Goal: Task Accomplishment & Management: Complete application form

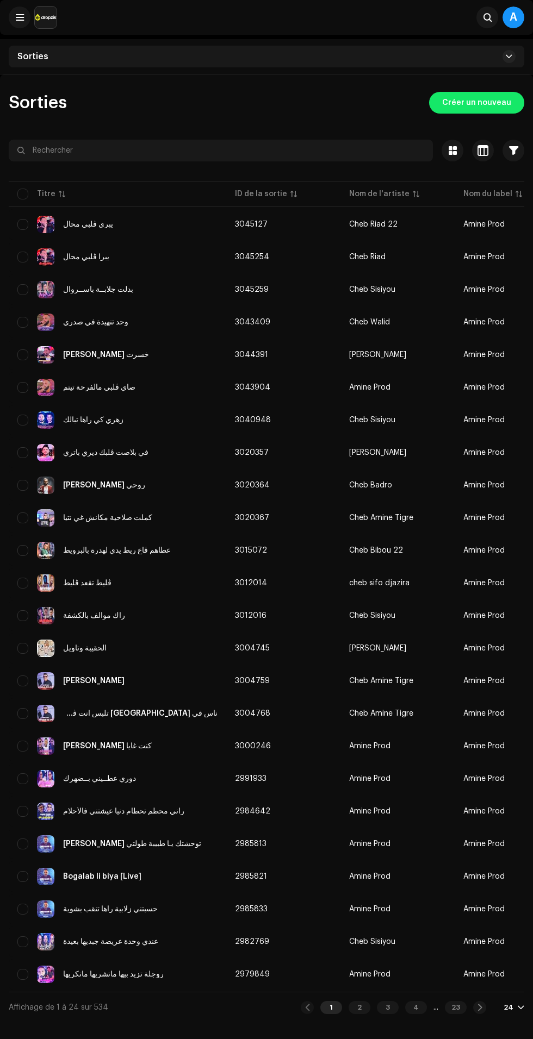
click at [496, 104] on span "Créer un nouveau" at bounding box center [476, 103] width 69 height 22
click at [483, 102] on span "Créer un nouveau" at bounding box center [476, 103] width 69 height 22
click at [493, 102] on span "Créer un nouveau" at bounding box center [476, 103] width 69 height 22
click at [479, 102] on span "Créer un nouveau" at bounding box center [476, 103] width 69 height 22
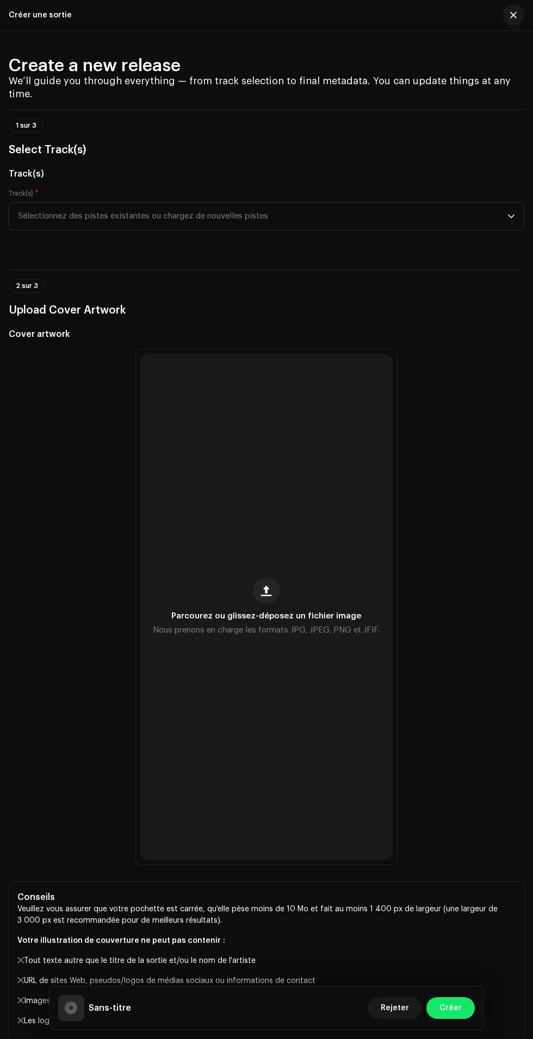
click at [270, 620] on span "Parcourez ou glissez-déposez un fichier image" at bounding box center [267, 616] width 190 height 8
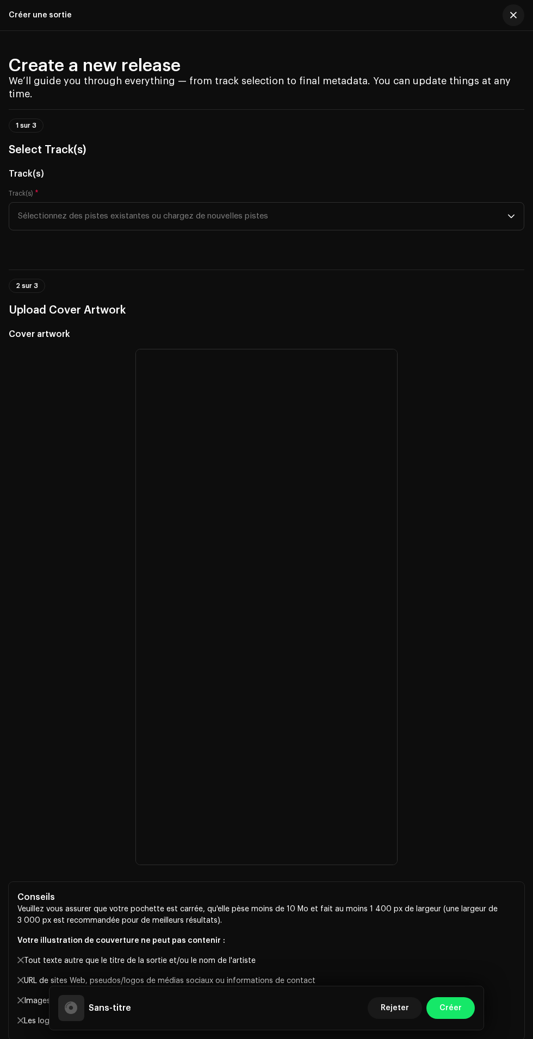
click at [484, 230] on span "Sélectionnez des pistes existantes ou chargez de nouvelles pistes" at bounding box center [262, 216] width 489 height 27
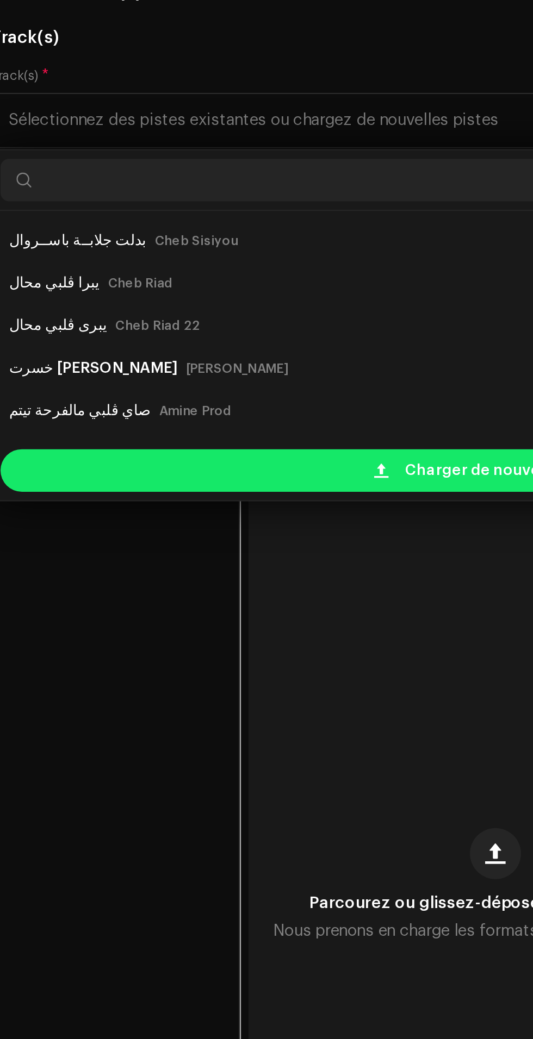
click at [227, 406] on span "Charger de nouvelles pistes" at bounding box center [274, 395] width 108 height 22
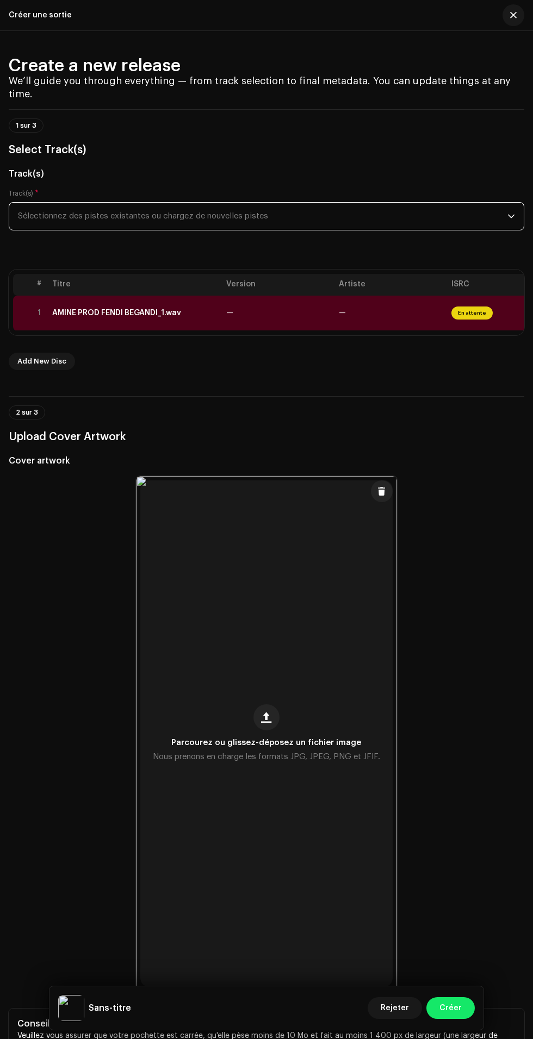
click at [342, 317] on span "—" at bounding box center [342, 313] width 7 height 8
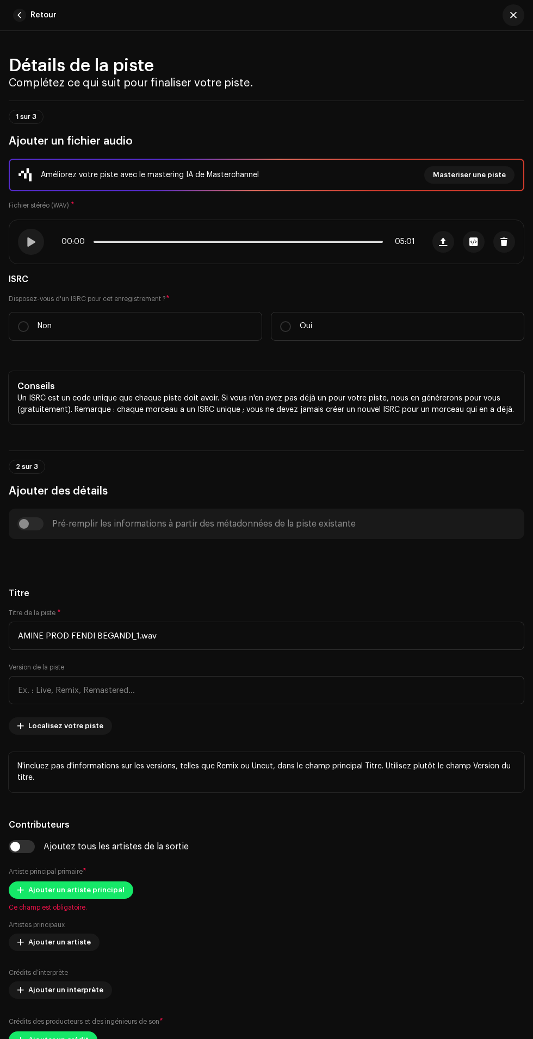
click at [48, 332] on p "Non" at bounding box center [44, 326] width 14 height 11
click at [29, 332] on input "Non" at bounding box center [23, 326] width 11 height 11
radio input "true"
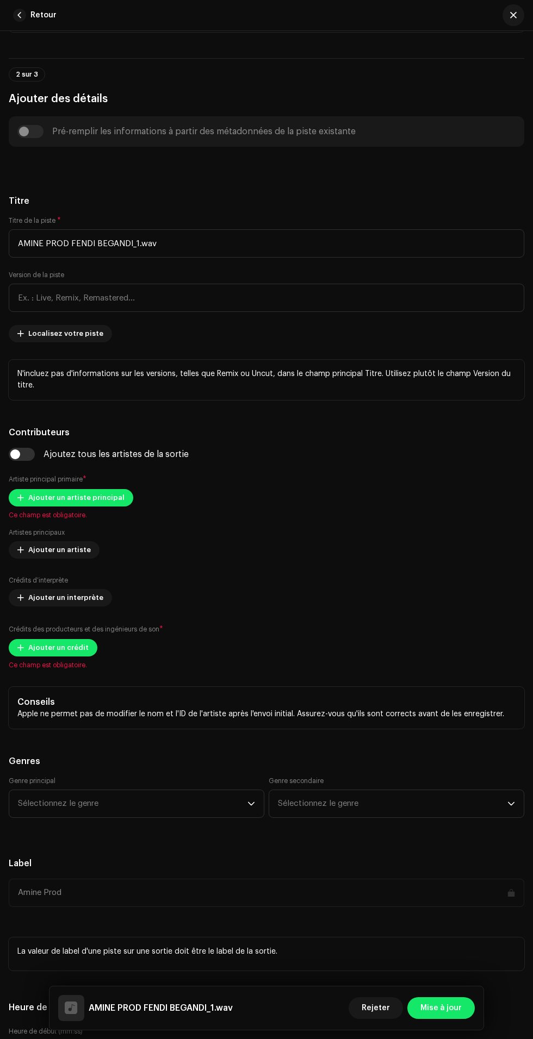
scroll to position [447, 0]
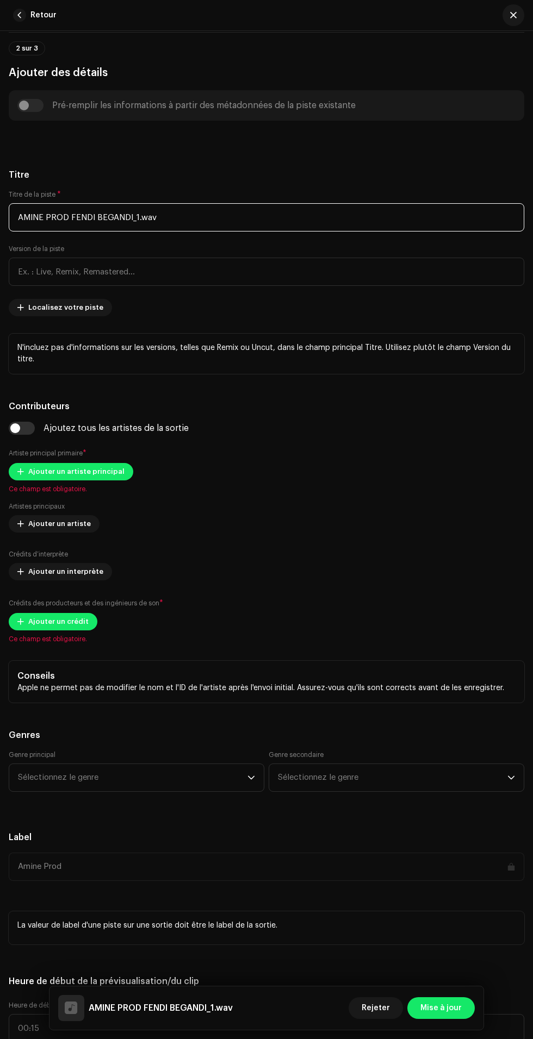
click at [189, 231] on input "AMINE PROD FENDI BEGANDI_1.wav" at bounding box center [266, 217] width 515 height 28
type input "A"
type input "نلبس لاكوست تلبس فاندي أنا ماشي ب٤انظي"
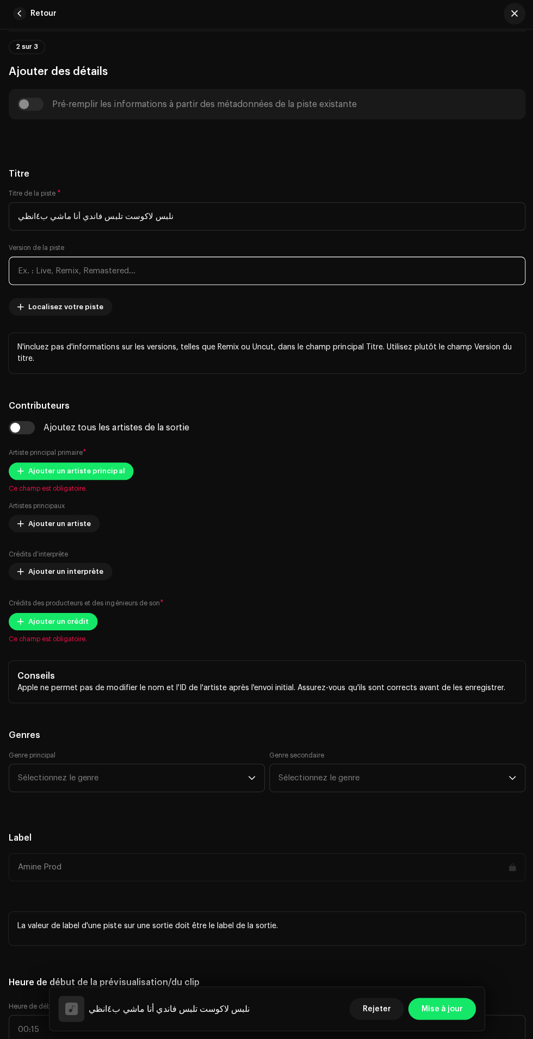
type input "د"
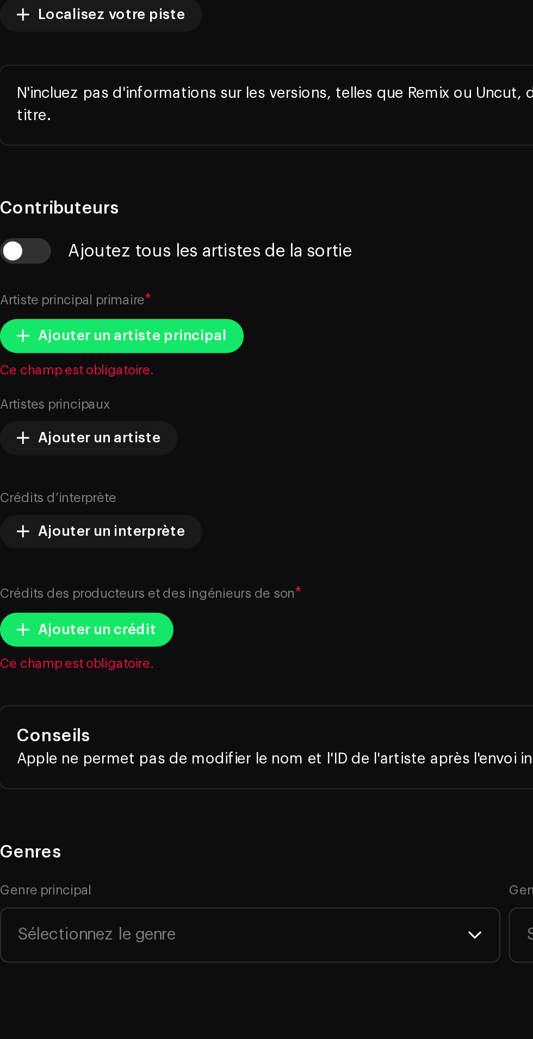
click at [26, 231] on input "نلبس لاكوست تلبس فاندي أنا ماشي ب٤انظي" at bounding box center [266, 217] width 515 height 28
click at [98, 231] on input "نلبس لاكوست تلبس فاندي أنا ماشي بڨاندي" at bounding box center [266, 217] width 515 height 28
type input "نلبس لاكوست تلبس فاندي أنا ماشي بڨاندي"
click at [170, 286] on input "text" at bounding box center [266, 272] width 515 height 28
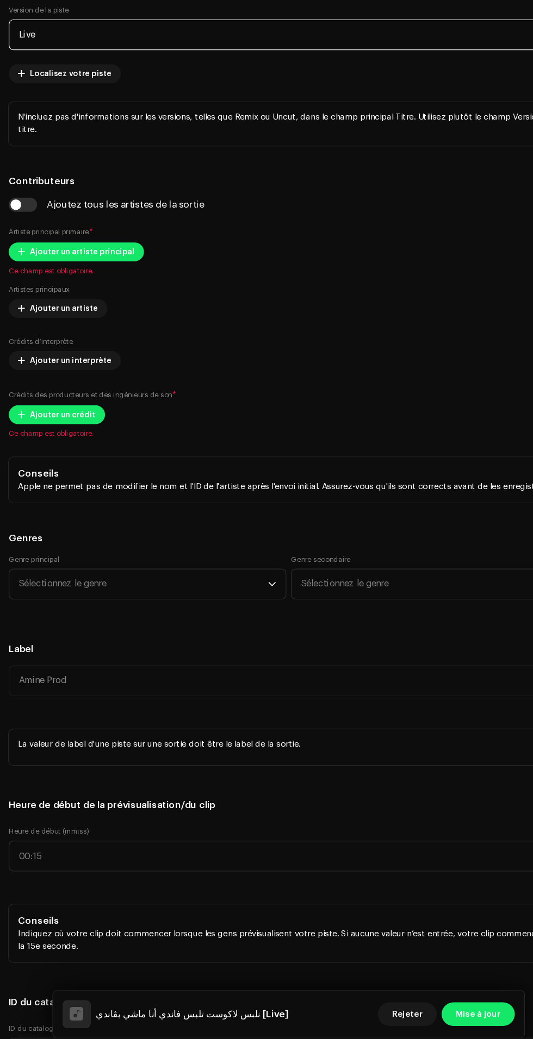
scroll to position [615, 0]
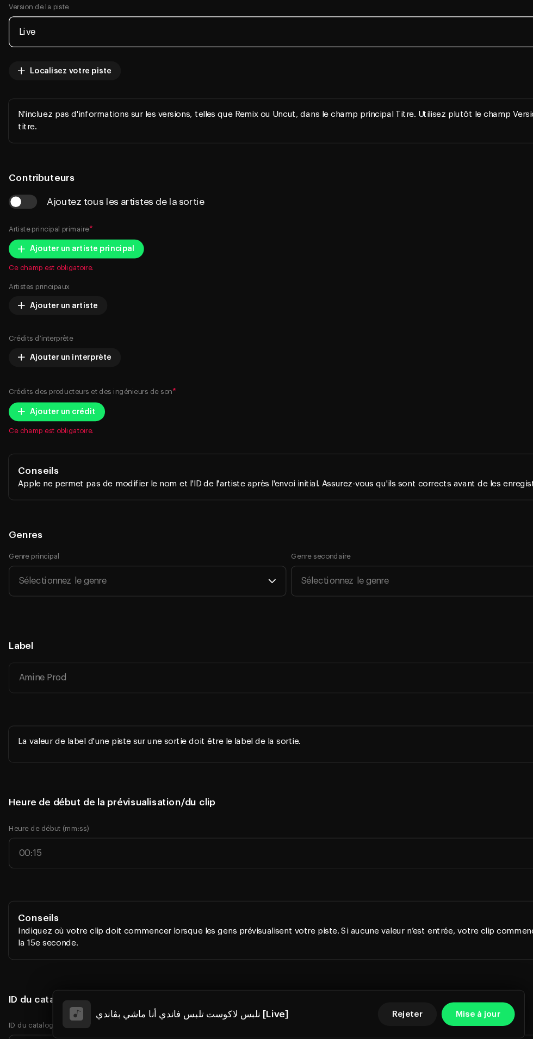
type input "Live"
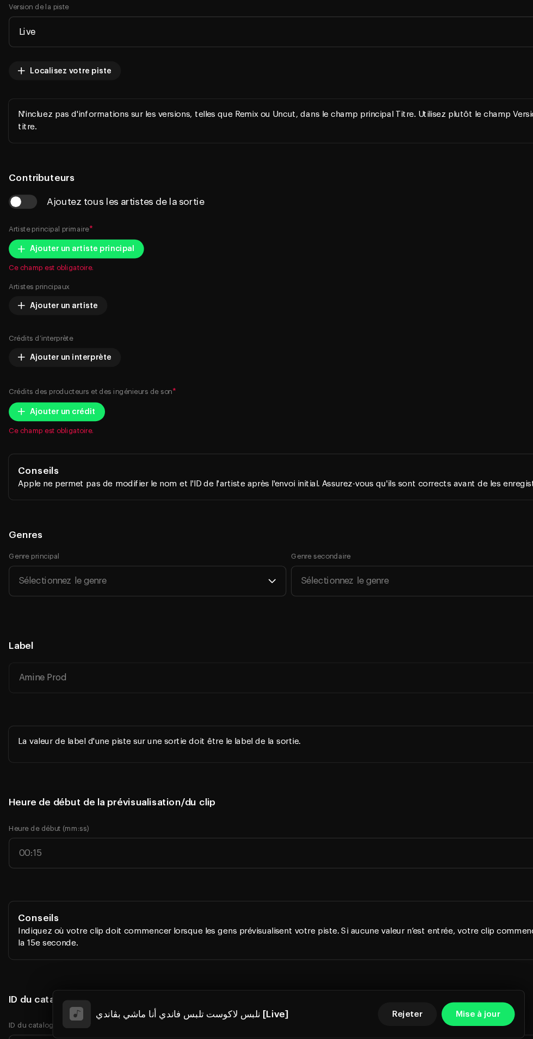
click at [86, 325] on div "Ajouter un artiste principal Ce champ est obligatoire." at bounding box center [266, 310] width 515 height 30
click at [91, 314] on span "Ajouter un artiste principal" at bounding box center [76, 303] width 96 height 22
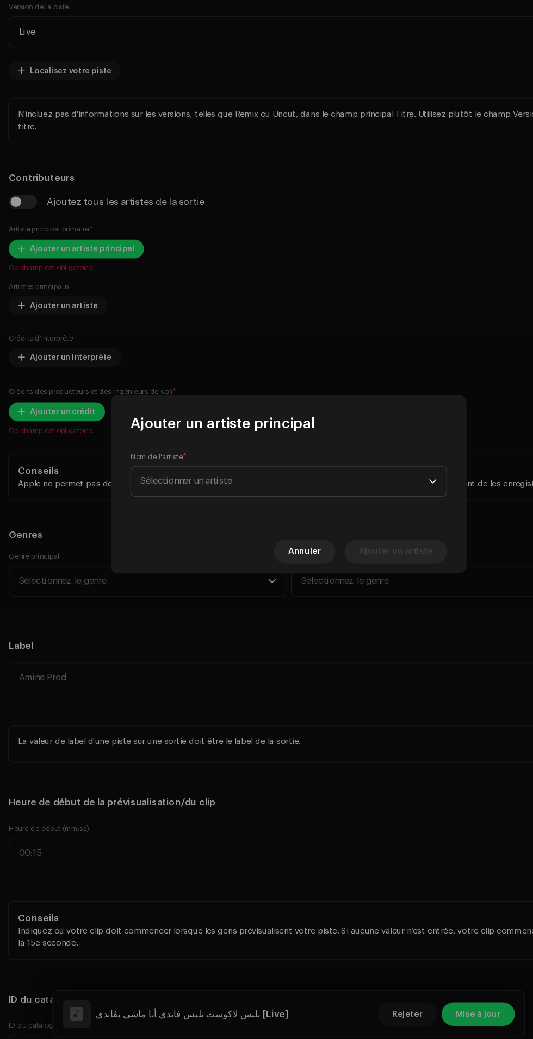
click at [344, 518] on span "Sélectionner un artiste" at bounding box center [262, 517] width 265 height 27
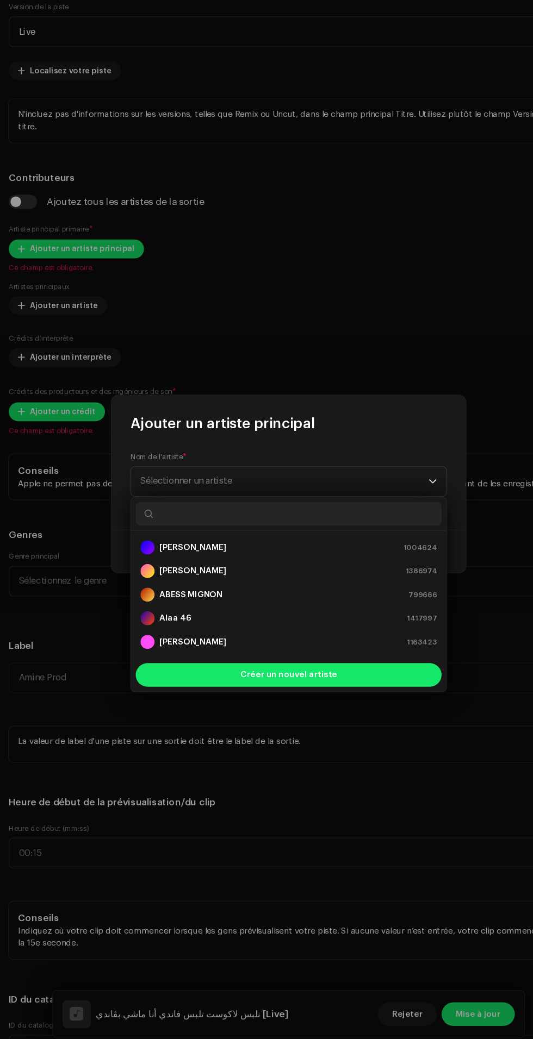
scroll to position [0, 0]
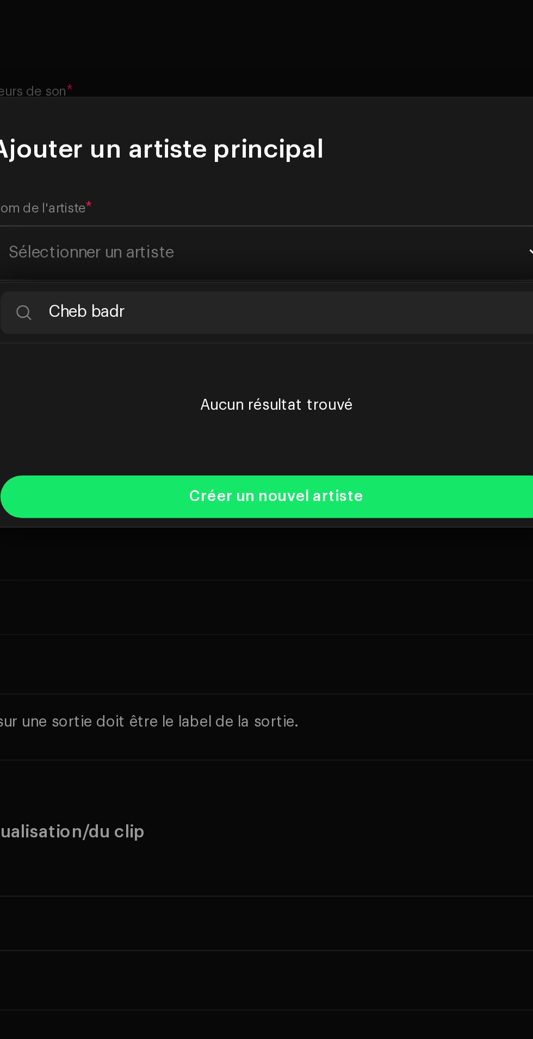
type input "Cheb badro"
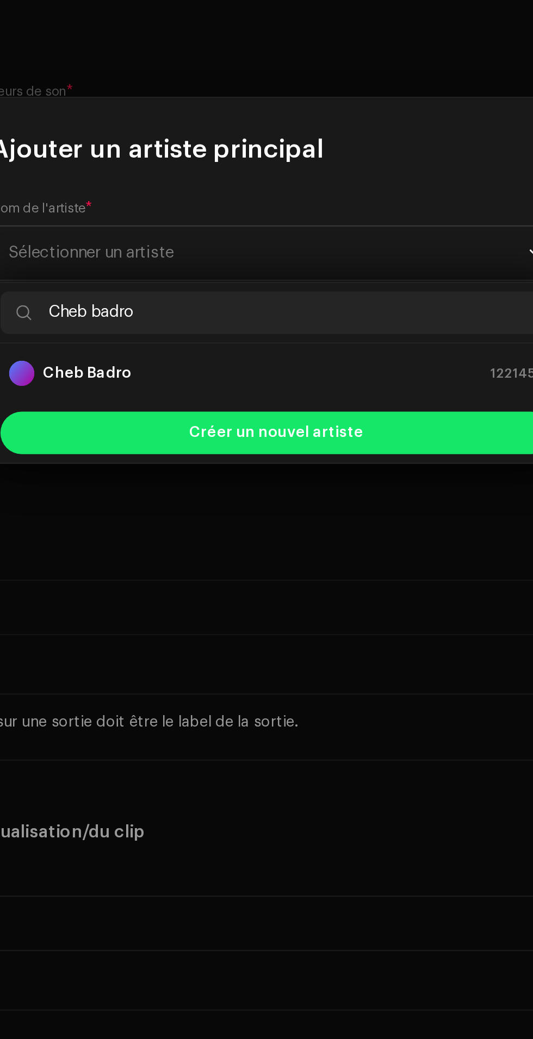
click at [330, 574] on div "Cheb Badro 1221453" at bounding box center [266, 578] width 273 height 13
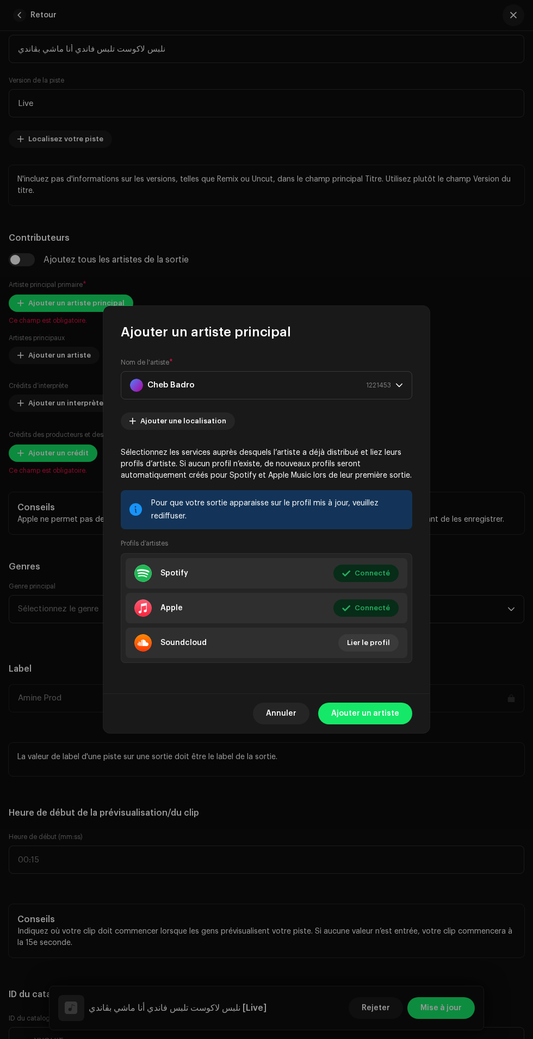
click at [377, 724] on span "Ajouter un artiste" at bounding box center [365, 714] width 68 height 22
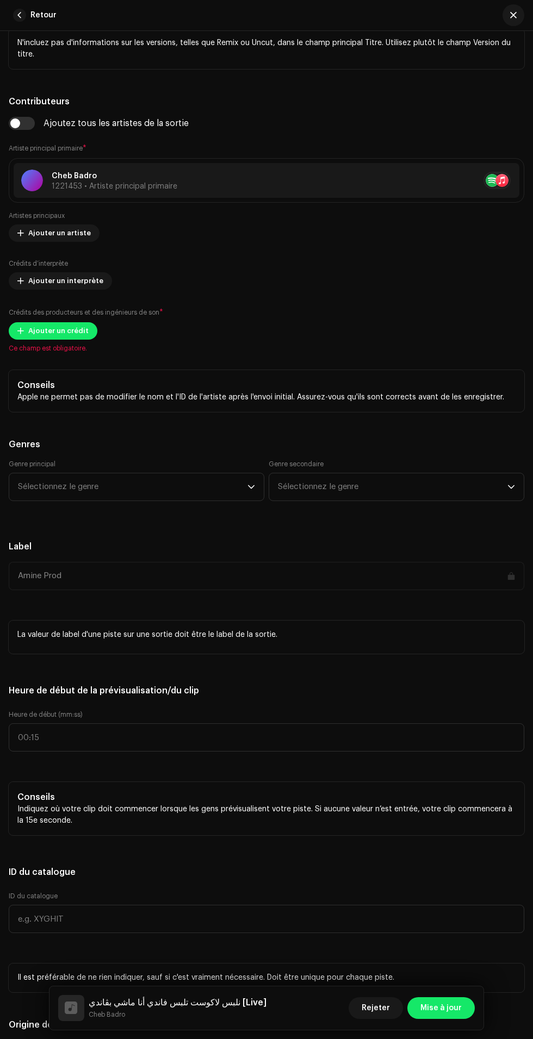
scroll to position [755, 0]
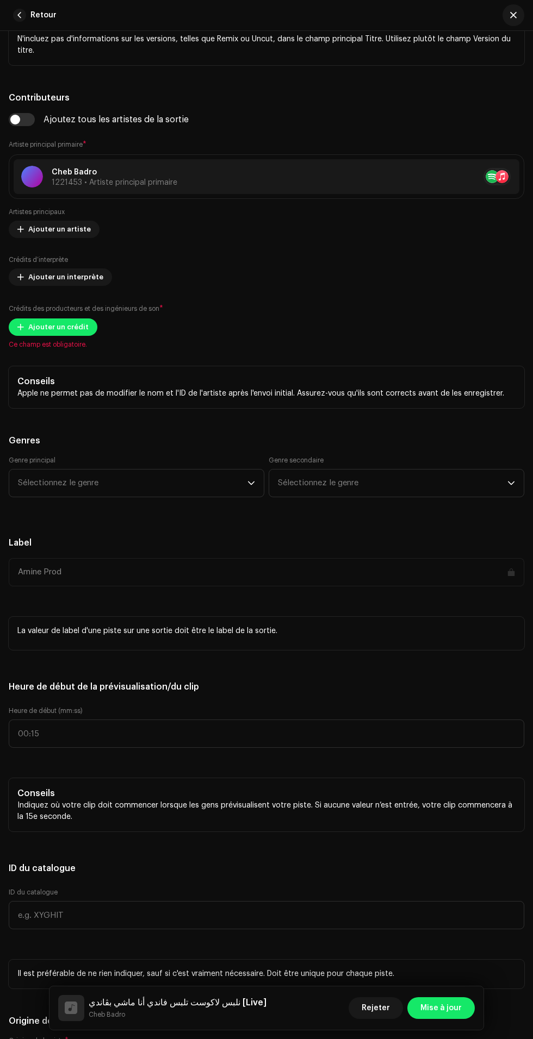
click at [71, 240] on span "Ajouter un artiste" at bounding box center [59, 229] width 62 height 22
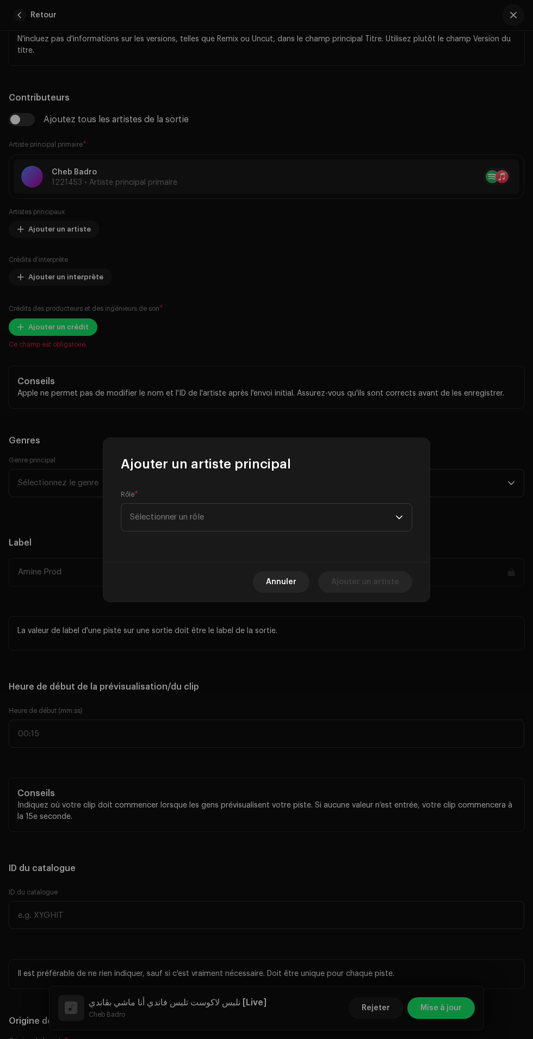
click at [300, 519] on span "Sélectionner un rôle" at bounding box center [262, 517] width 265 height 27
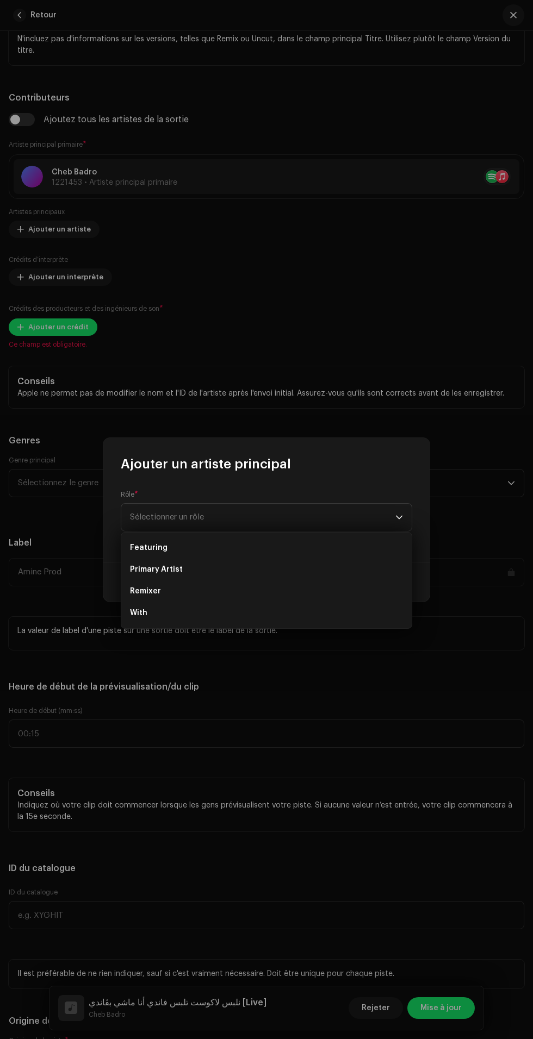
click at [304, 568] on li "Primary Artist" at bounding box center [266, 570] width 281 height 22
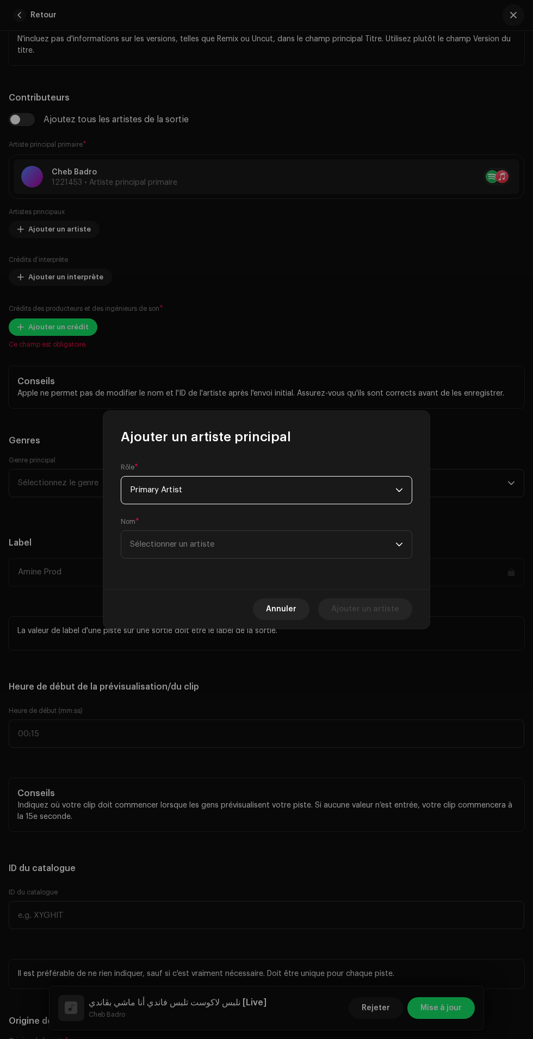
click at [342, 551] on span "Sélectionner un artiste" at bounding box center [262, 544] width 265 height 27
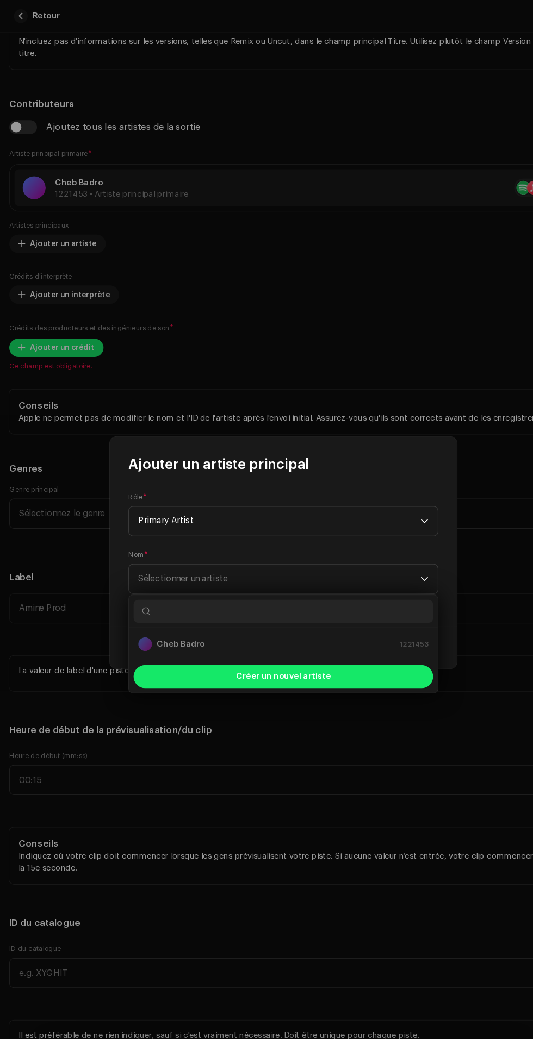
scroll to position [0, 0]
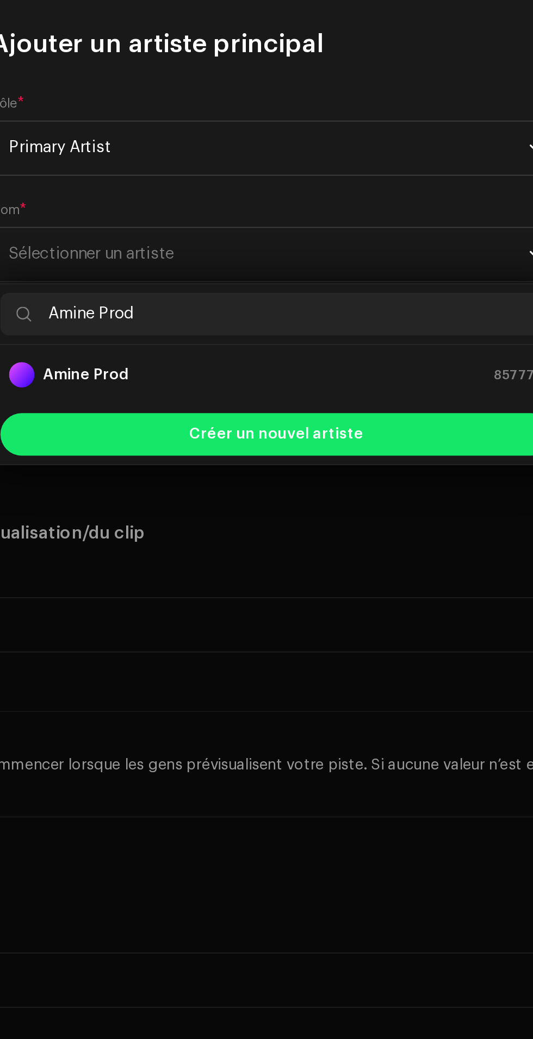
type input "Amine Prod"
click at [329, 605] on div "Amine Prod 857779" at bounding box center [266, 605] width 273 height 13
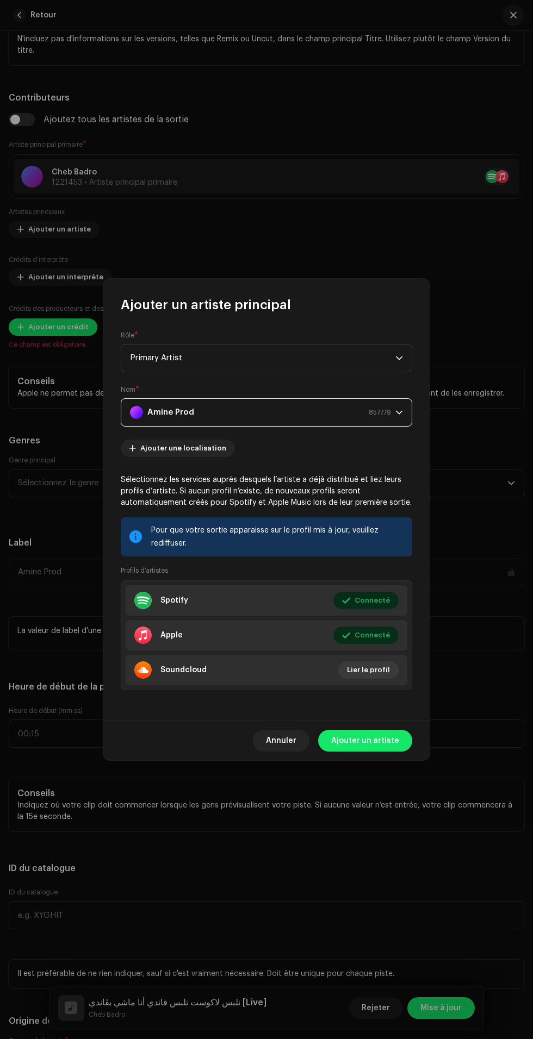
click at [369, 752] on span "Ajouter un artiste" at bounding box center [365, 741] width 68 height 22
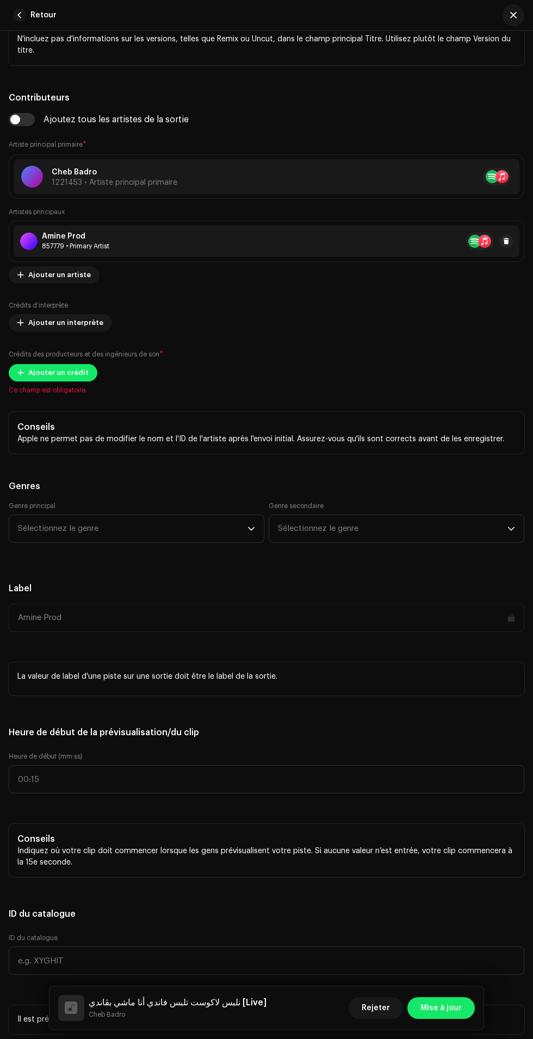
click at [77, 334] on span "Ajouter un interprète" at bounding box center [65, 323] width 75 height 22
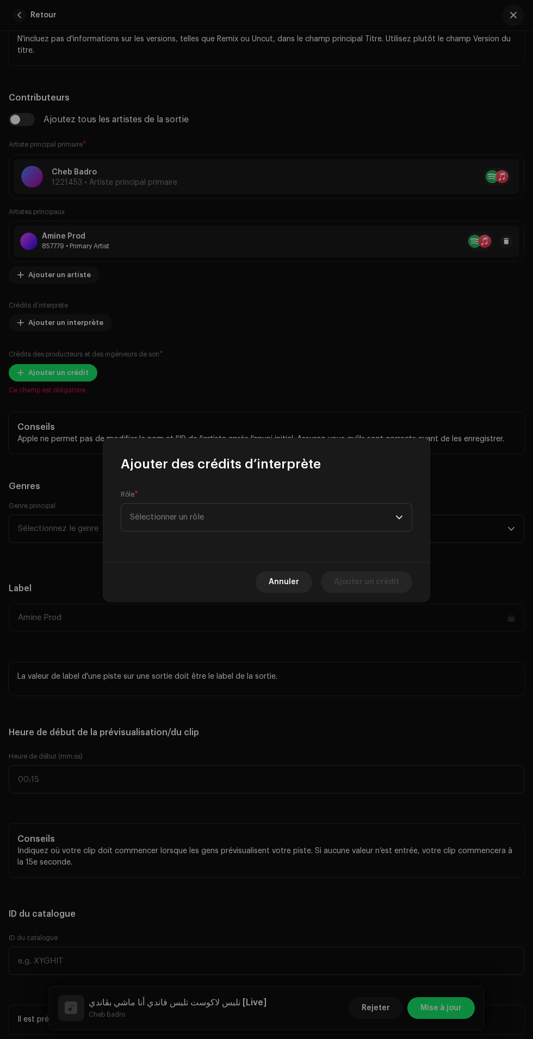
click at [314, 522] on span "Sélectionner un rôle" at bounding box center [262, 517] width 265 height 27
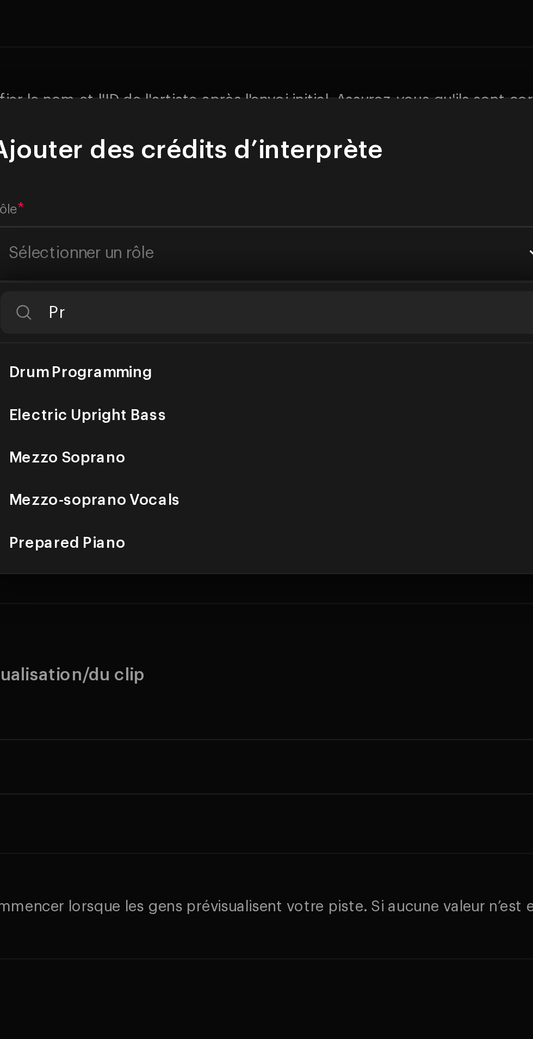
type input "P"
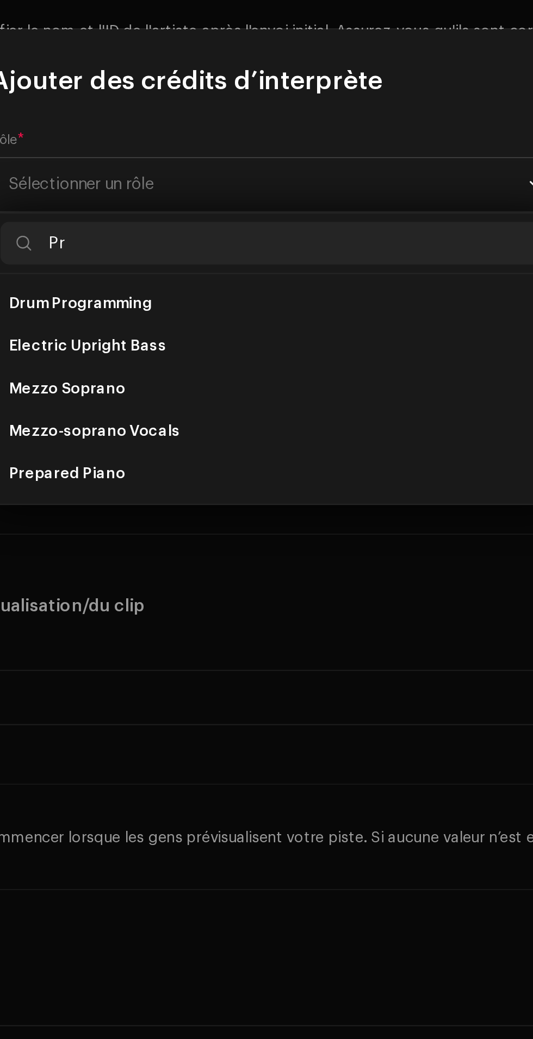
type input "P"
type input "A"
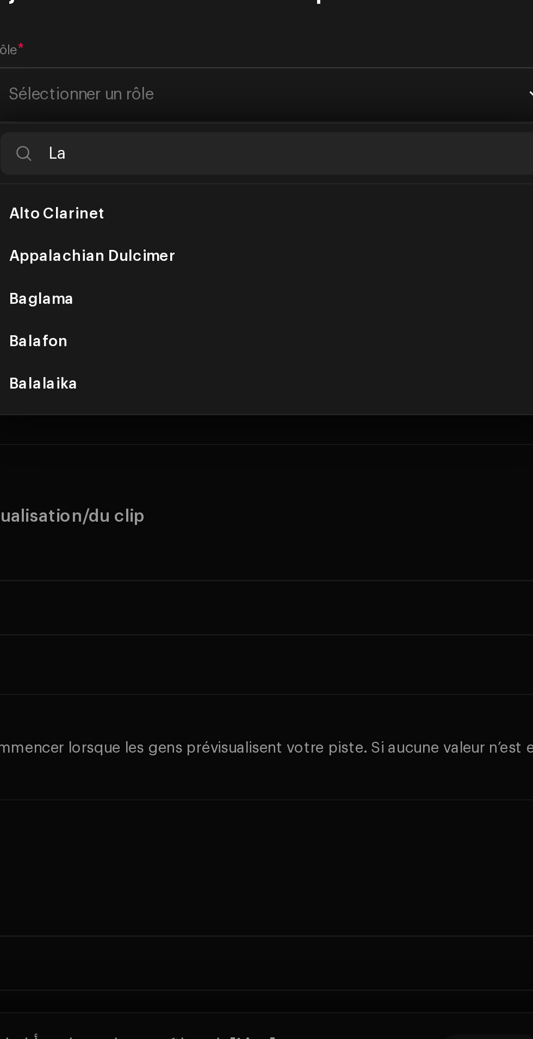
type input "L"
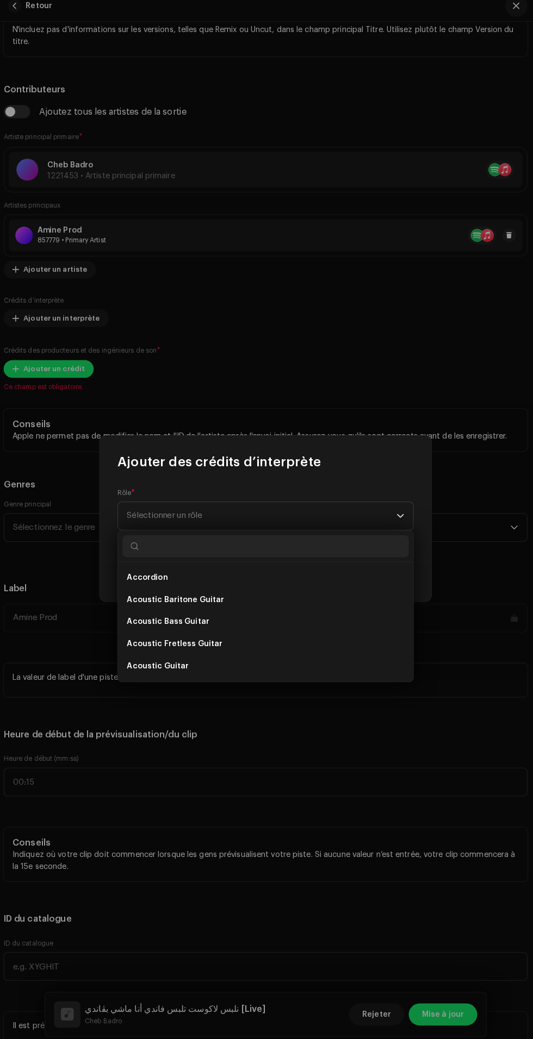
click at [398, 515] on icon "dropdown trigger" at bounding box center [399, 518] width 8 height 8
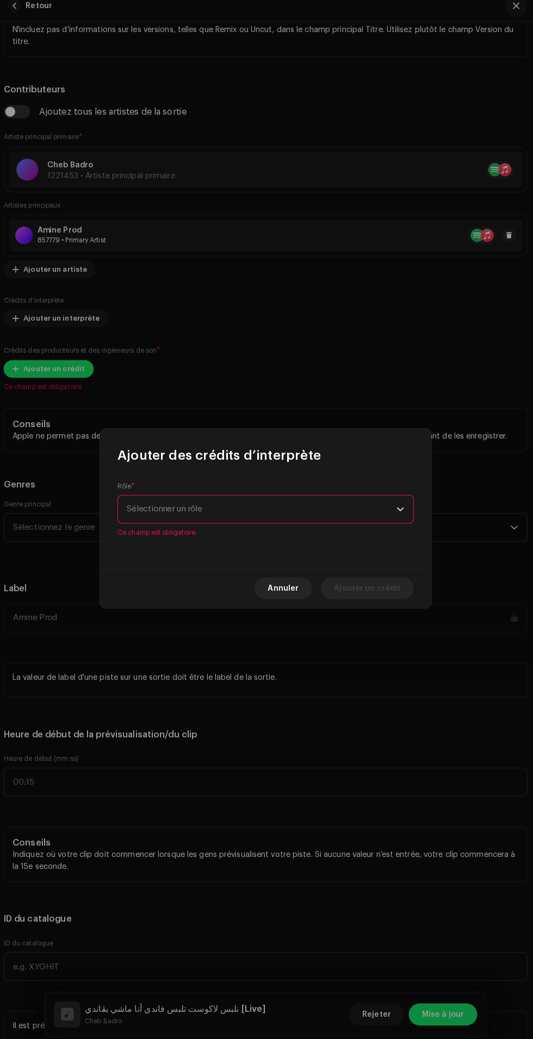
click at [291, 590] on span "Annuler" at bounding box center [283, 589] width 30 height 22
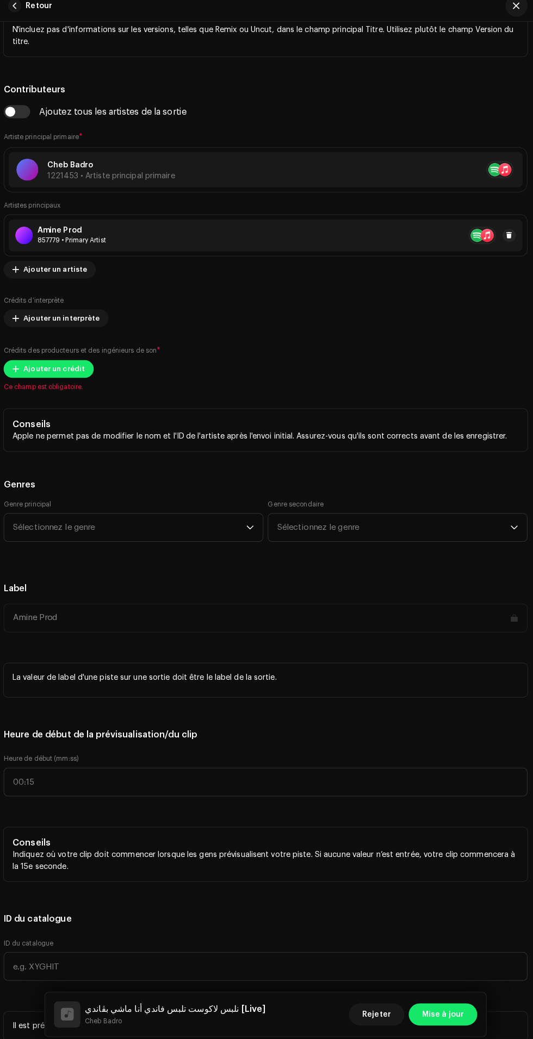
click at [65, 384] on span "Ajouter un crédit" at bounding box center [58, 373] width 60 height 22
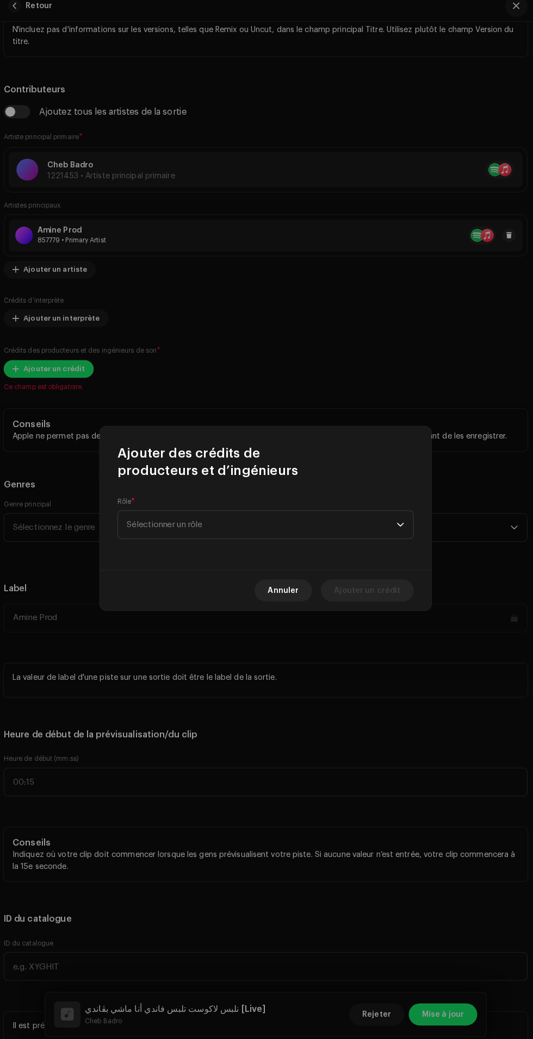
click at [316, 525] on span "Sélectionner un rôle" at bounding box center [262, 525] width 265 height 27
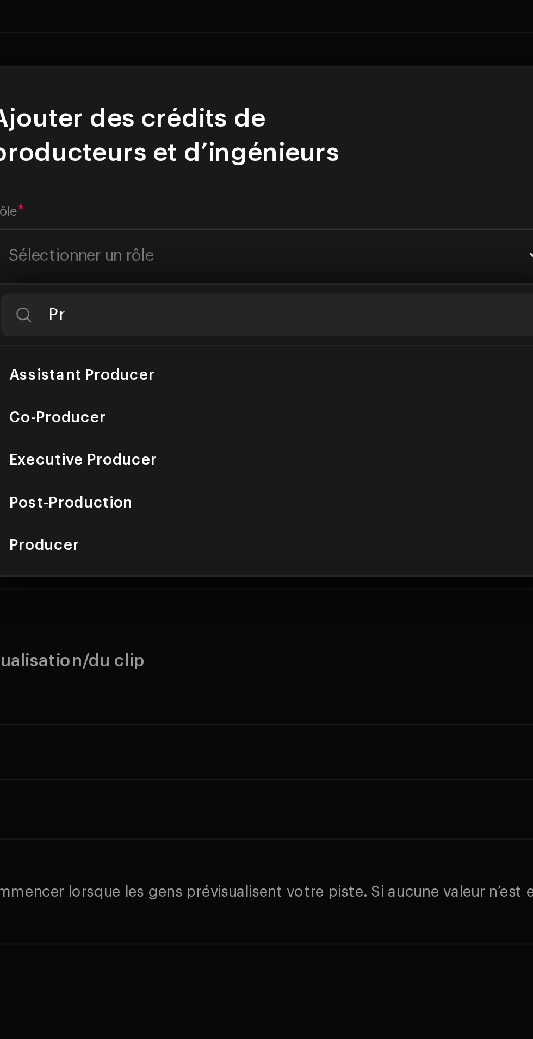
type input "Pr"
click at [258, 668] on li "Producer" at bounding box center [266, 674] width 281 height 22
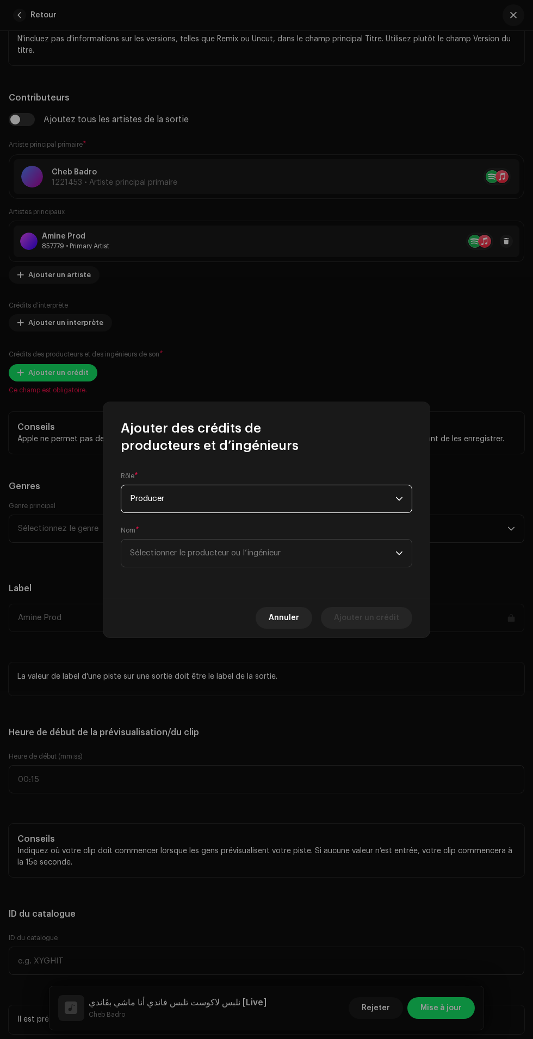
click at [361, 549] on span "Sélectionner le producteur ou l’ingénieur" at bounding box center [262, 553] width 265 height 27
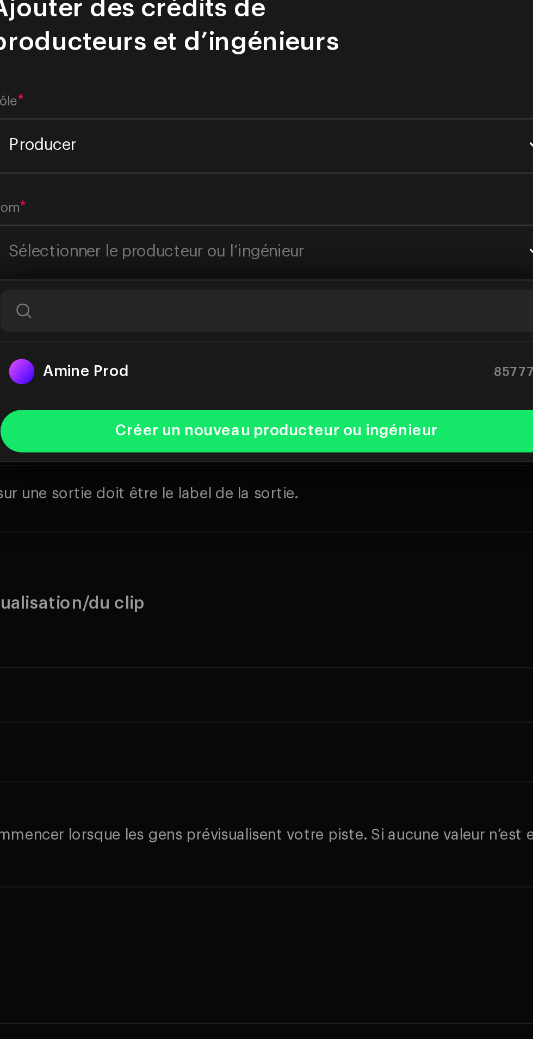
click at [328, 612] on div "Amine Prod 857779" at bounding box center [266, 614] width 273 height 13
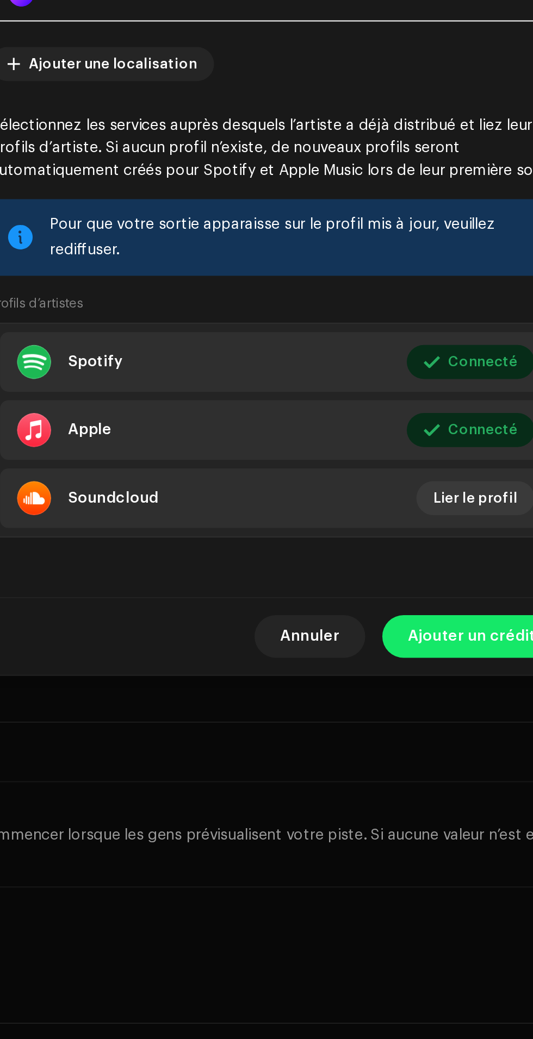
click at [356, 760] on span "Ajouter un crédit" at bounding box center [366, 750] width 65 height 22
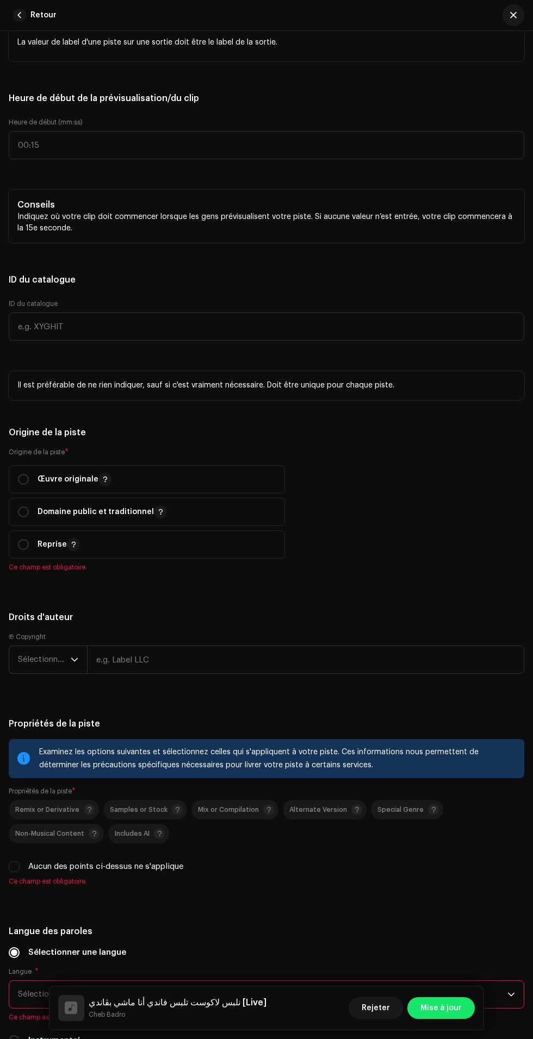
scroll to position [1396, 0]
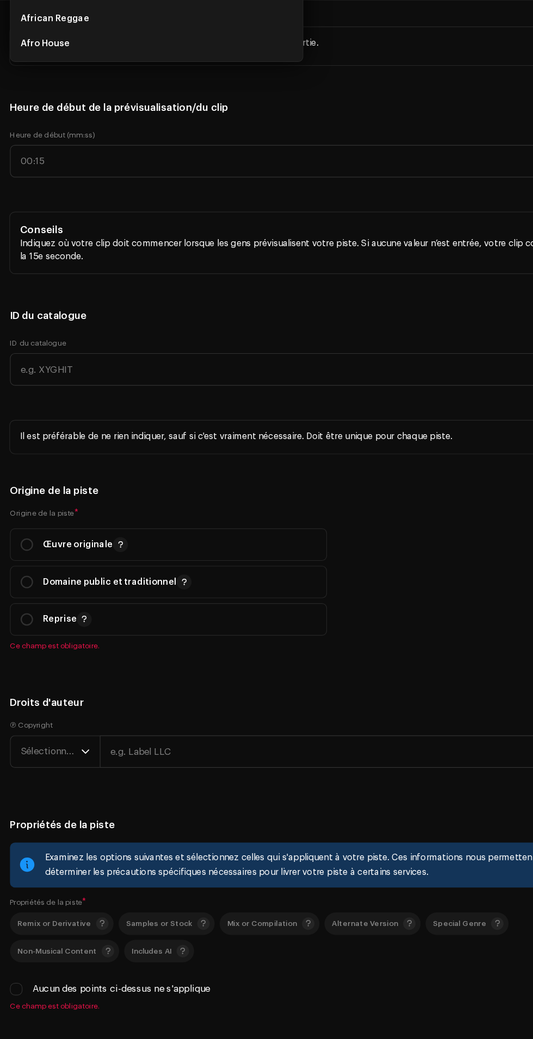
scroll to position [52, 0]
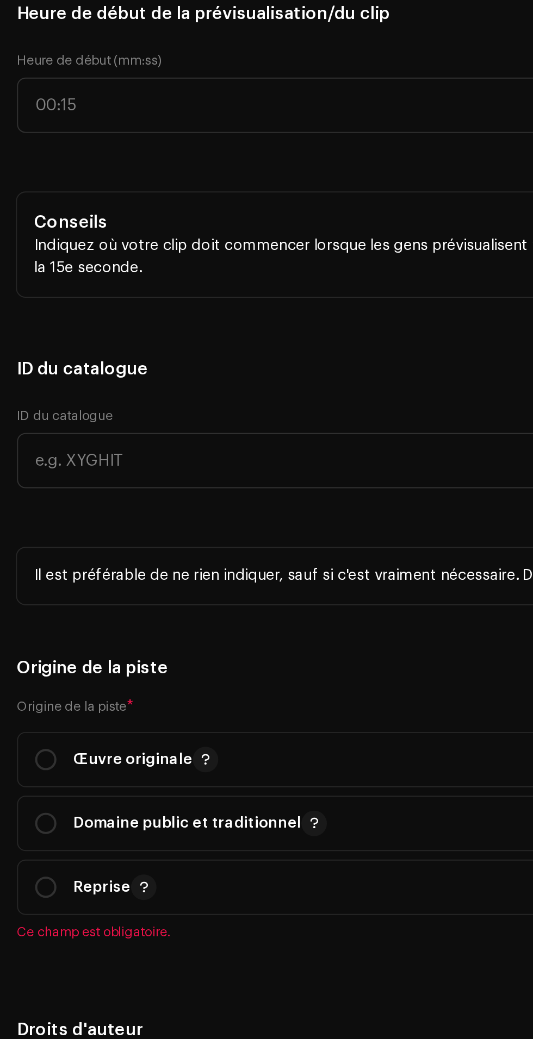
type input "[DATE]"
click at [158, 59] on li "Maghreb Rai" at bounding box center [137, 48] width 246 height 22
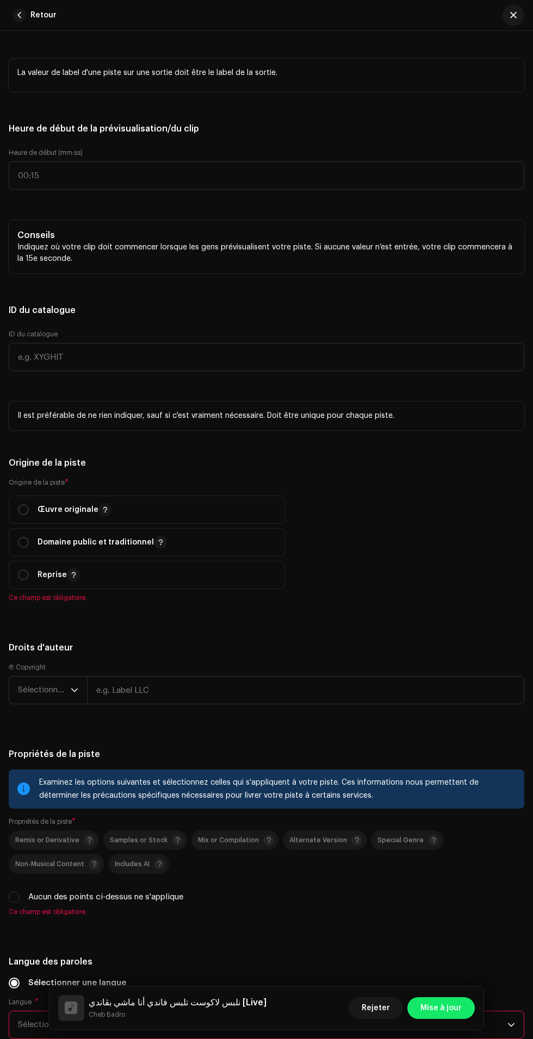
scroll to position [48, 0]
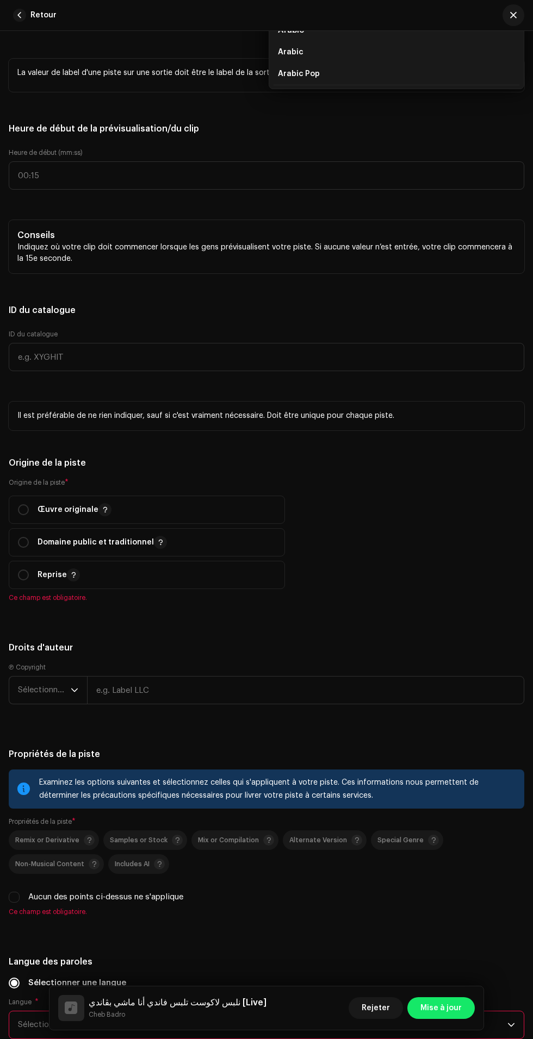
type input "Arab"
click at [387, 41] on li "Arabic" at bounding box center [396, 30] width 246 height 22
click at [378, 63] on li "Arabic" at bounding box center [396, 52] width 246 height 22
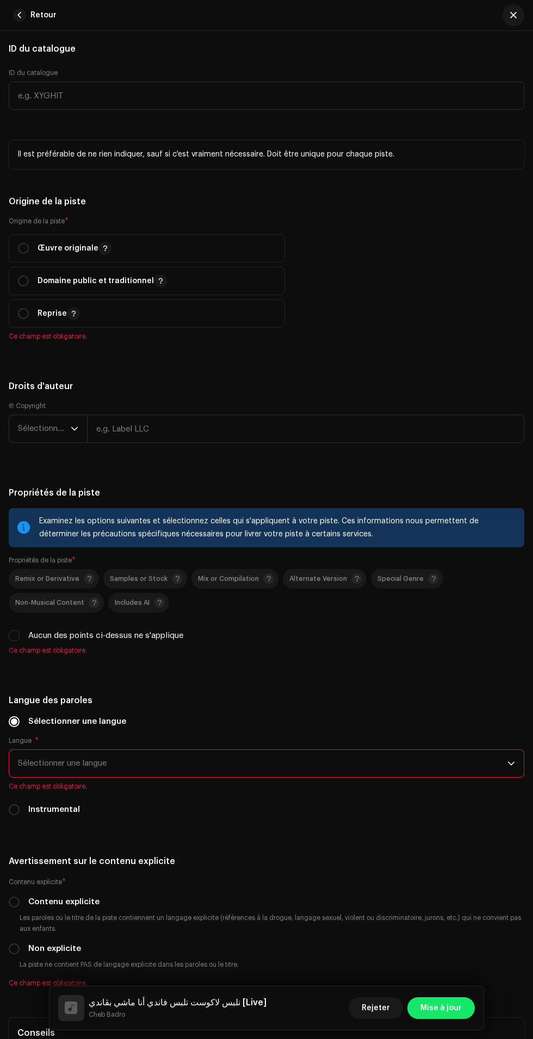
scroll to position [1669, 0]
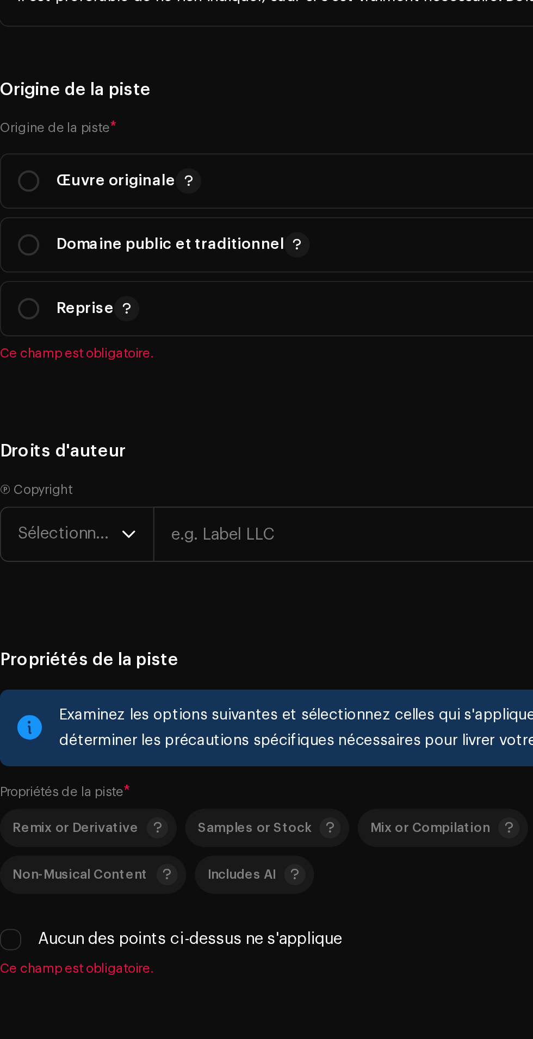
type input "00:05"
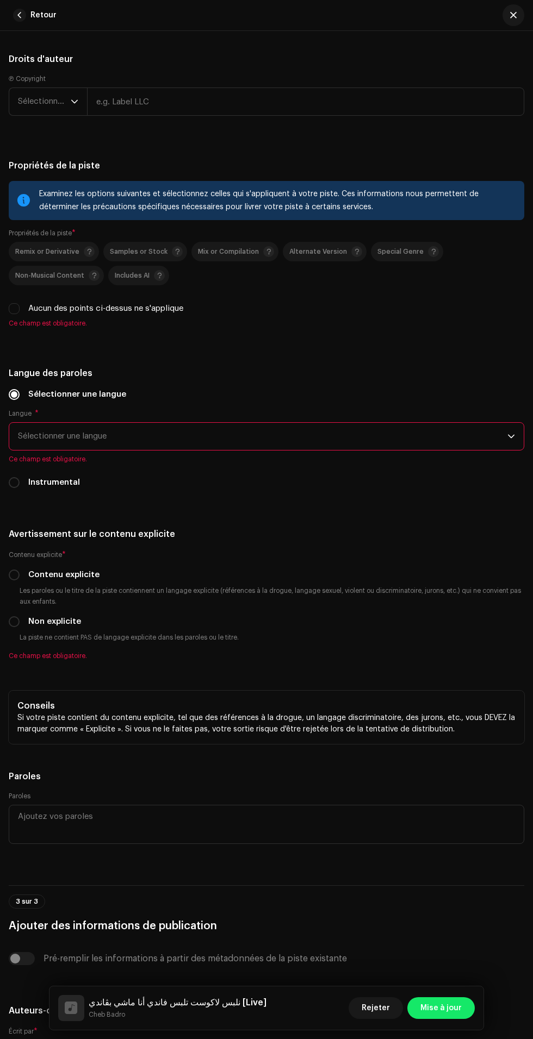
scroll to position [1981, 0]
radio input "true"
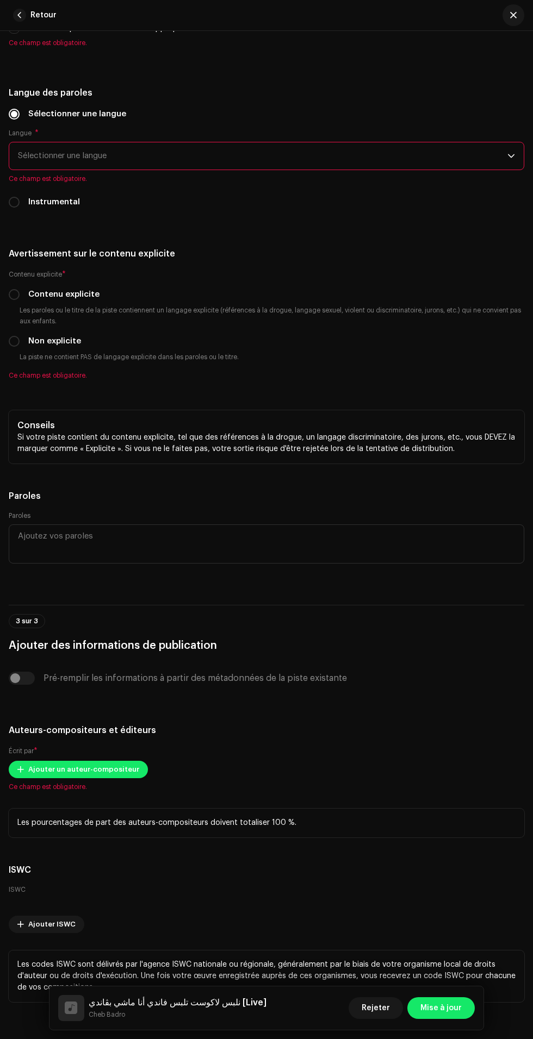
scroll to position [2248, 0]
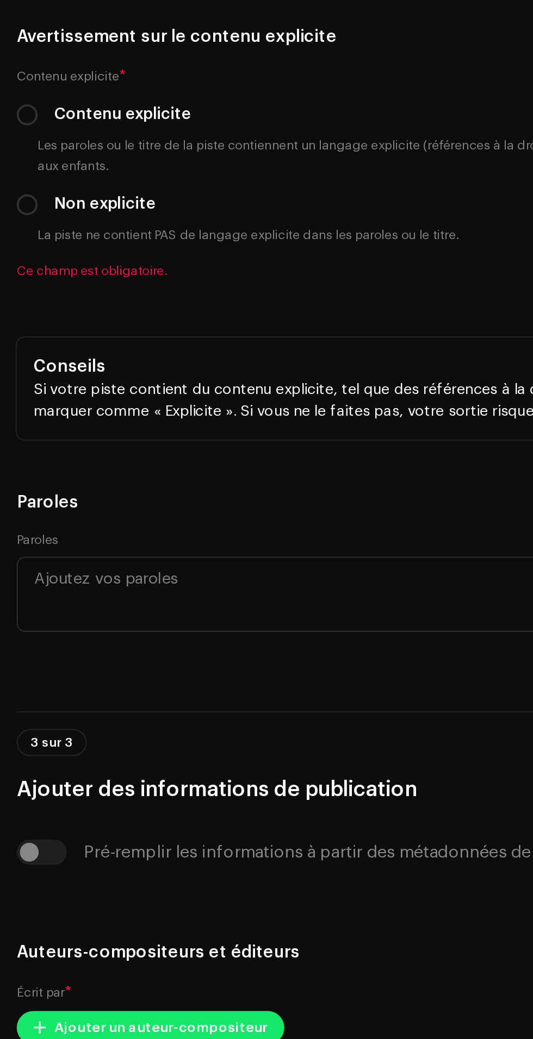
scroll to position [33, 0]
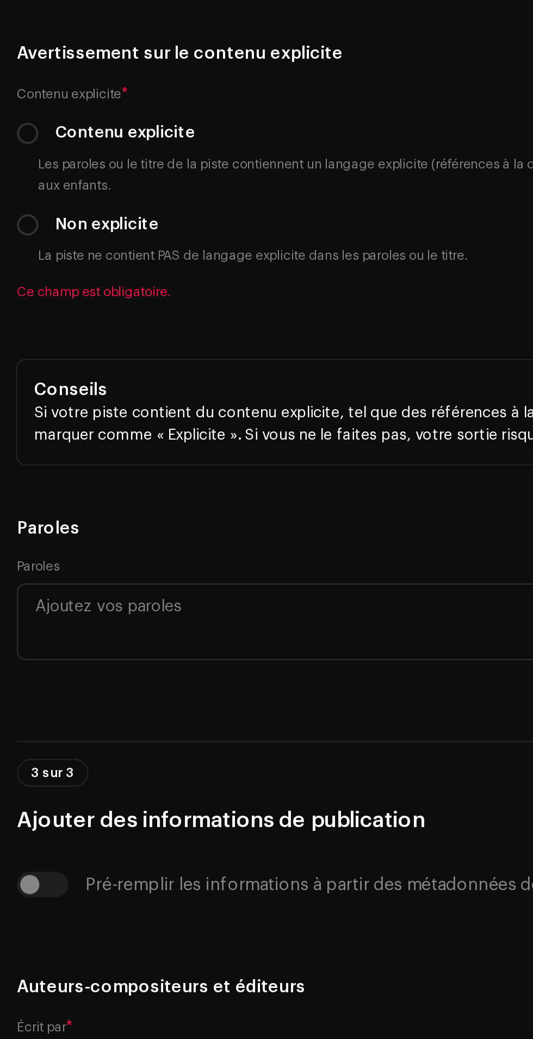
type input "Amine Prod"
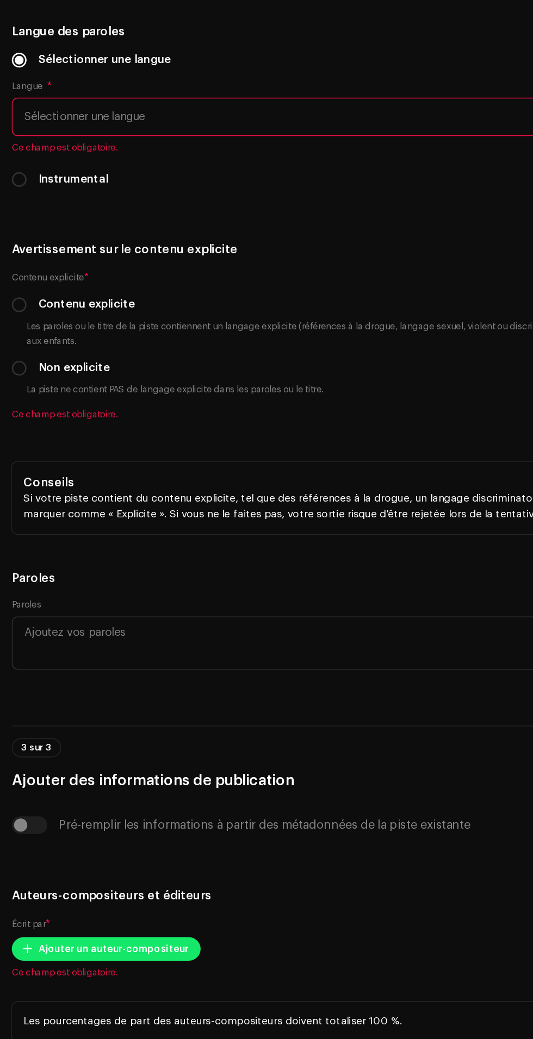
click at [19, 34] on input "Aucun des points ci-dessus ne s'applique" at bounding box center [14, 28] width 11 height 11
checkbox input "true"
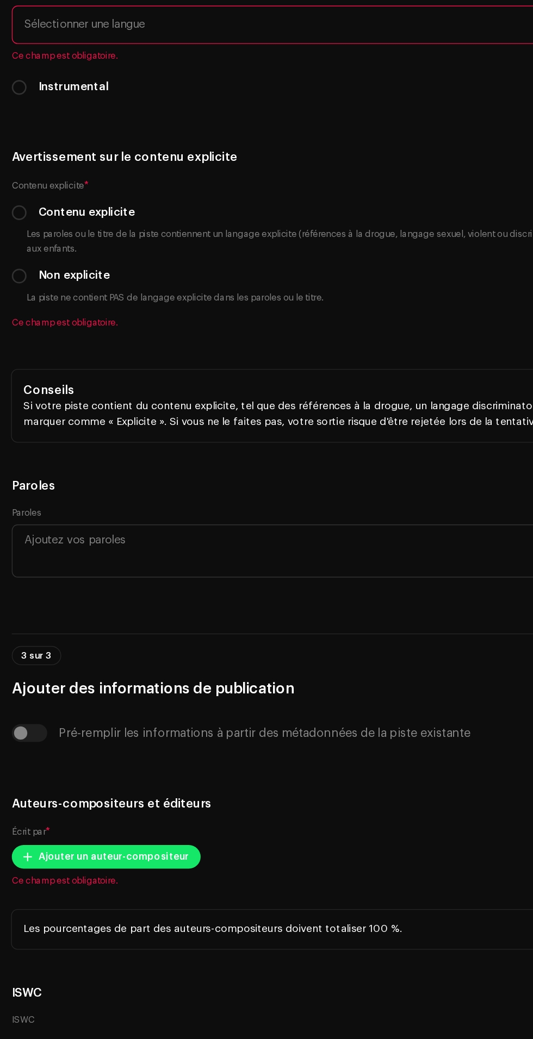
scroll to position [2655, 0]
click at [305, 102] on span "Sélectionner une langue" at bounding box center [262, 88] width 489 height 27
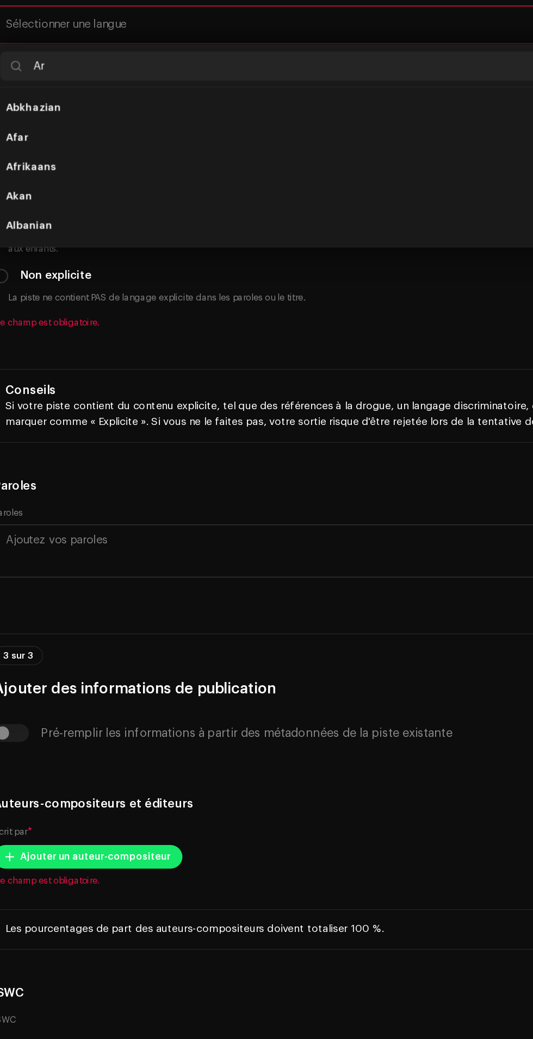
scroll to position [4, 0]
type input "Ar"
click at [220, 201] on li "Arabic" at bounding box center [266, 190] width 505 height 22
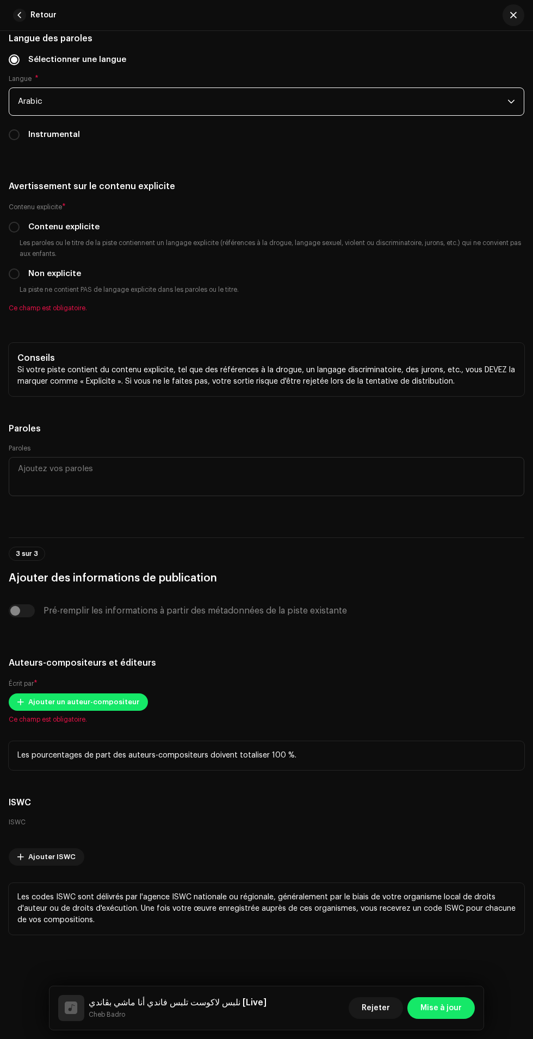
scroll to position [52, 0]
click at [16, 279] on input "Non explicite" at bounding box center [14, 273] width 11 height 11
radio input "true"
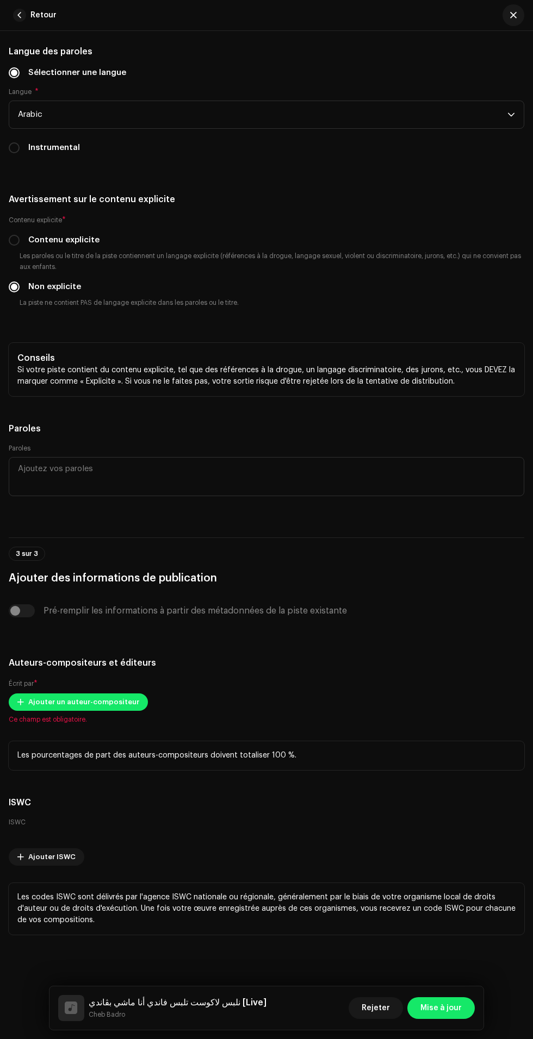
scroll to position [3155, 0]
click at [102, 691] on span "Ajouter un auteur-compositeur" at bounding box center [83, 702] width 111 height 22
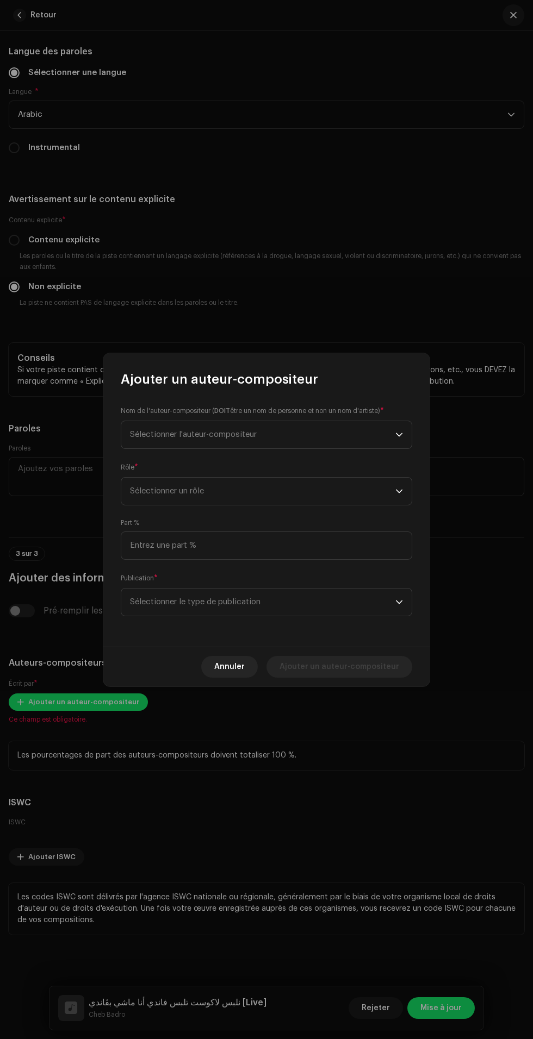
click at [358, 441] on span "Sélectionner l'auteur-compositeur" at bounding box center [262, 434] width 265 height 27
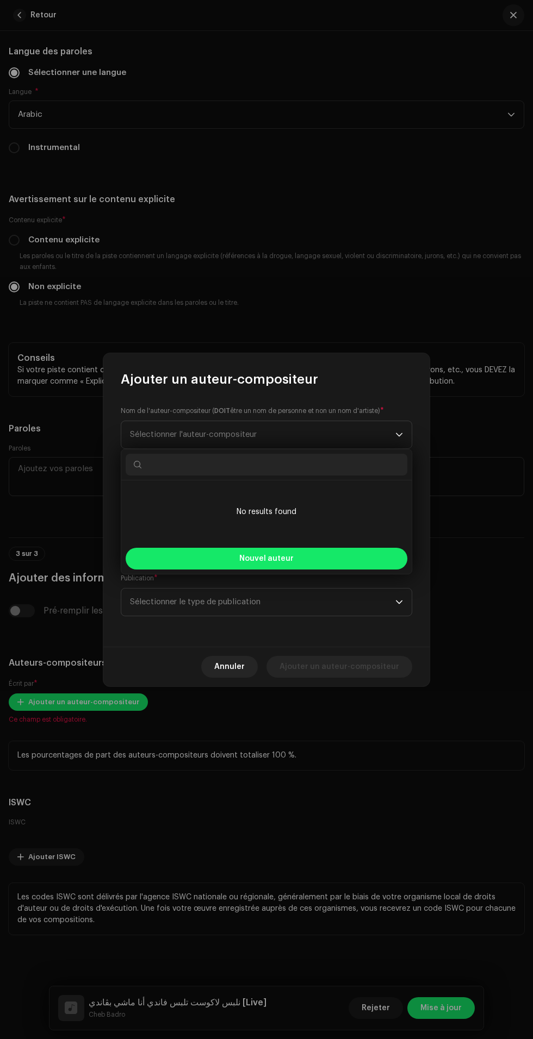
scroll to position [52, 0]
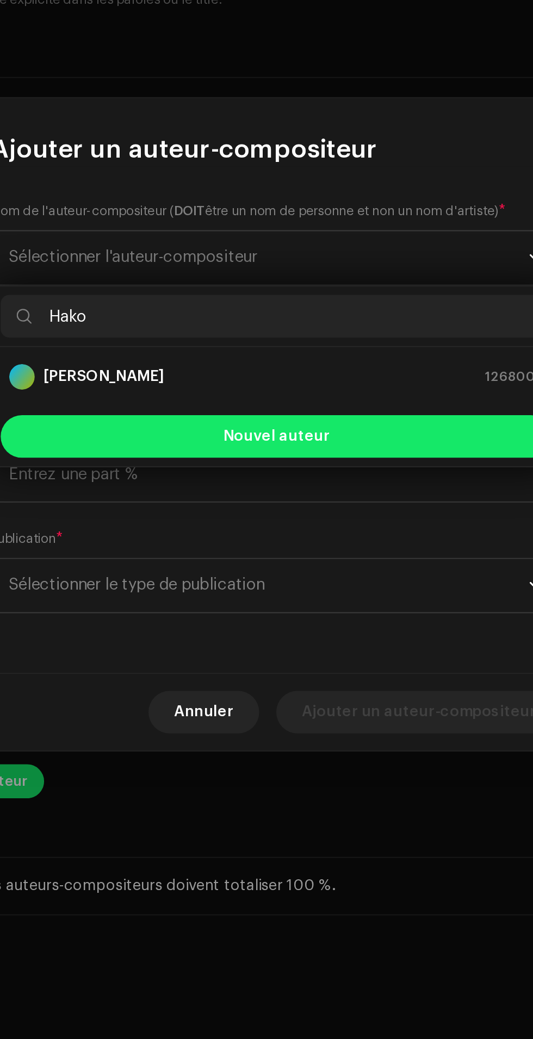
type input "Hako"
click at [328, 499] on div "[PERSON_NAME] 1268007" at bounding box center [266, 495] width 273 height 13
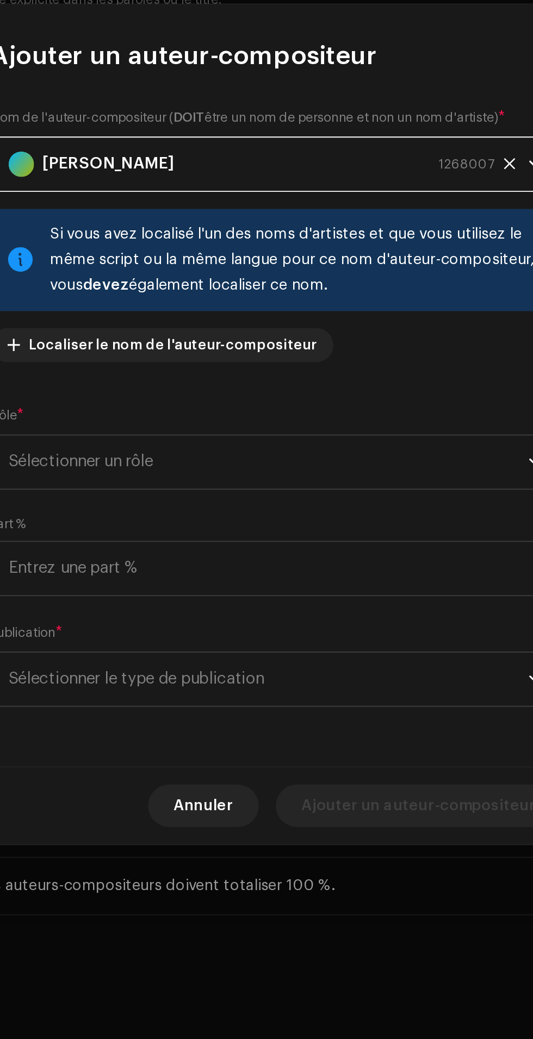
click at [334, 553] on span "Sélectionner un rôle" at bounding box center [262, 538] width 265 height 27
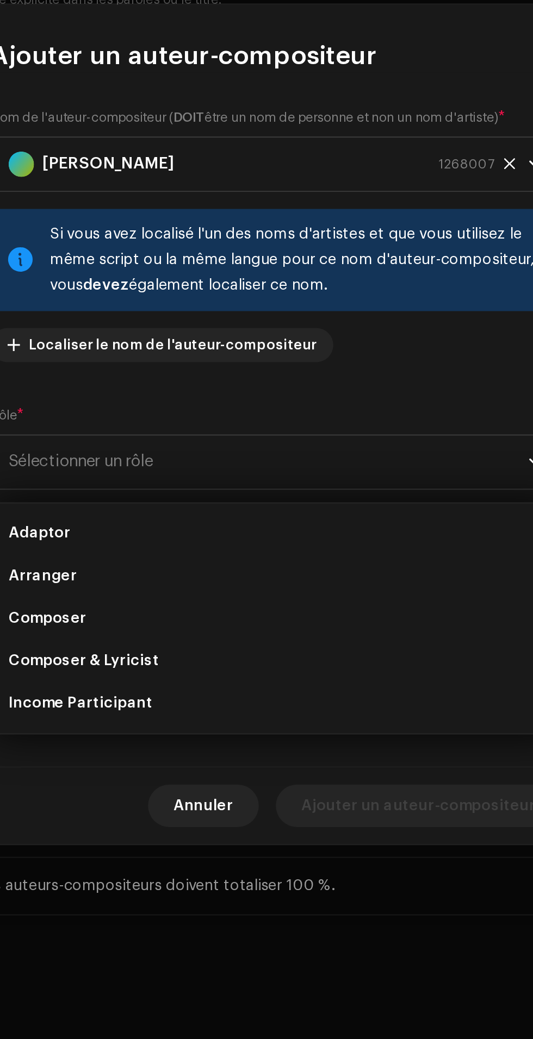
click at [239, 594] on li "Arranger" at bounding box center [266, 597] width 281 height 22
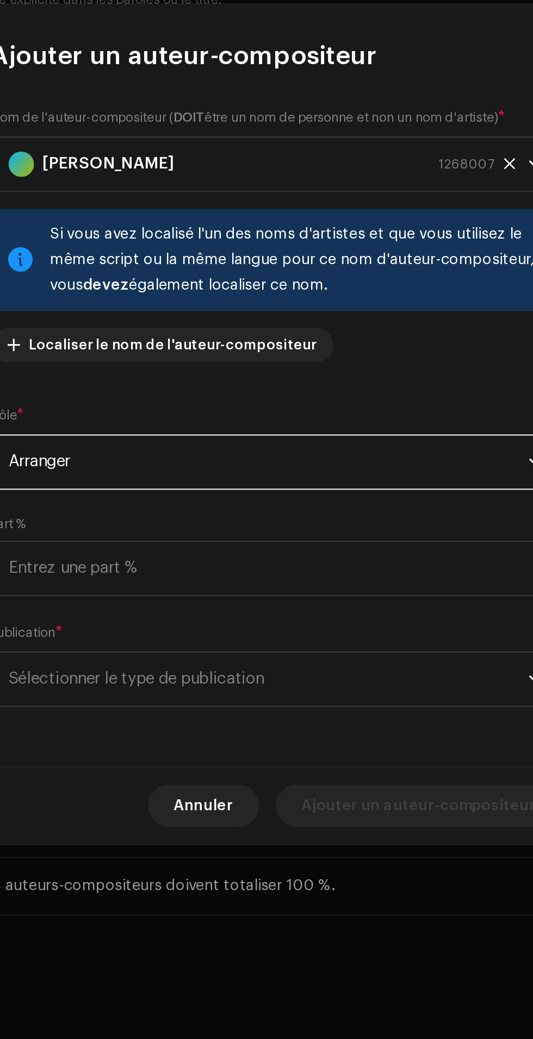
click at [294, 663] on span "Sélectionner le type de publication" at bounding box center [262, 649] width 265 height 27
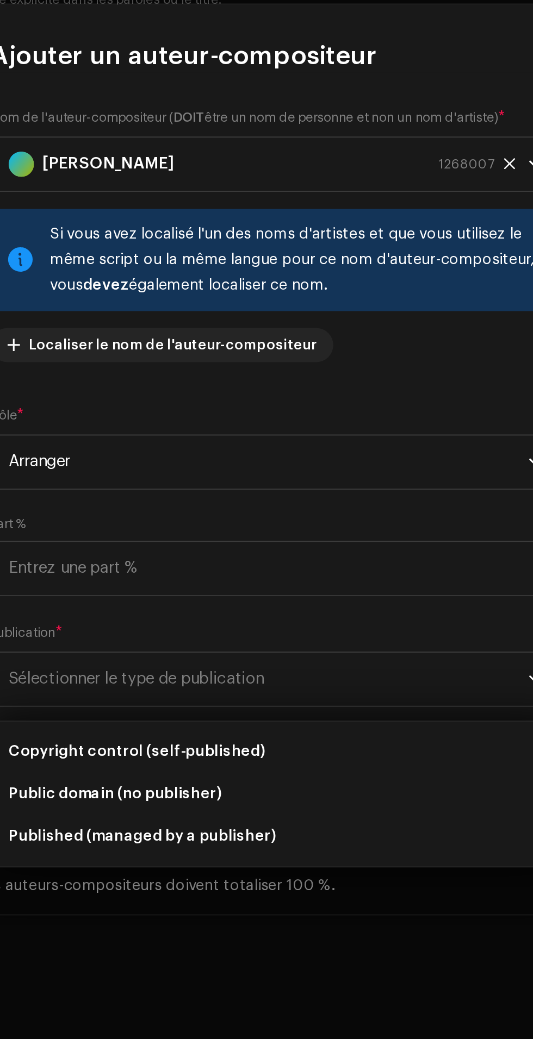
click at [252, 686] on span "Copyright control (self-published)" at bounding box center [195, 686] width 130 height 11
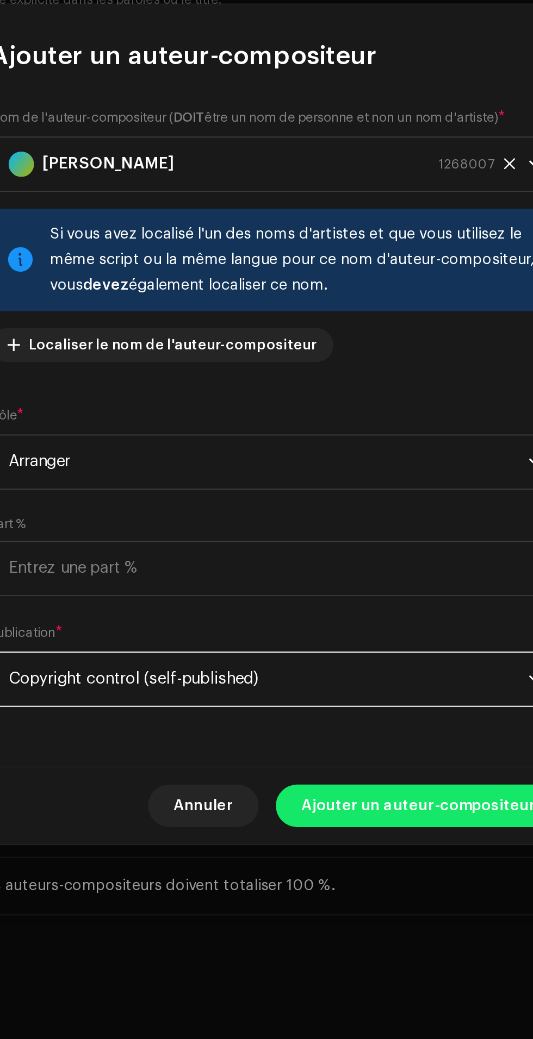
click at [334, 725] on span "Ajouter un auteur-compositeur" at bounding box center [339, 715] width 120 height 22
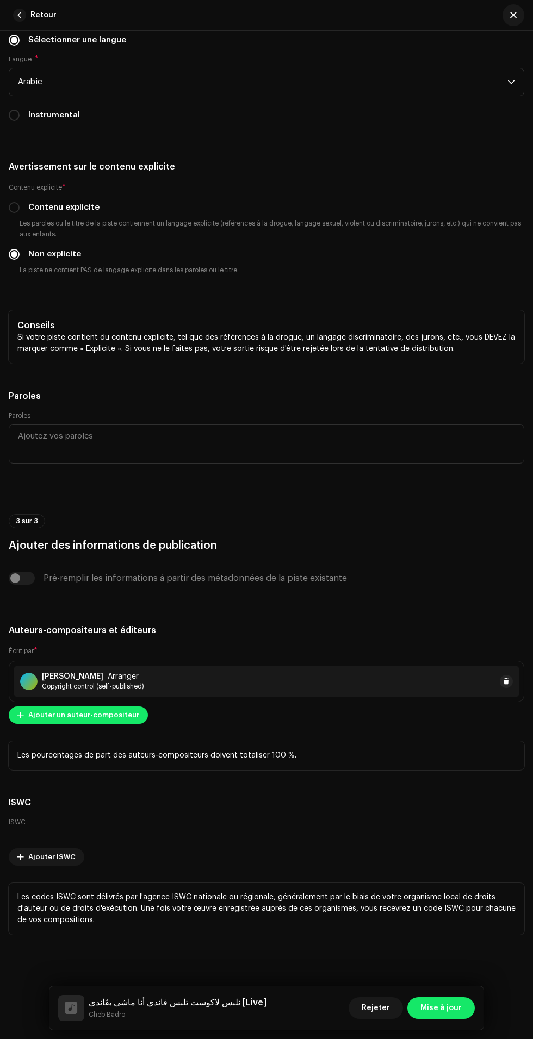
scroll to position [3175, 0]
click at [441, 1009] on span "Mise à jour" at bounding box center [440, 1008] width 41 height 22
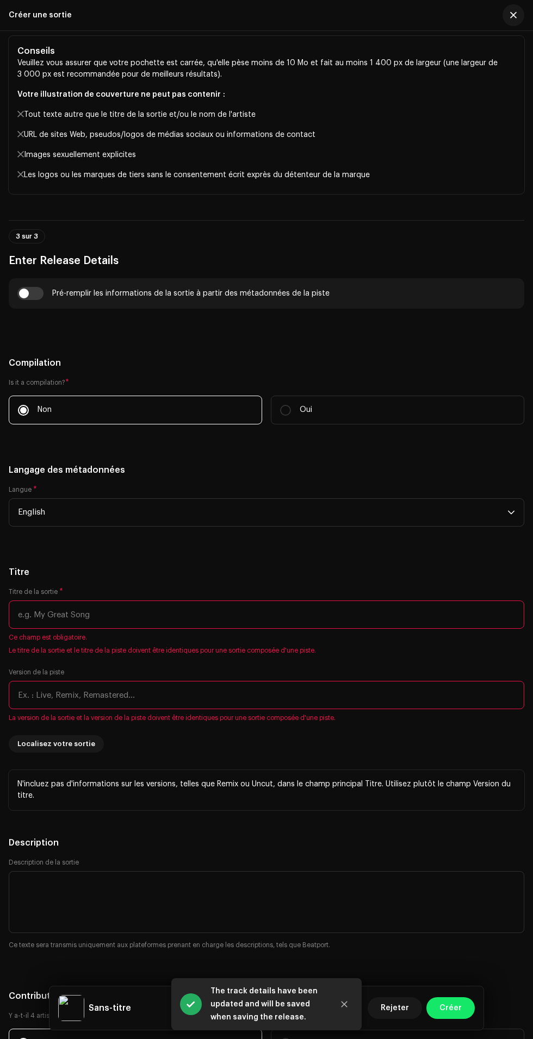
scroll to position [973, 0]
click at [36, 299] on input "checkbox" at bounding box center [30, 292] width 26 height 13
checkbox input "true"
type input "نلبس لاكوست تلبس فاندي أنا ماشي بڨاندي"
type input "Live"
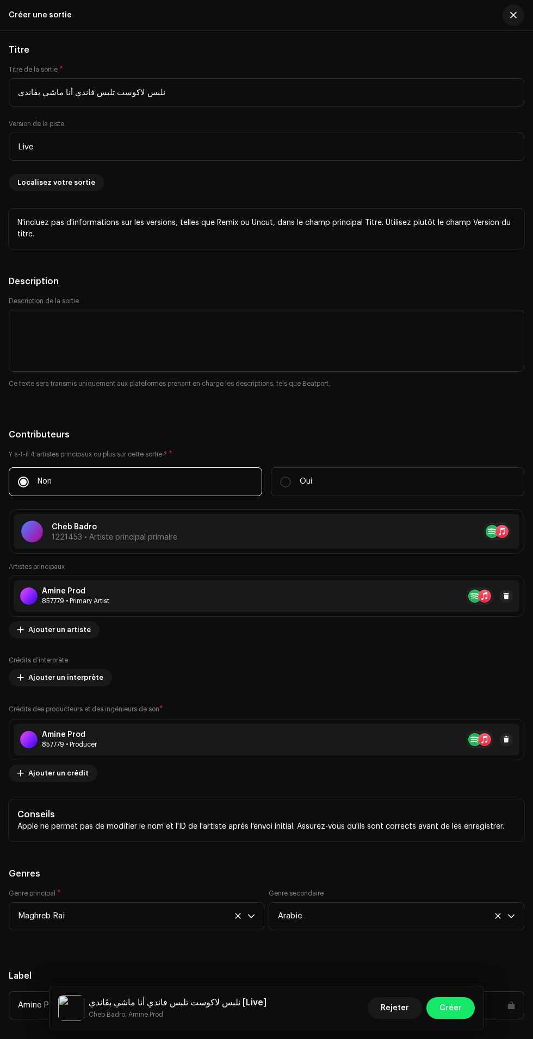
scroll to position [1556, 0]
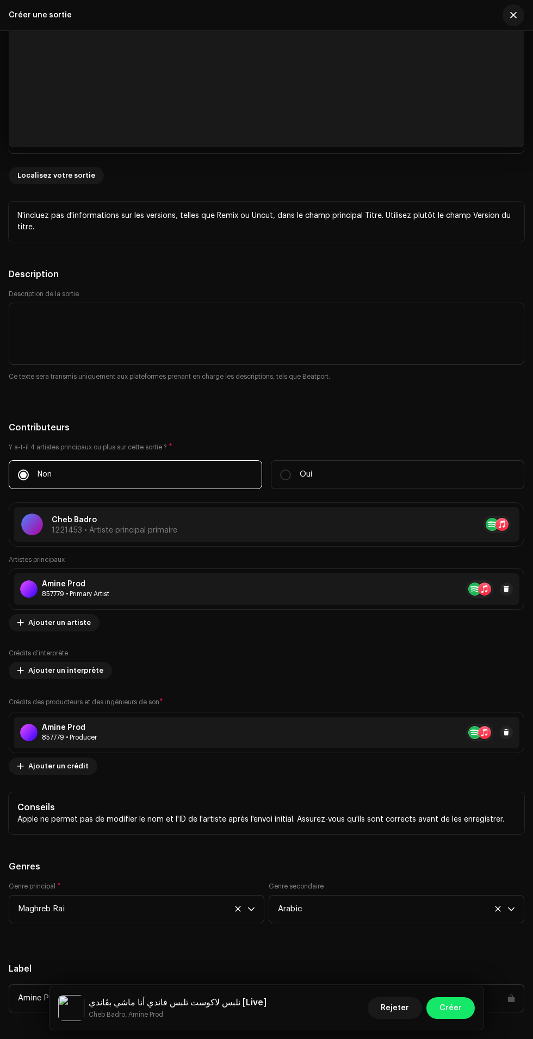
scroll to position [1004, 0]
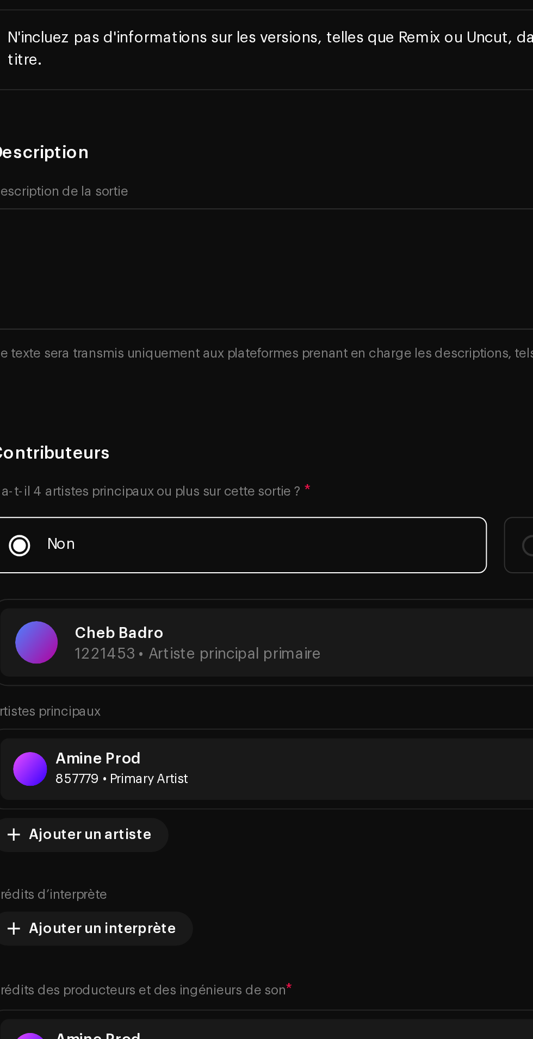
type input "Arab"
click at [210, 55] on li "Arabic" at bounding box center [266, 45] width 505 height 22
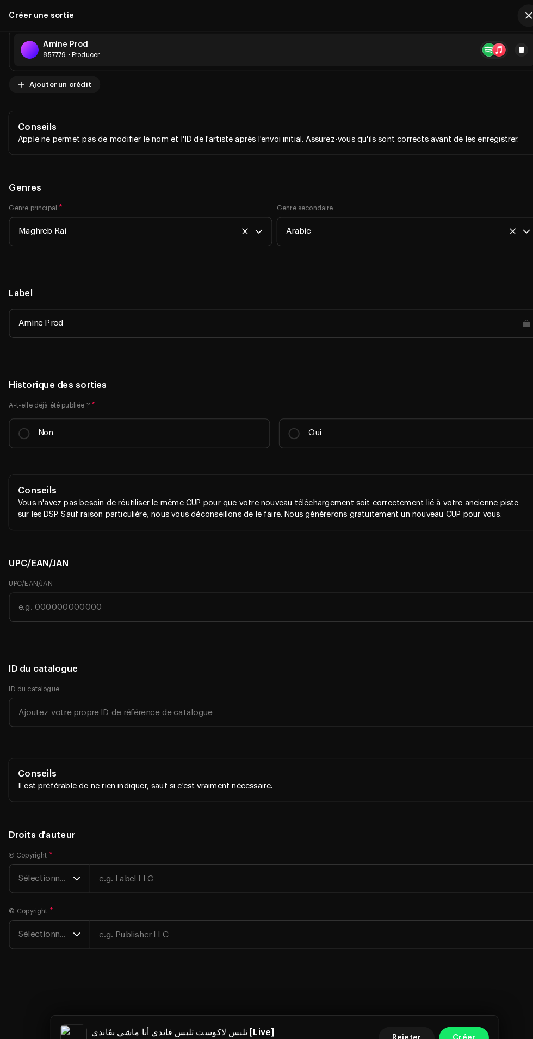
click at [172, 435] on label "Non" at bounding box center [135, 420] width 253 height 29
click at [29, 427] on input "Non" at bounding box center [23, 421] width 11 height 11
radio input "true"
click at [41, 853] on span "Sélectionner une année" at bounding box center [44, 853] width 53 height 27
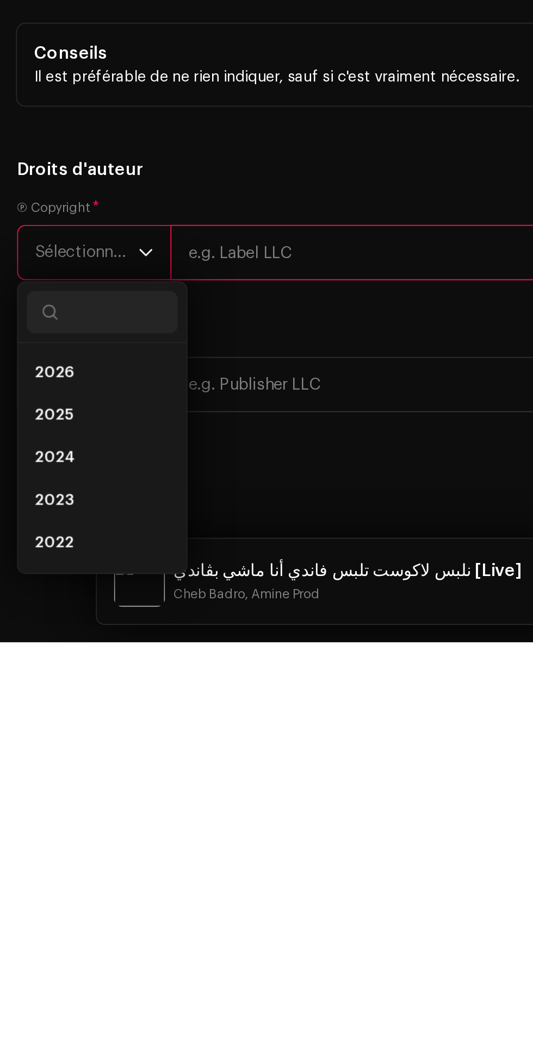
click at [34, 929] on span "2025" at bounding box center [28, 923] width 20 height 11
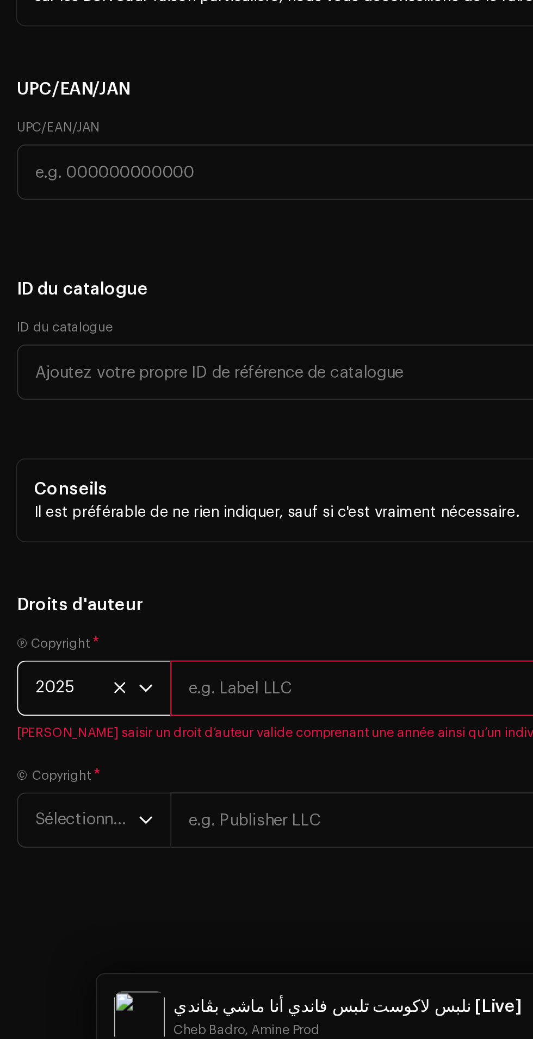
click at [32, 921] on span "Sélectionner une année" at bounding box center [44, 907] width 53 height 27
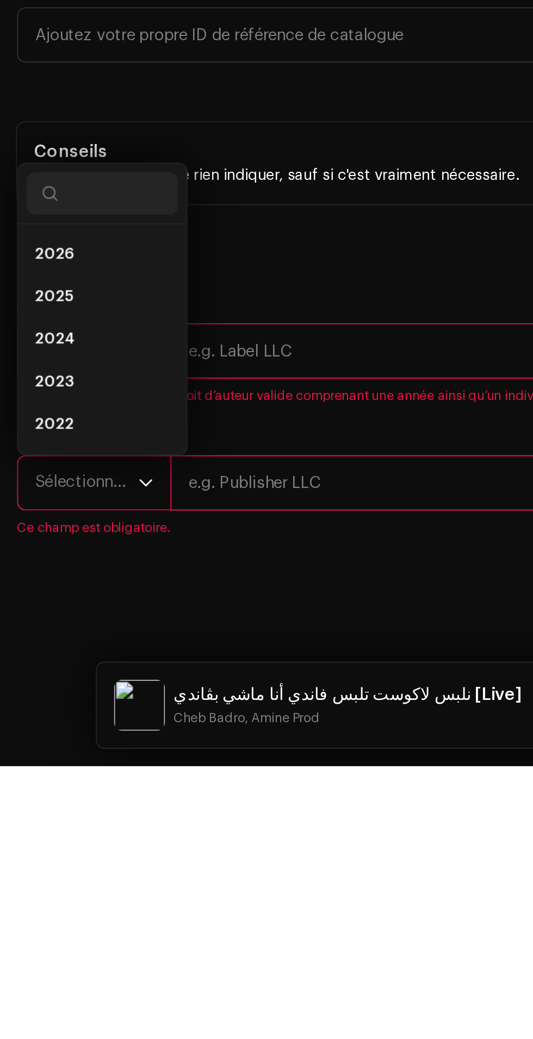
click at [46, 810] on li "2025" at bounding box center [52, 799] width 77 height 22
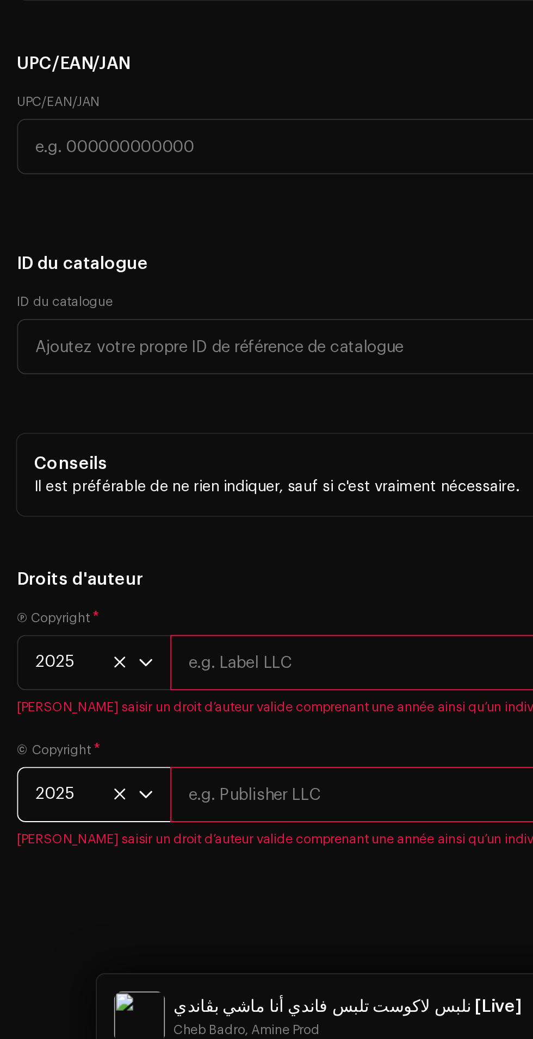
click at [170, 841] on input "text" at bounding box center [305, 827] width 437 height 28
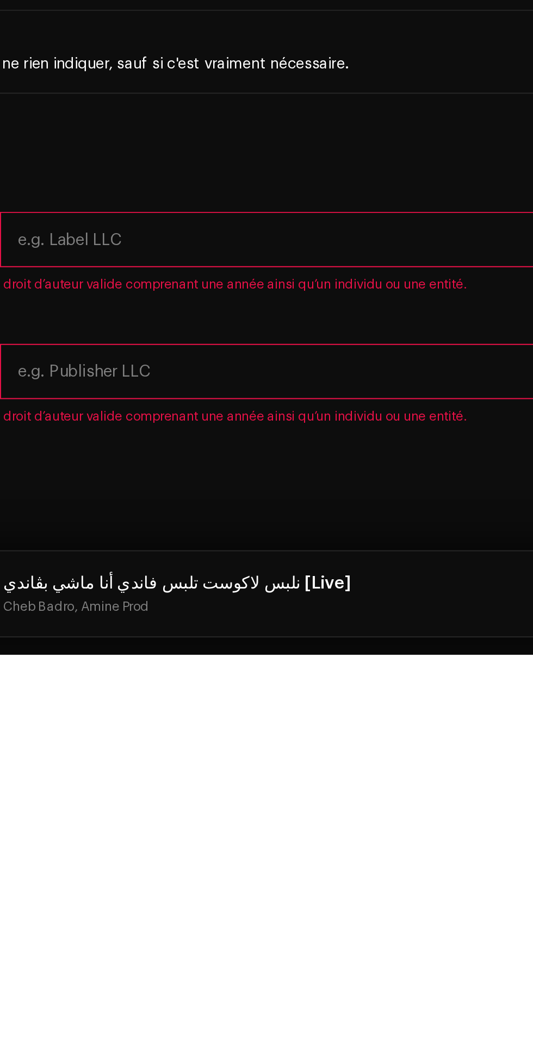
type input "Amine Prod"
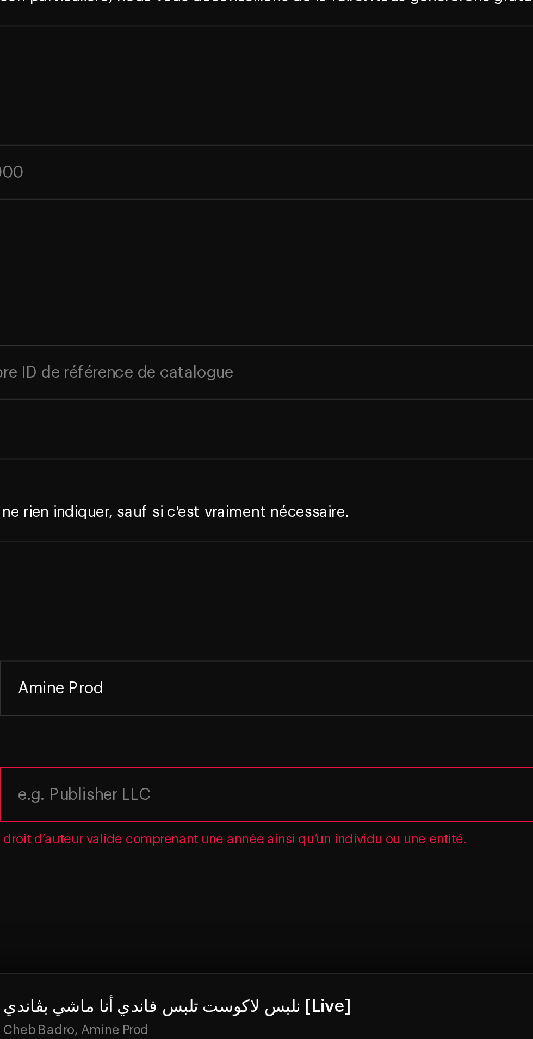
click at [204, 906] on input "text" at bounding box center [305, 894] width 437 height 28
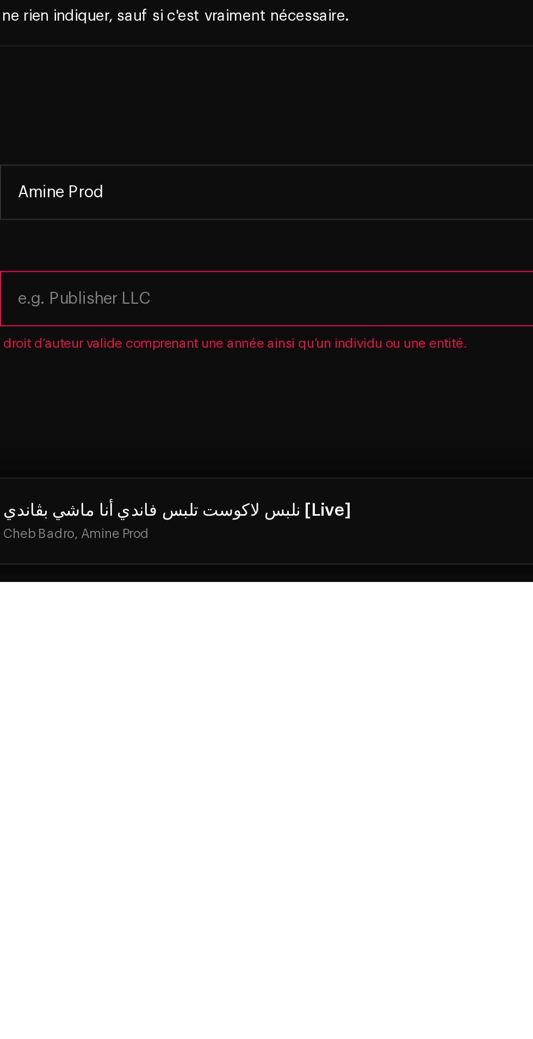
type input "Amine Prod"
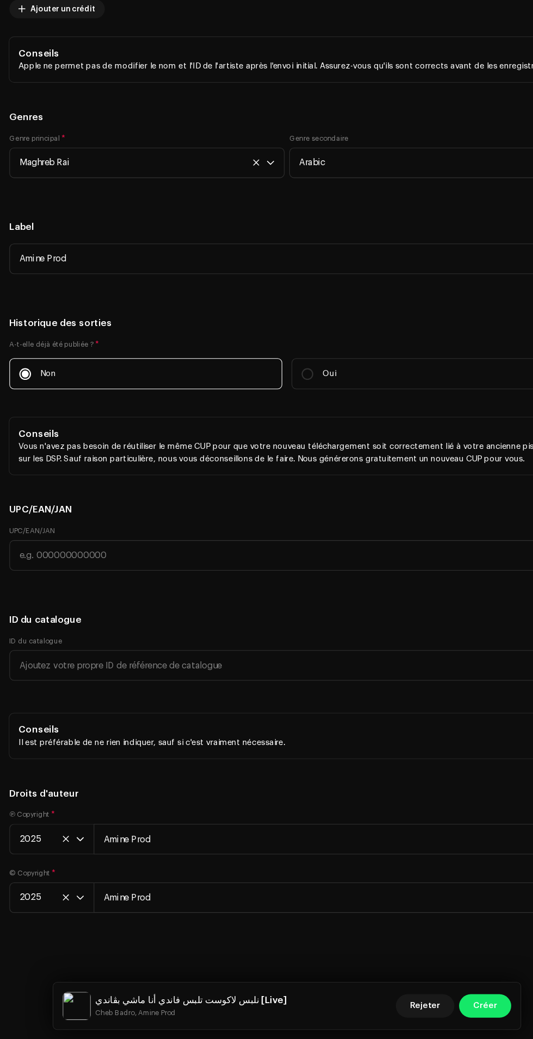
click at [450, 1009] on span "Créer" at bounding box center [450, 1008] width 22 height 22
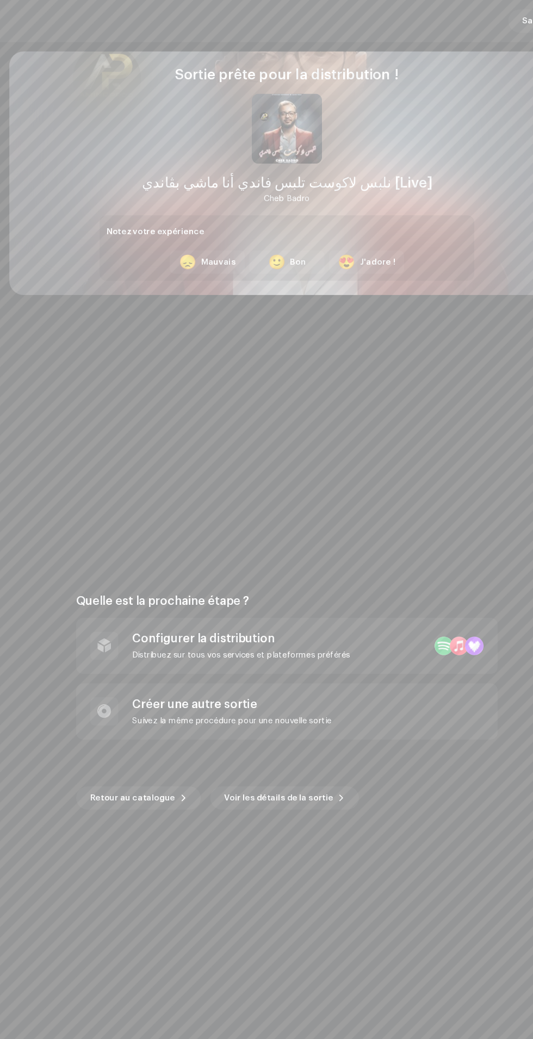
click at [253, 609] on div "Distribuez sur tous vos services et plateformes préférés" at bounding box center [224, 608] width 202 height 9
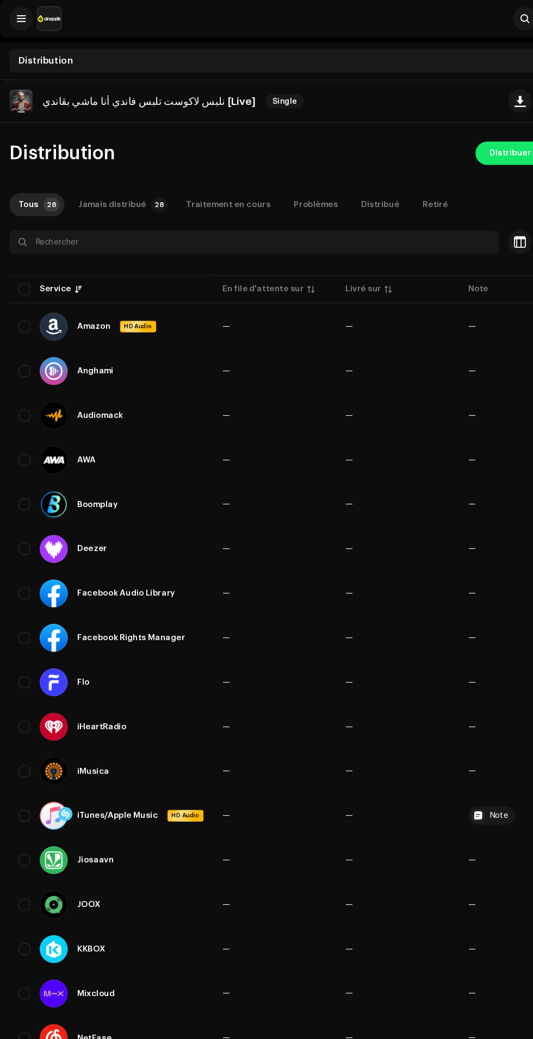
click at [471, 141] on span "Distribuer tout" at bounding box center [482, 143] width 57 height 22
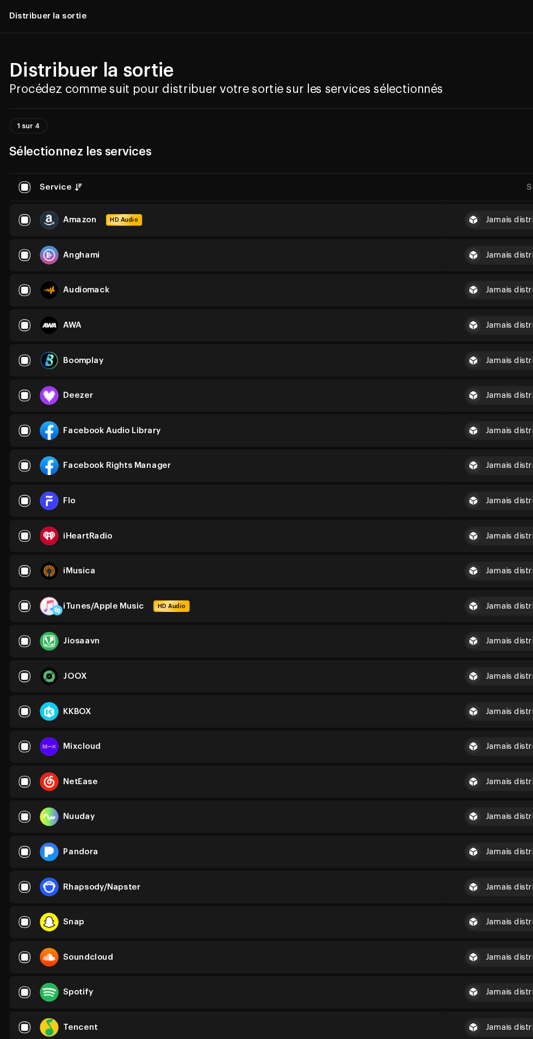
click at [23, 373] on input "checkbox" at bounding box center [22, 367] width 11 height 11
checkbox input "false"
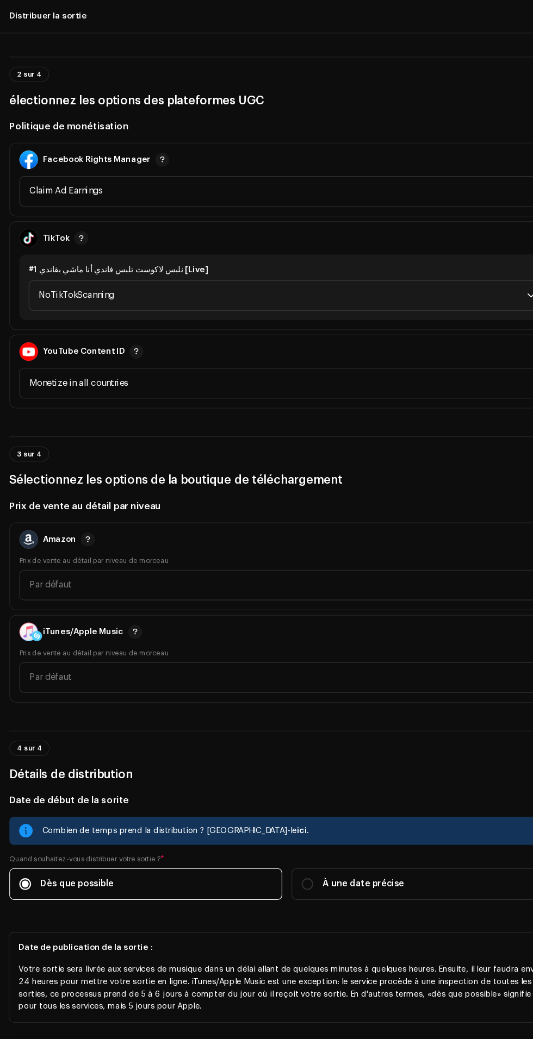
scroll to position [1068, 0]
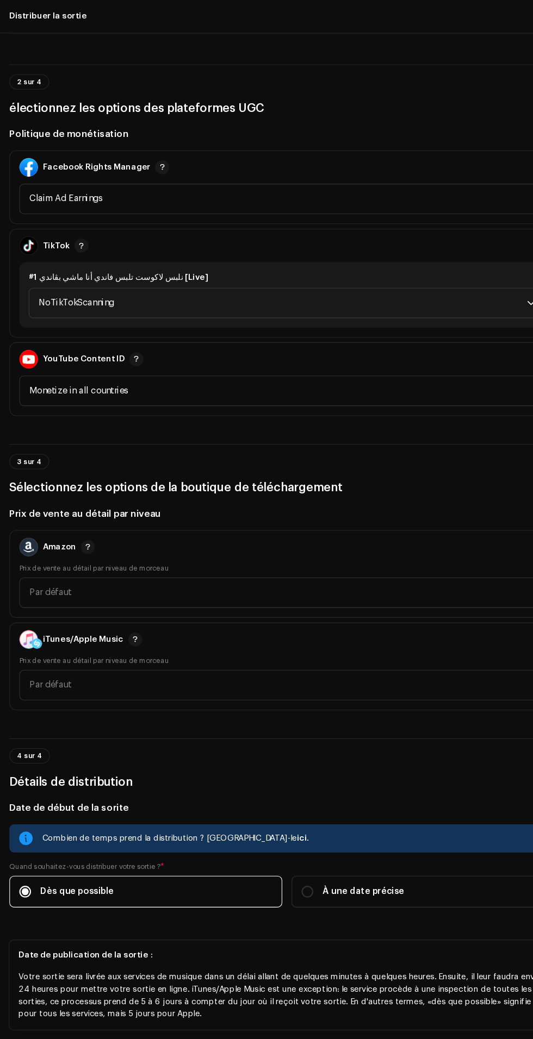
click at [459, 295] on span "NoTikTokScanning" at bounding box center [262, 281] width 453 height 27
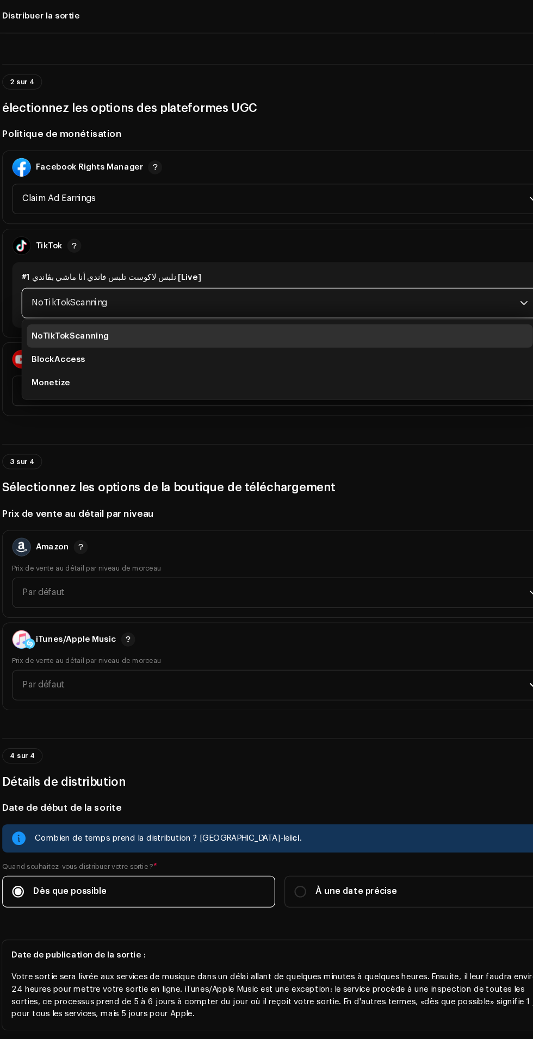
click at [353, 366] on li "Monetize" at bounding box center [267, 356] width 470 height 22
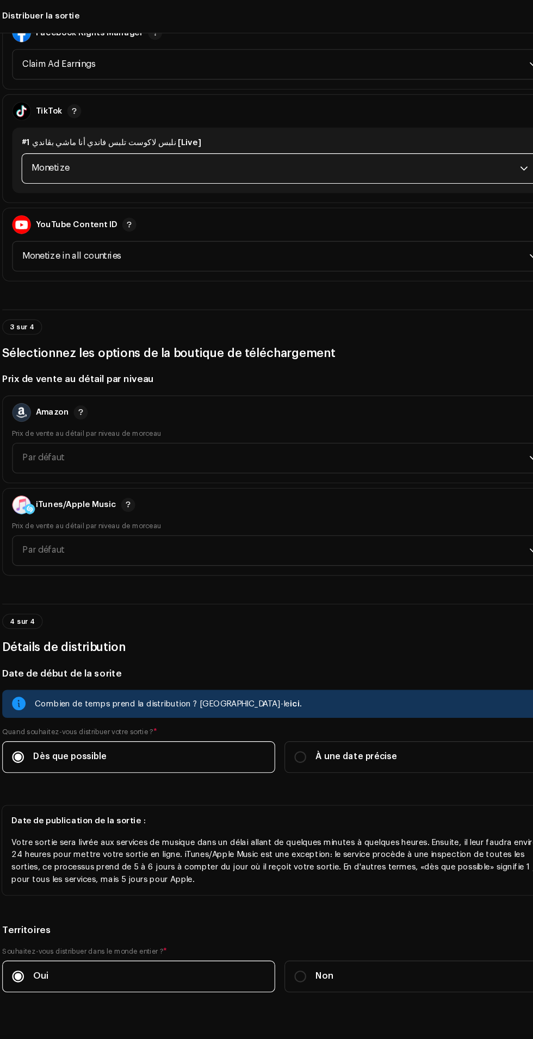
click at [386, 689] on label "À une date précise" at bounding box center [397, 703] width 253 height 29
click at [291, 698] on input "À une date précise" at bounding box center [285, 703] width 11 height 11
radio input "true"
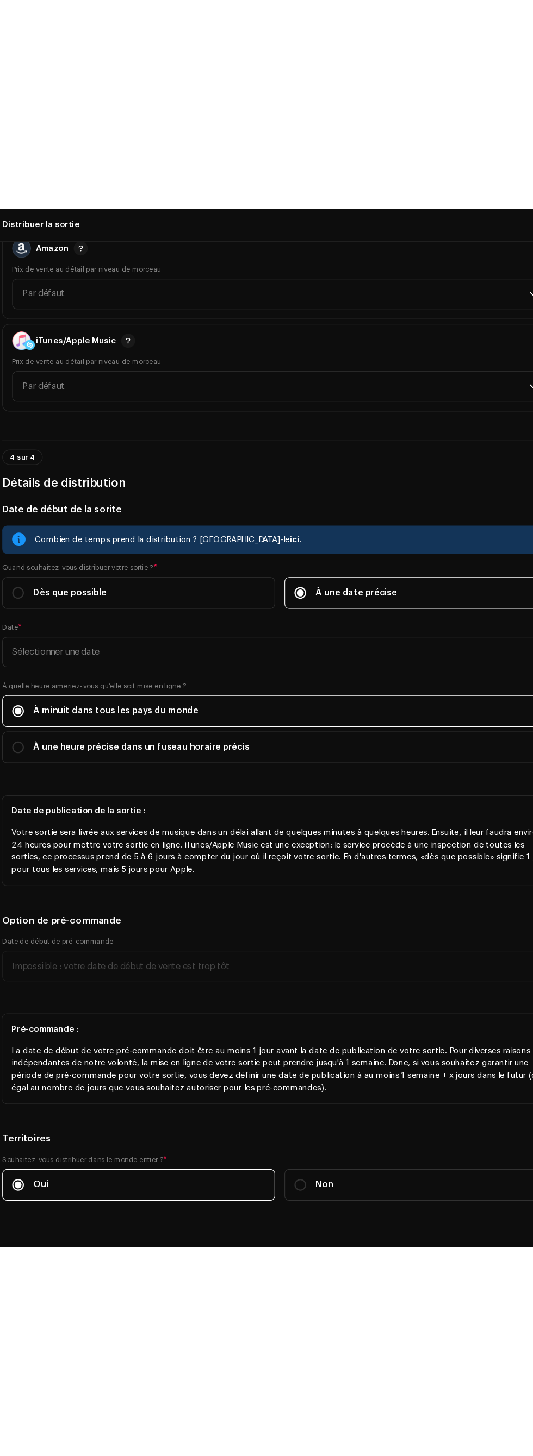
scroll to position [1729, 0]
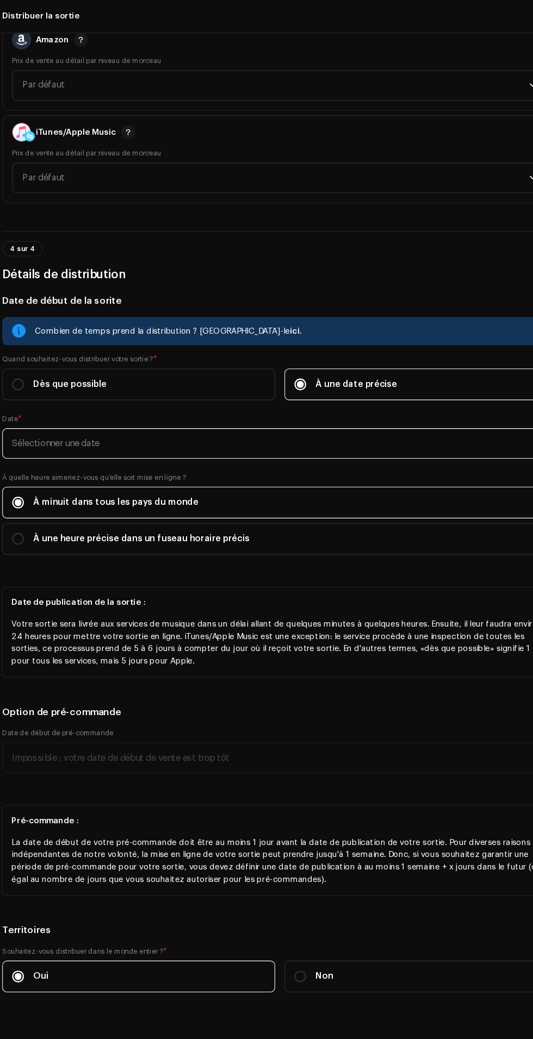
click at [392, 398] on input "text" at bounding box center [266, 412] width 515 height 28
click at [408, 398] on input "text" at bounding box center [266, 412] width 515 height 28
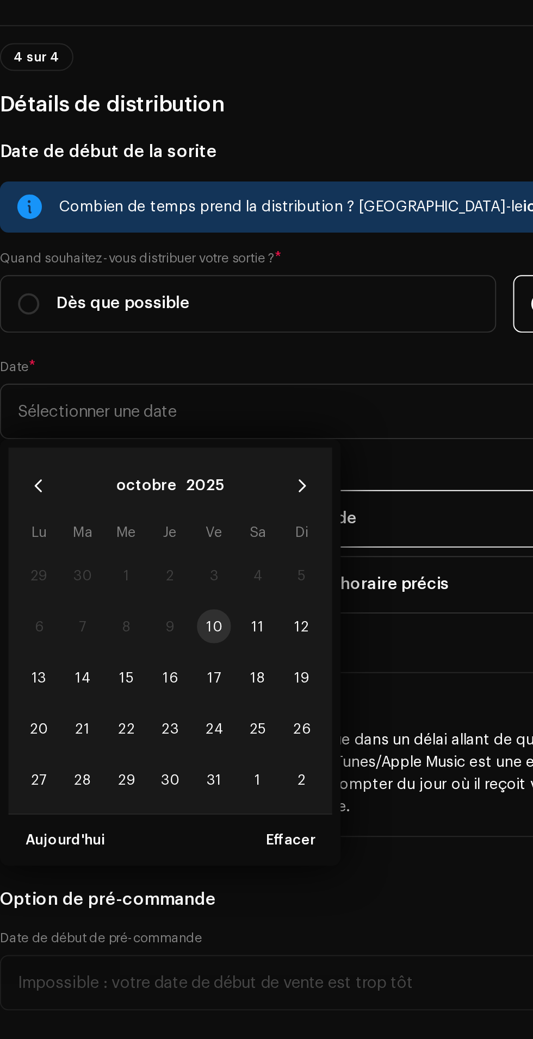
click at [141, 513] on span "11" at bounding box center [140, 521] width 17 height 17
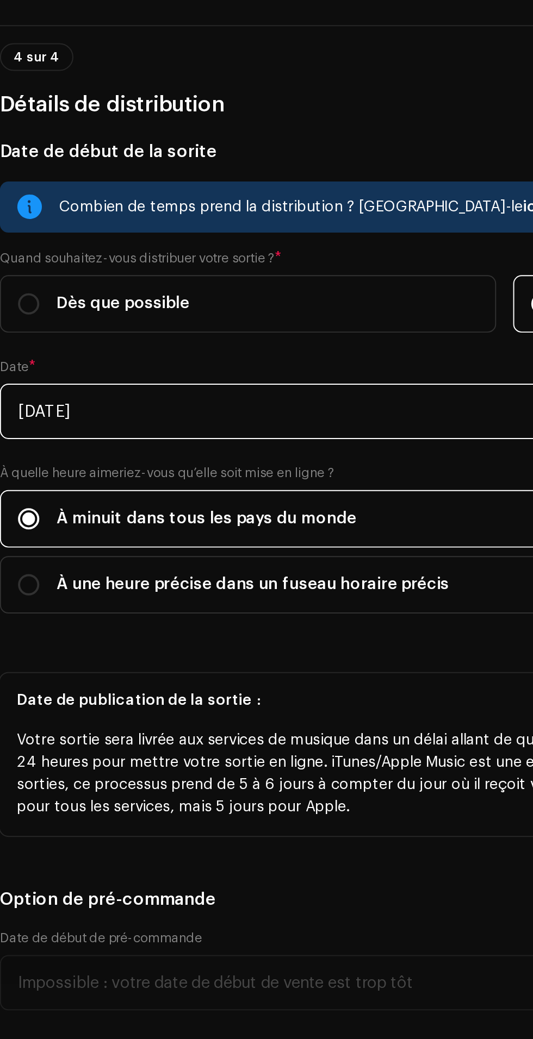
click at [224, 398] on input "[DATE]" at bounding box center [266, 412] width 515 height 28
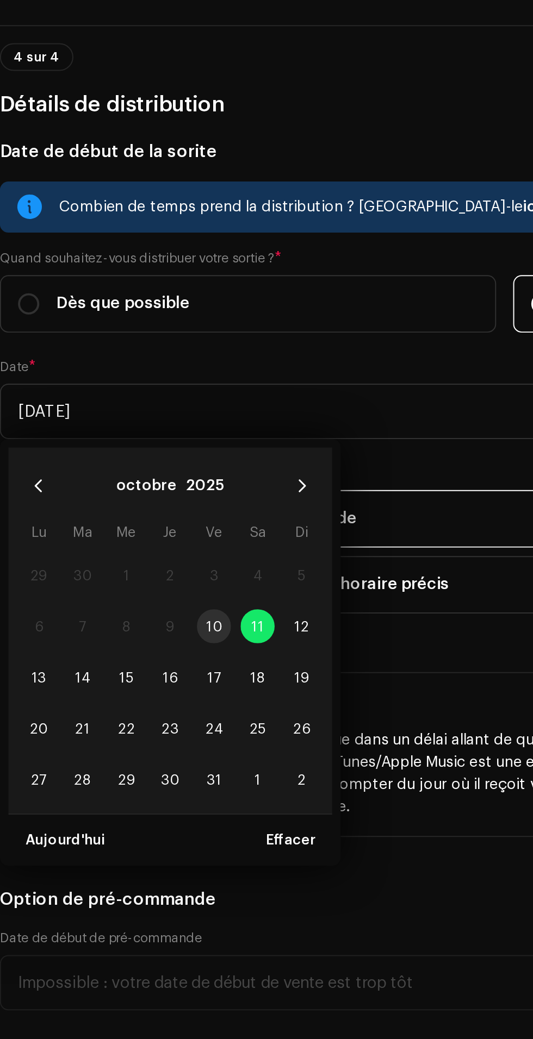
click at [157, 513] on span "12" at bounding box center [162, 521] width 17 height 17
type input "[DATE]"
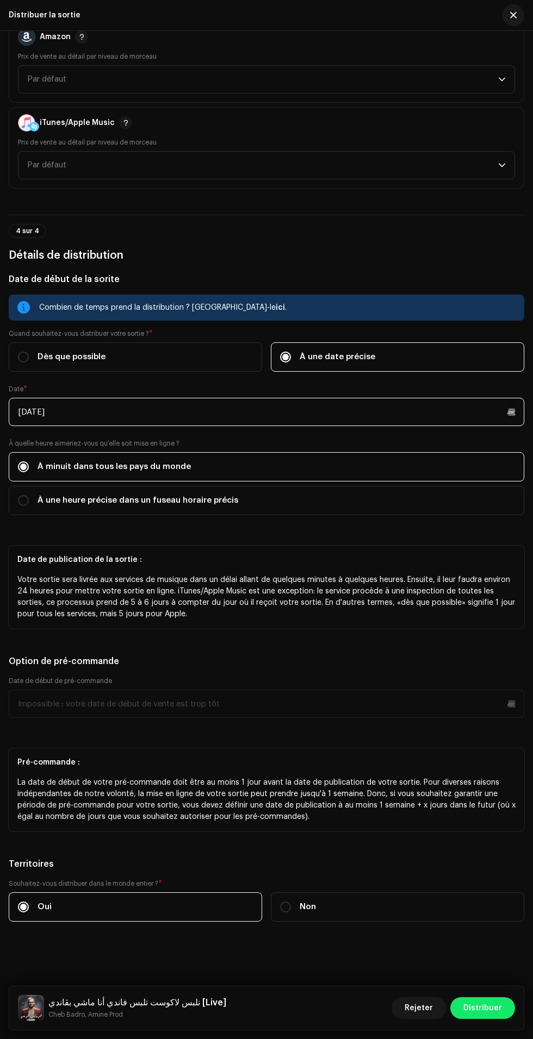
scroll to position [28, 0]
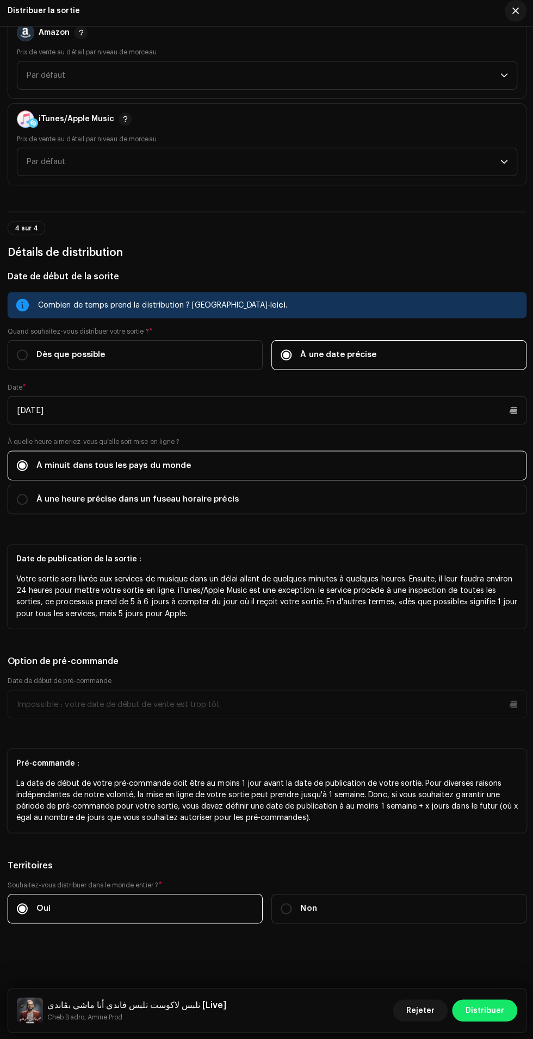
click at [482, 1006] on span "Distribuer" at bounding box center [482, 1008] width 39 height 22
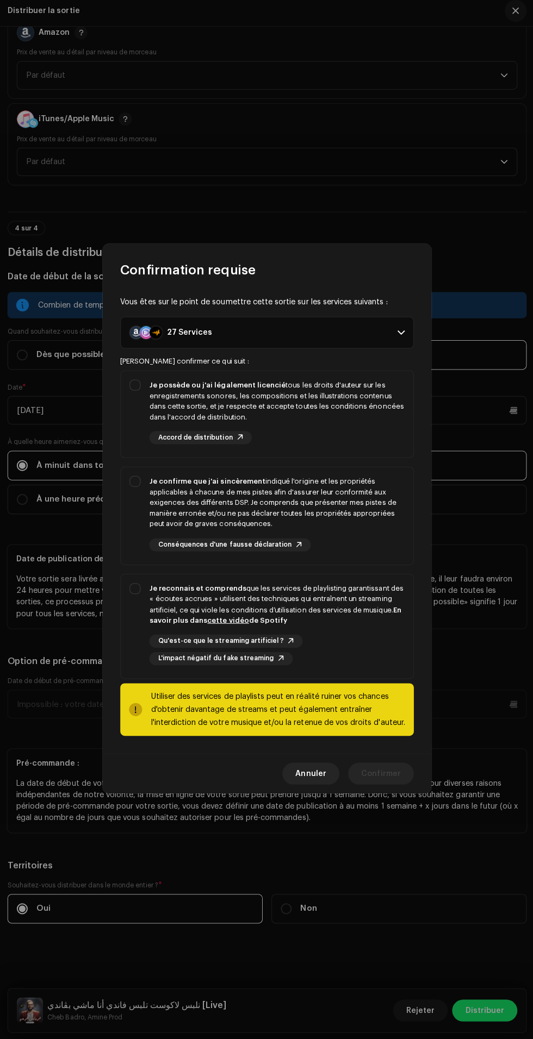
click at [325, 397] on div "Je possède ou j'ai légalement licencié tous les droits d'auteur sur les enregis…" at bounding box center [275, 402] width 253 height 42
checkbox input "true"
click at [329, 484] on div "Je confirme que j'ai sincèrement indiqué l'origine et les propriétés applicable…" at bounding box center [275, 503] width 253 height 53
checkbox input "true"
click at [331, 606] on div "Je reconnais et comprends que les services de playlisting garantissant des « éc…" at bounding box center [275, 605] width 253 height 42
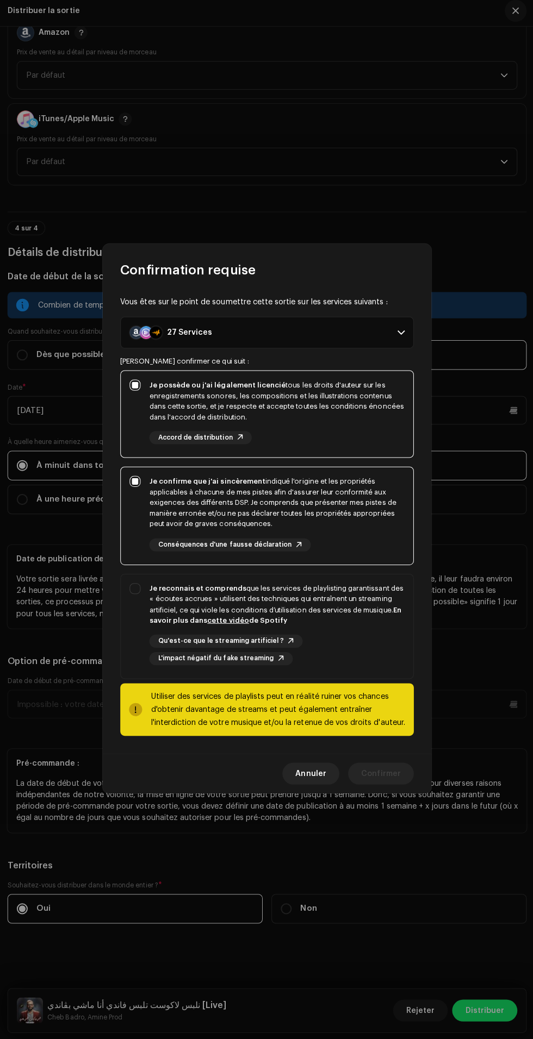
checkbox input "true"
click at [379, 772] on span "Confirmer" at bounding box center [379, 773] width 39 height 22
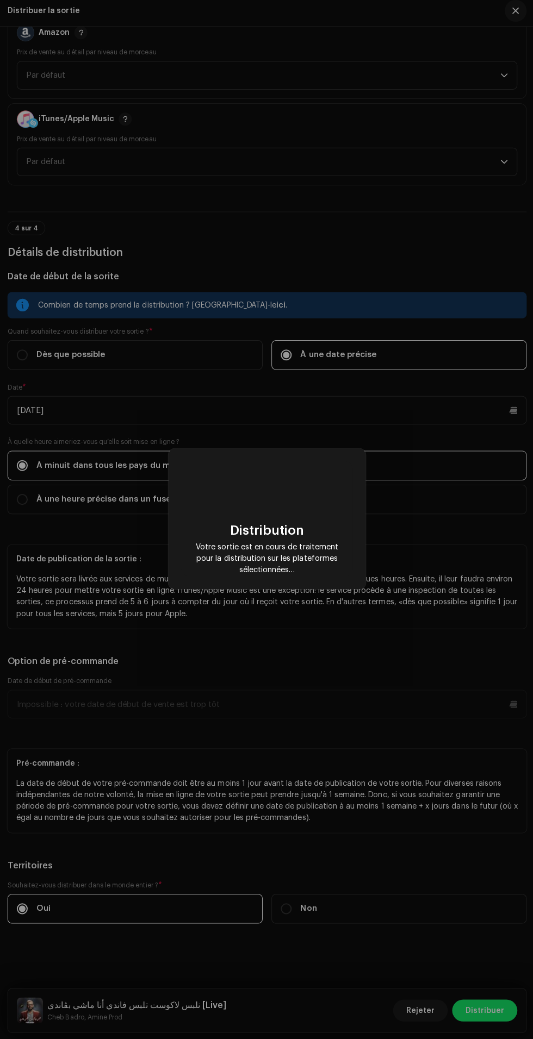
scroll to position [0, 0]
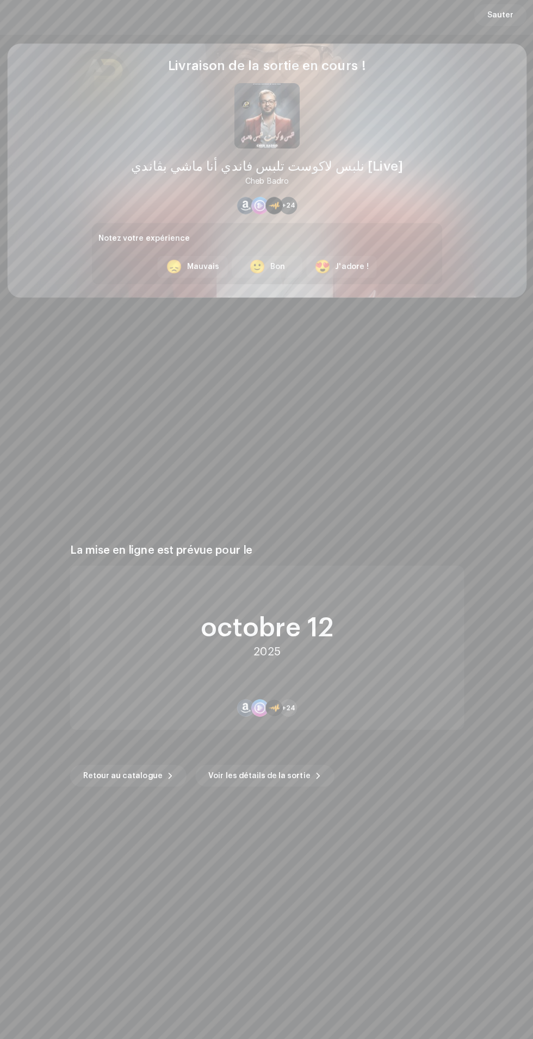
click at [167, 775] on span at bounding box center [170, 775] width 7 height 9
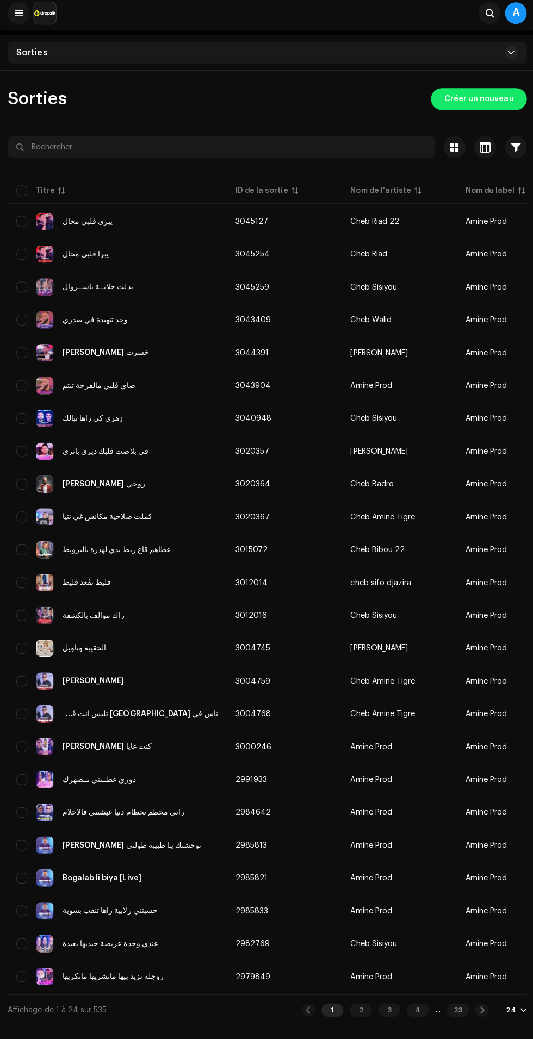
click at [481, 111] on span "Créer un nouveau" at bounding box center [476, 103] width 69 height 22
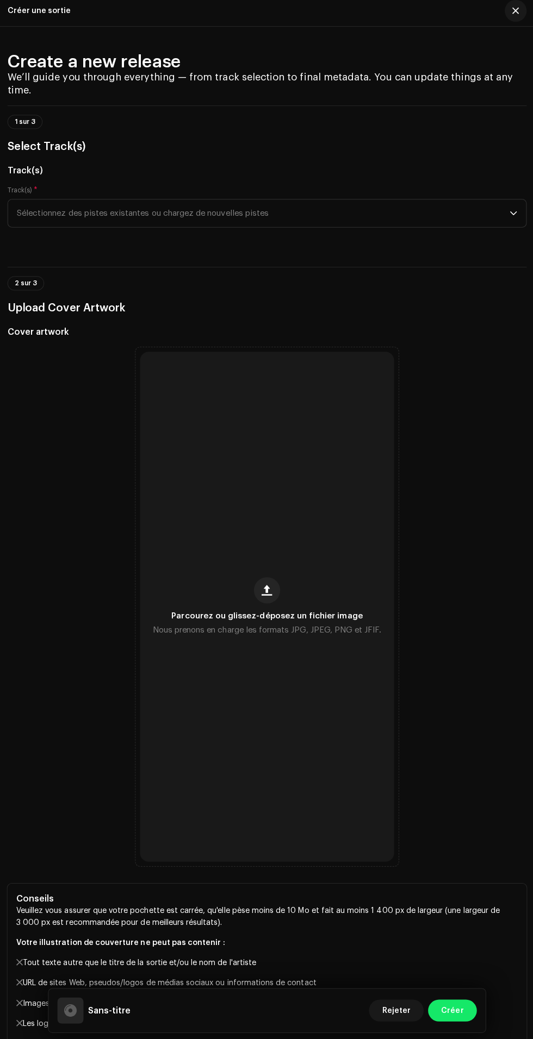
click at [284, 637] on span "Nous prenons en charge les formats JPG, JPEG, PNG et JFIF." at bounding box center [266, 630] width 227 height 12
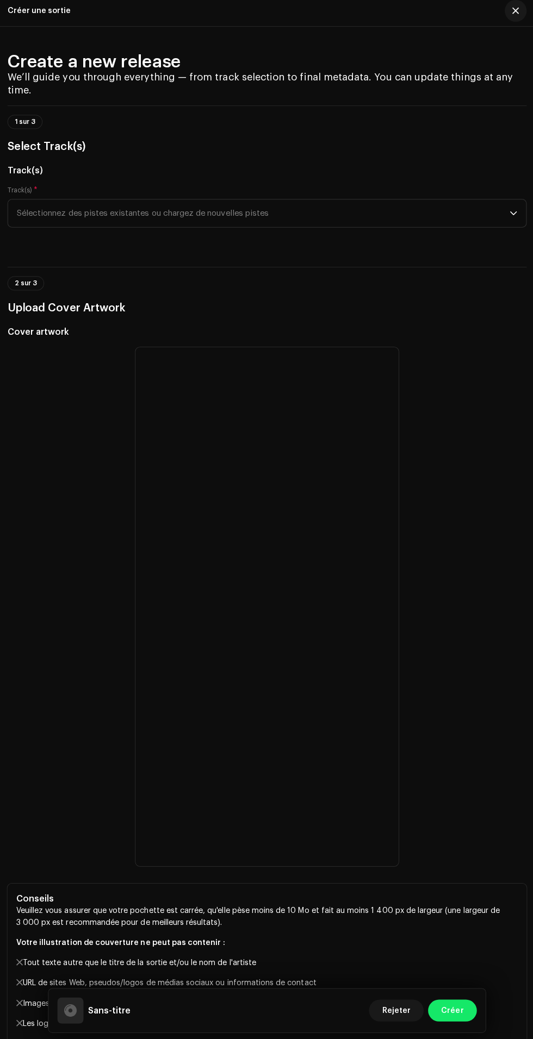
click at [511, 220] on icon "dropdown trigger" at bounding box center [511, 216] width 8 height 8
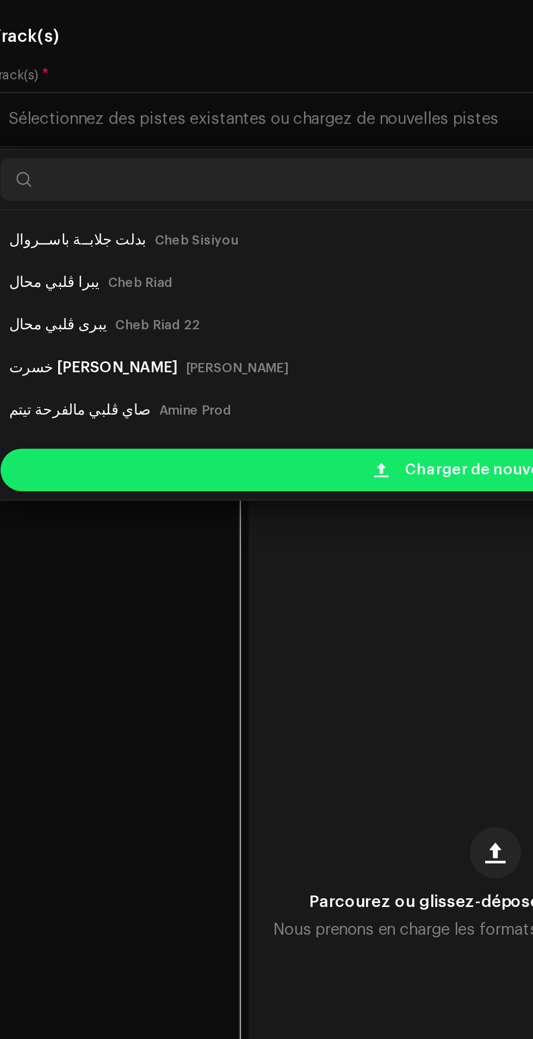
click at [226, 406] on span "Charger de nouvelles pistes" at bounding box center [274, 395] width 108 height 22
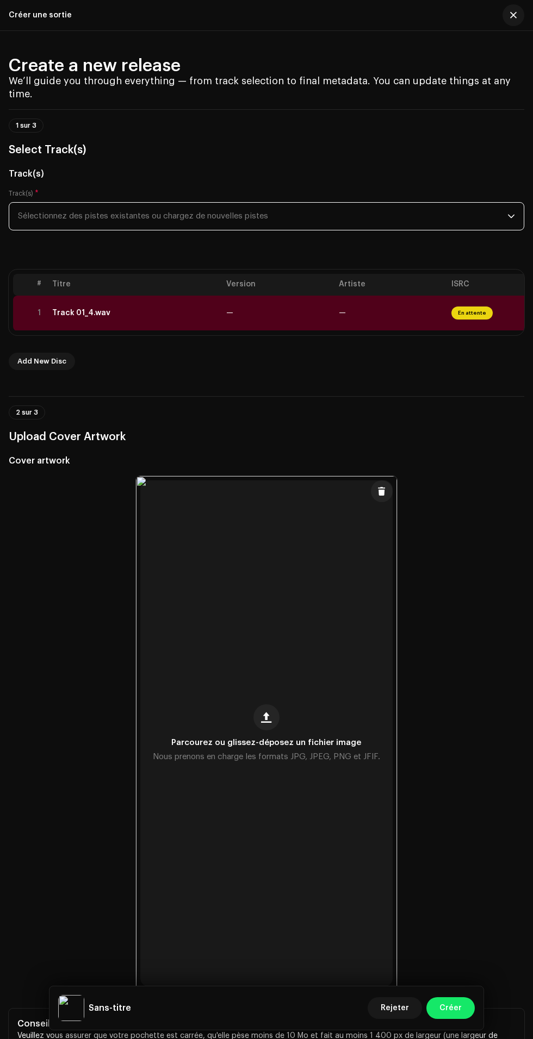
click at [374, 331] on td "—" at bounding box center [390, 313] width 112 height 35
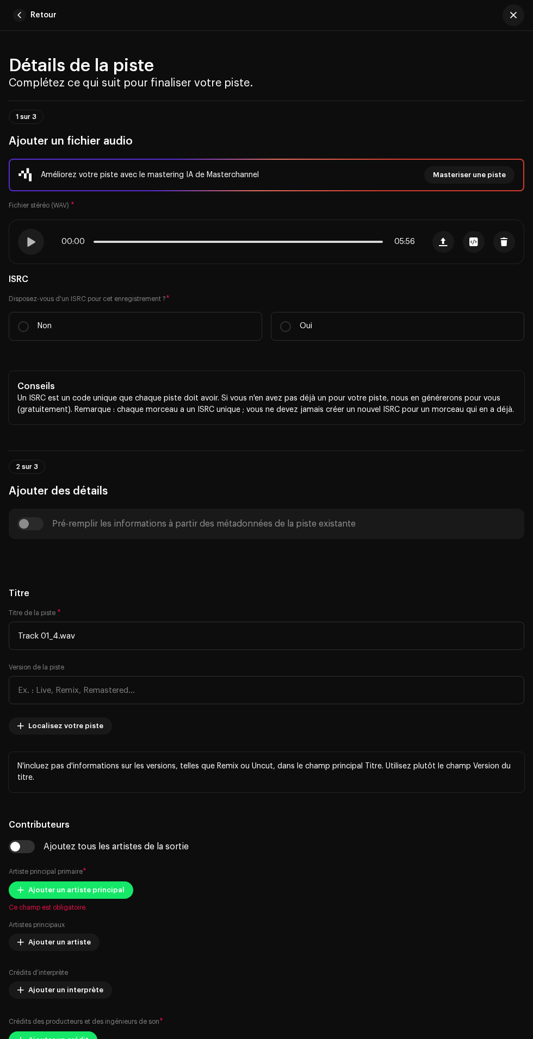
click at [194, 341] on label "Non" at bounding box center [135, 326] width 253 height 29
click at [29, 332] on input "Non" at bounding box center [23, 326] width 11 height 11
radio input "true"
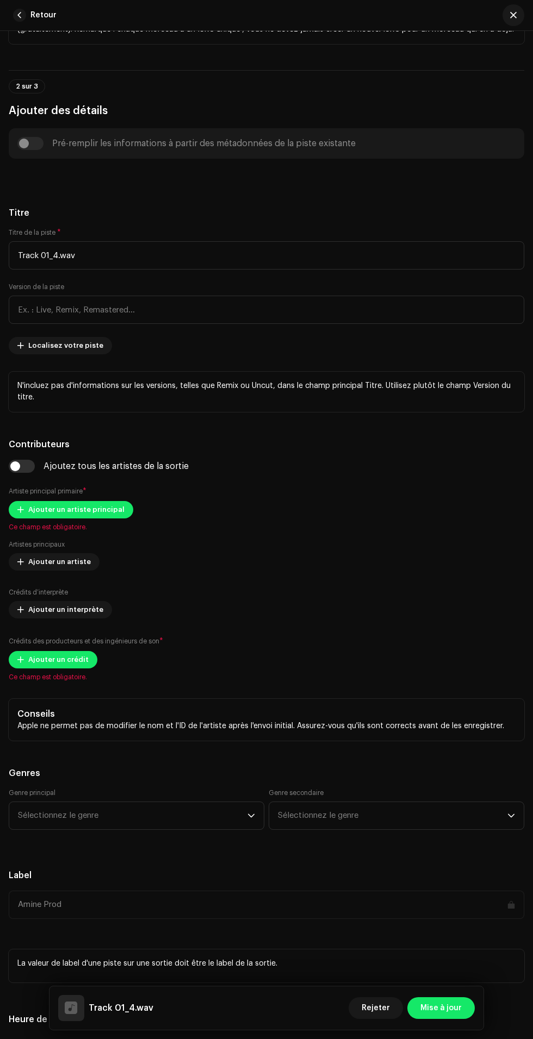
scroll to position [411, 0]
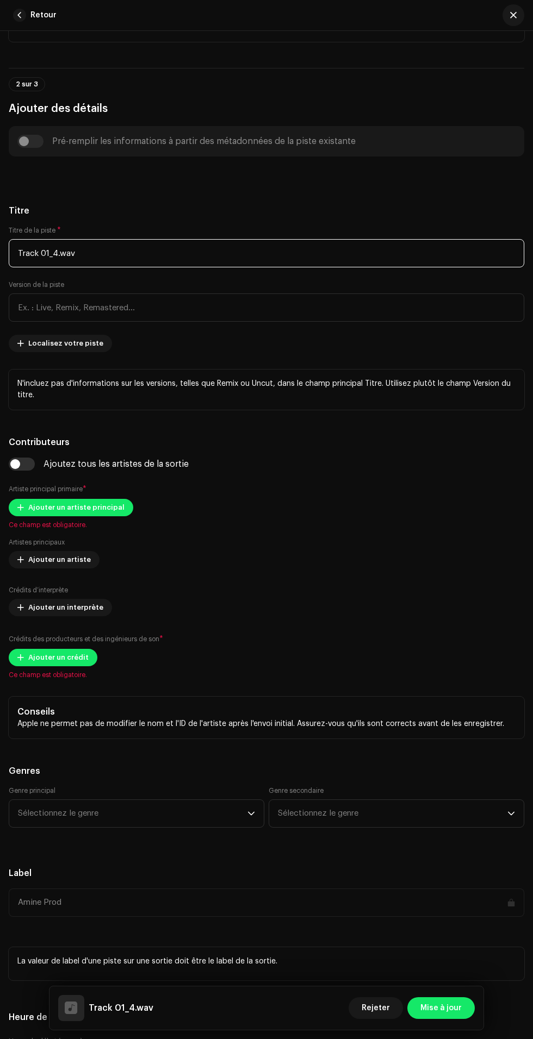
click at [330, 267] on input "Track 01_4.wav" at bounding box center [266, 253] width 515 height 28
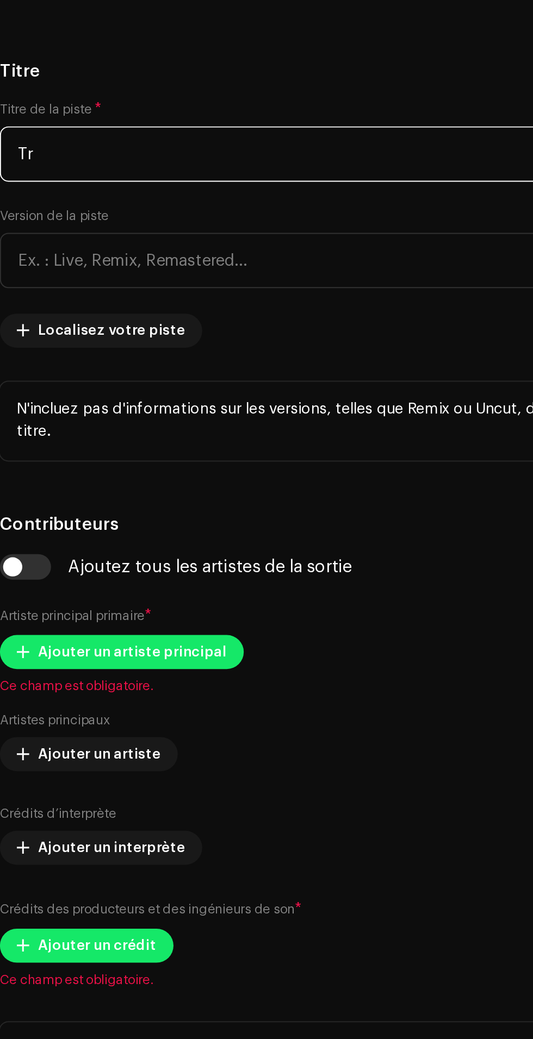
type input "T"
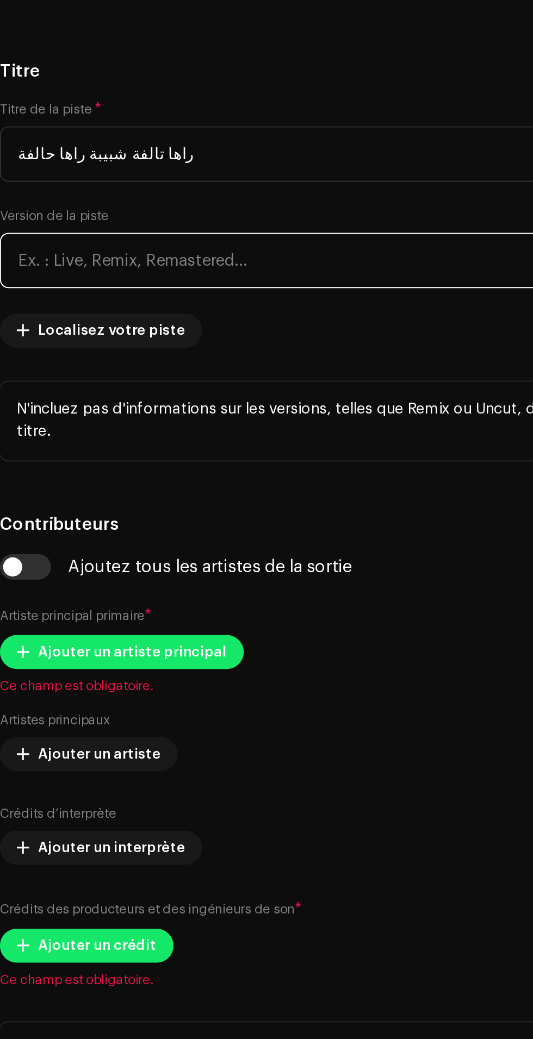
click at [206, 322] on input "text" at bounding box center [266, 307] width 515 height 28
type input "راها تالفة شبيبة راها حالفة"
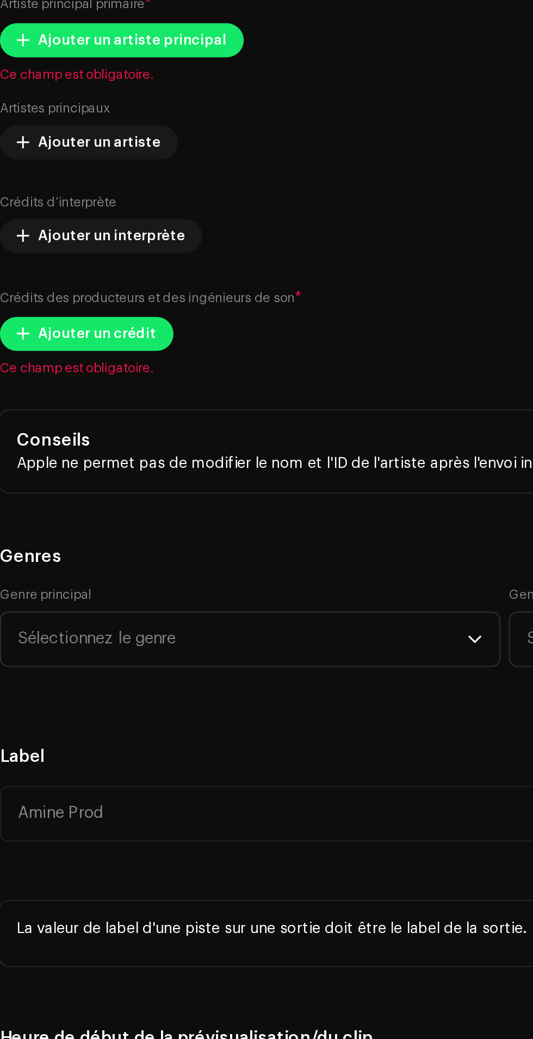
scroll to position [727, 0]
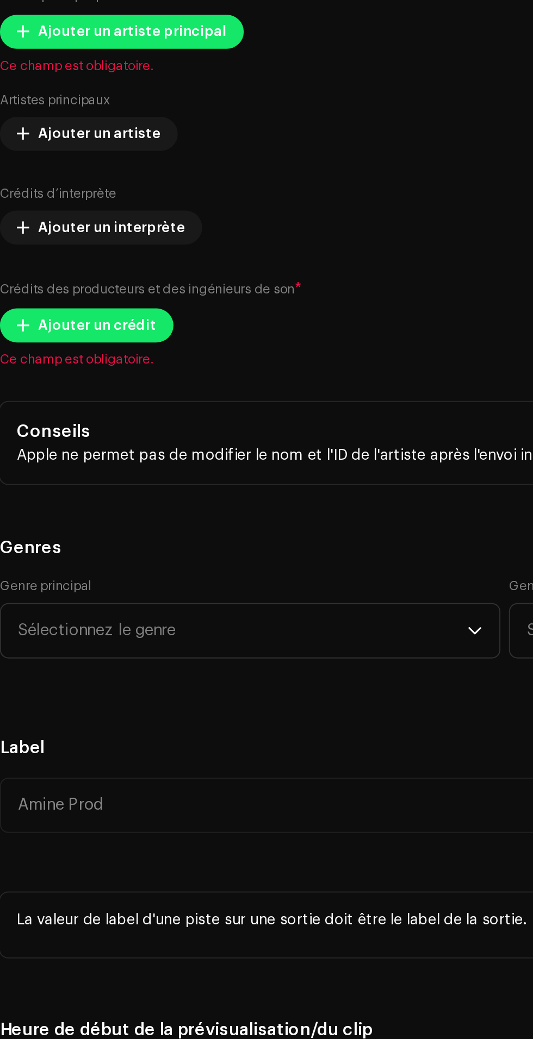
type input "Live"
click at [77, 203] on span "Ajouter un artiste principal" at bounding box center [76, 192] width 96 height 22
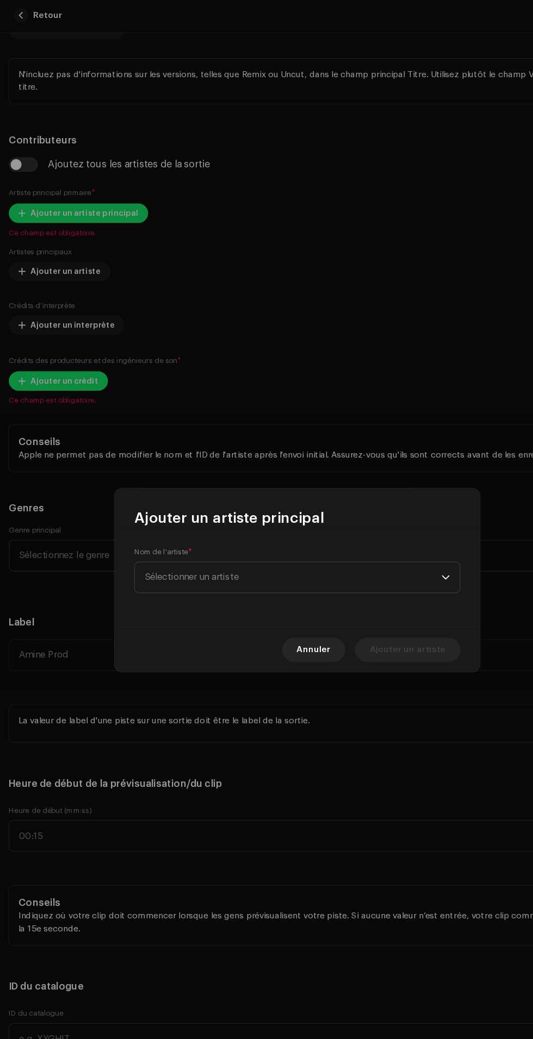
click at [318, 524] on span "Sélectionner un artiste" at bounding box center [262, 517] width 265 height 27
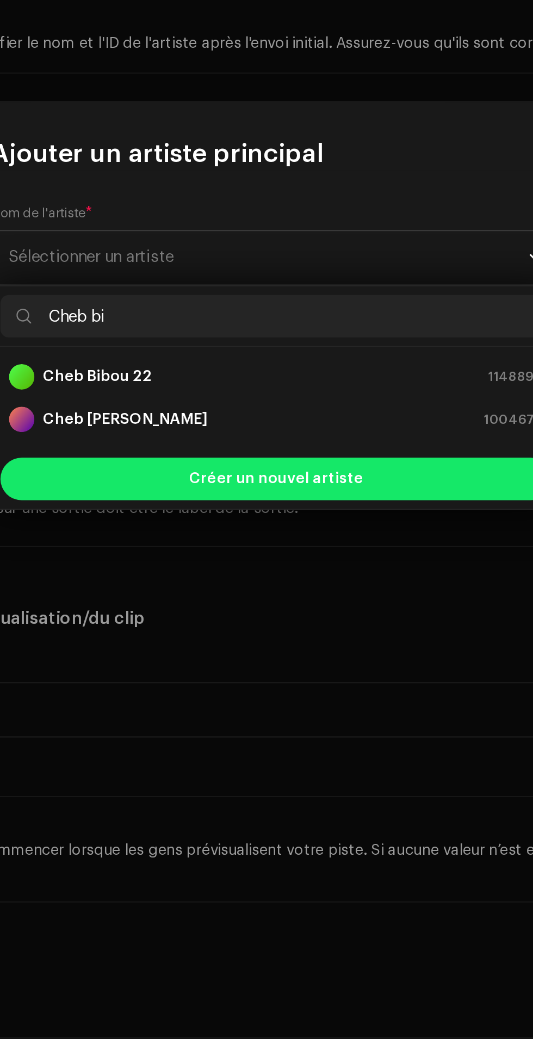
type input "Cheb bib"
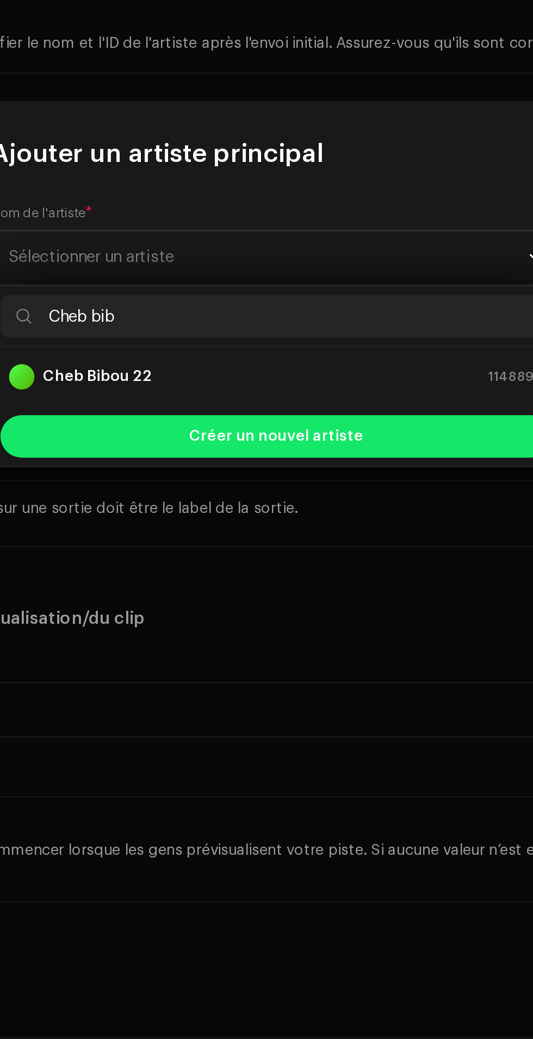
click at [324, 578] on div "Cheb Bibou 22 1148894" at bounding box center [266, 578] width 273 height 13
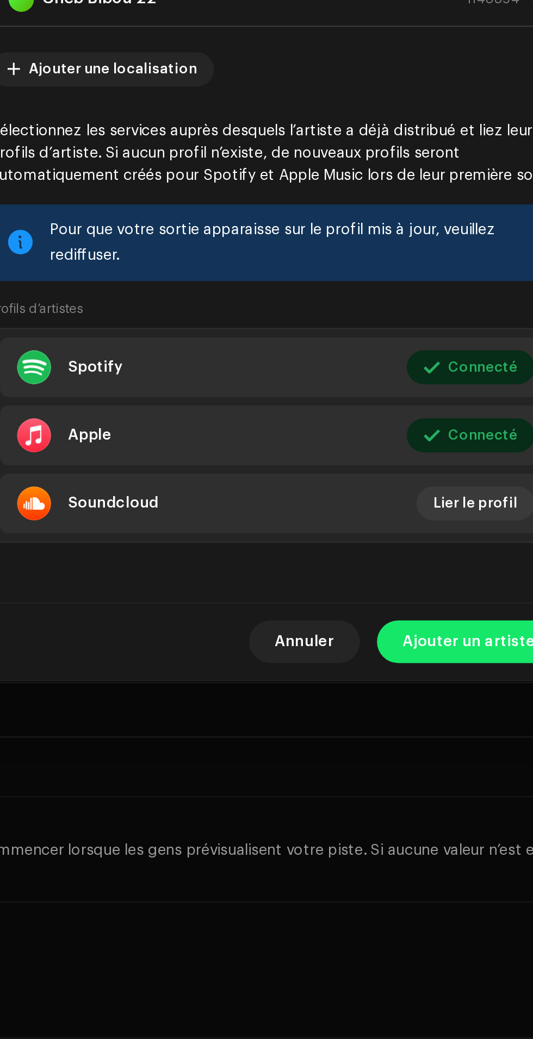
click at [364, 724] on span "Ajouter un artiste" at bounding box center [365, 714] width 68 height 22
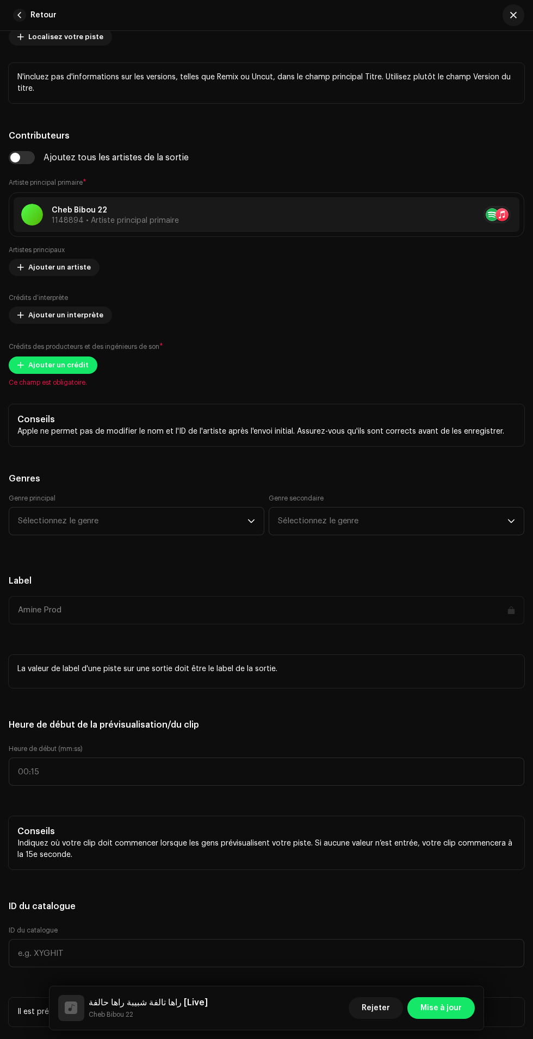
scroll to position [0, 0]
click at [73, 376] on span "Ajouter un crédit" at bounding box center [58, 365] width 60 height 22
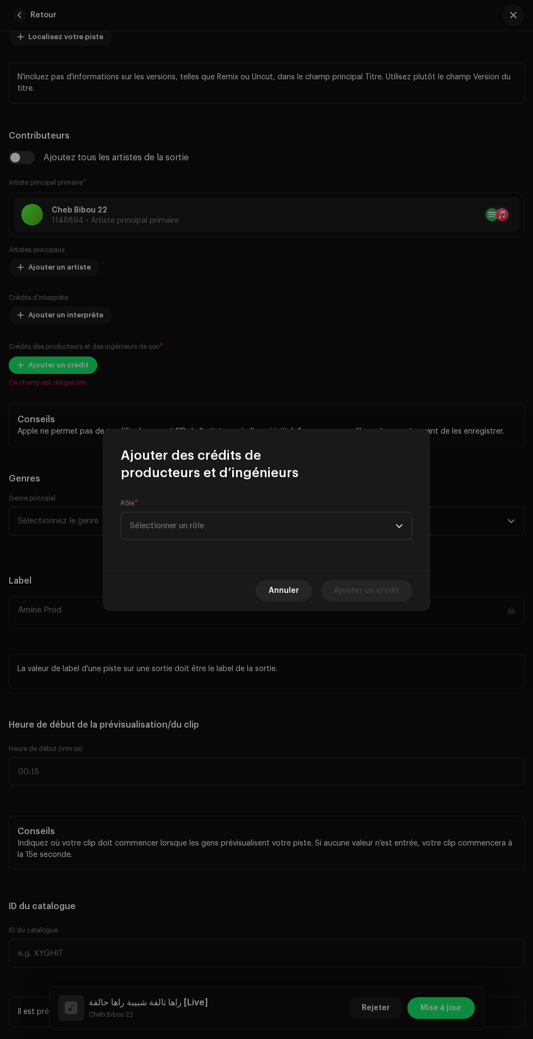
click at [337, 537] on span "Sélectionner un rôle" at bounding box center [262, 525] width 265 height 27
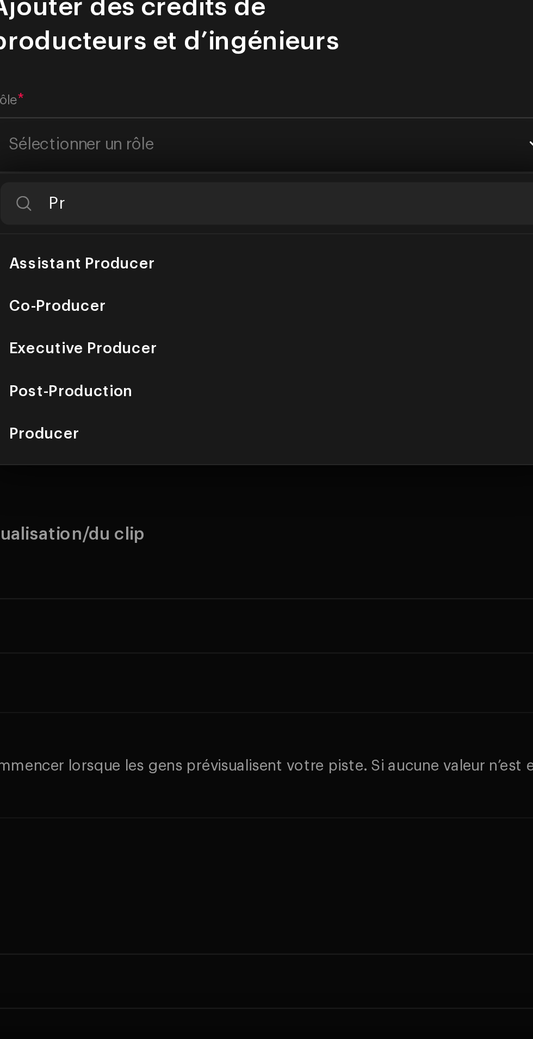
type input "Pr"
click at [293, 674] on li "Producer" at bounding box center [266, 674] width 281 height 22
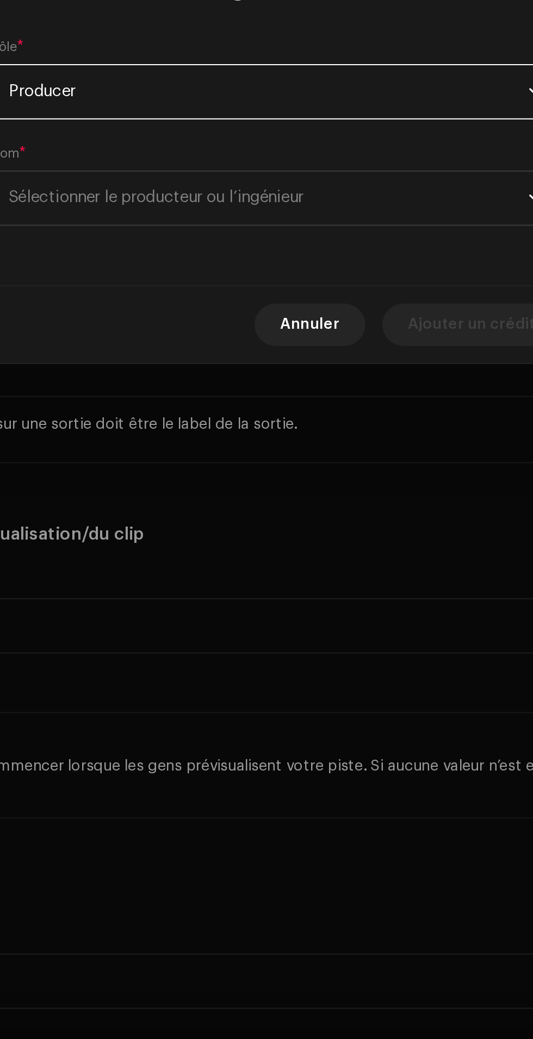
click at [326, 565] on span "Sélectionner le producteur ou l’ingénieur" at bounding box center [262, 553] width 265 height 27
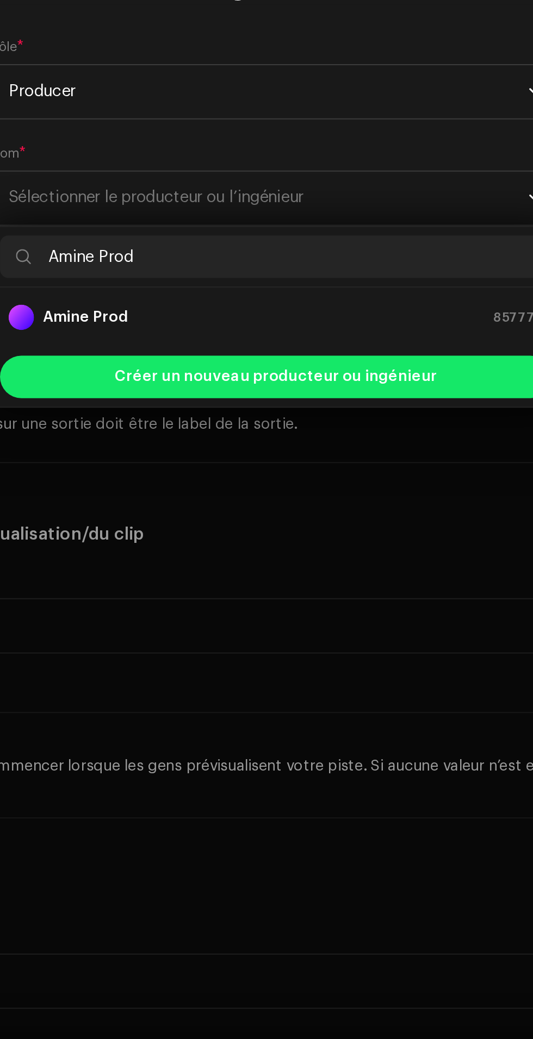
type input "Amine Prod"
click at [339, 608] on div "Amine Prod 857779" at bounding box center [266, 614] width 273 height 13
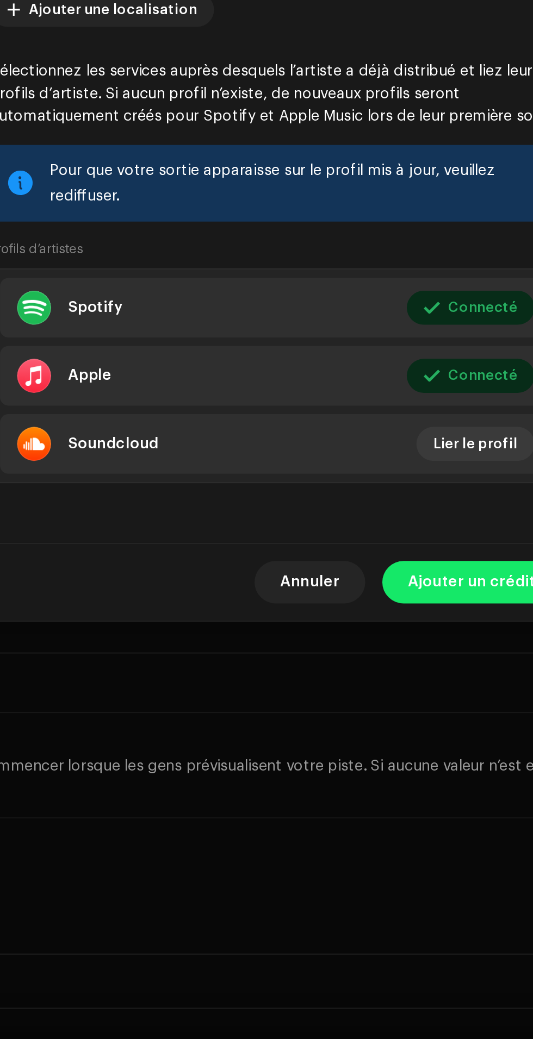
click at [365, 760] on span "Ajouter un crédit" at bounding box center [366, 750] width 65 height 22
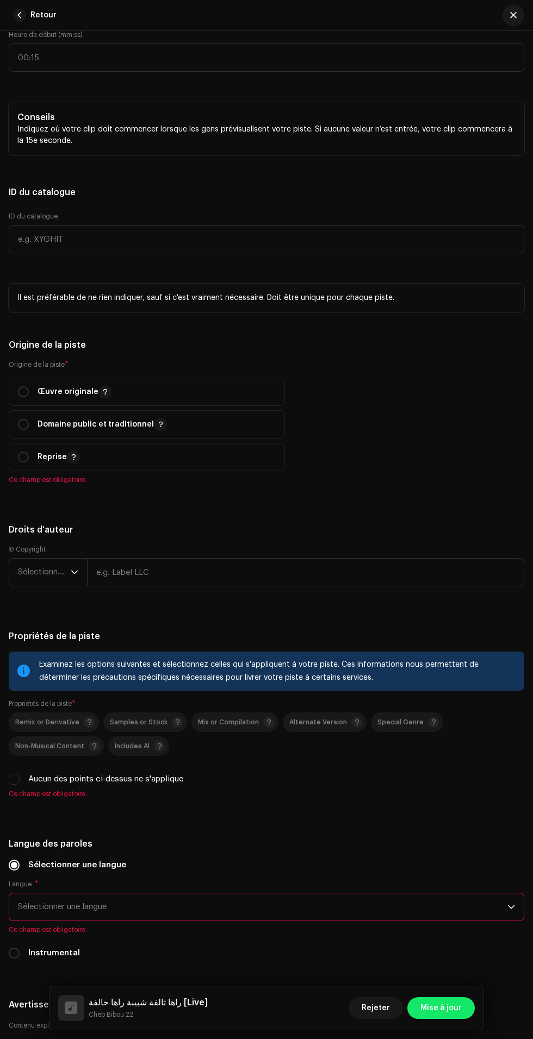
scroll to position [1467, 0]
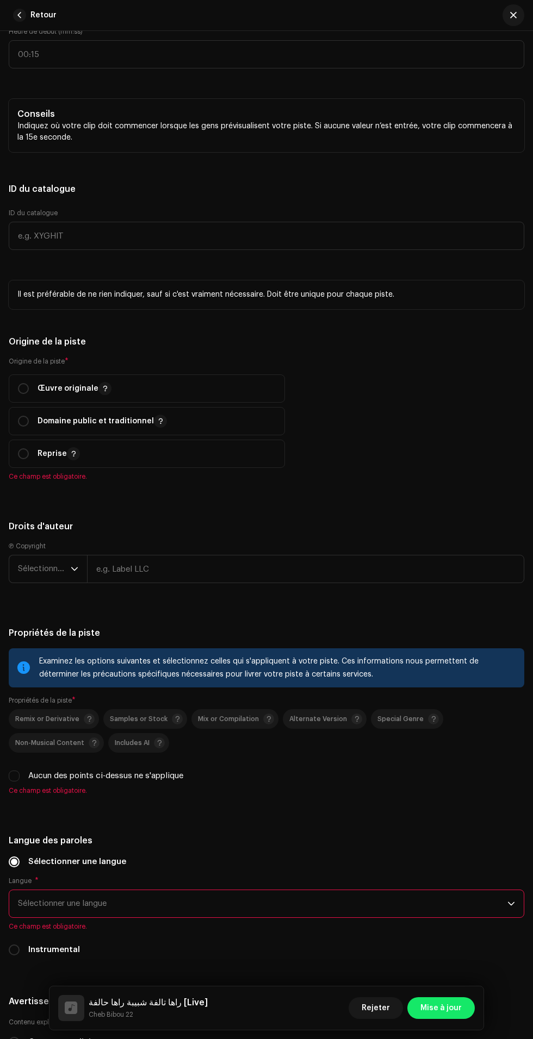
type input "[DATE]"
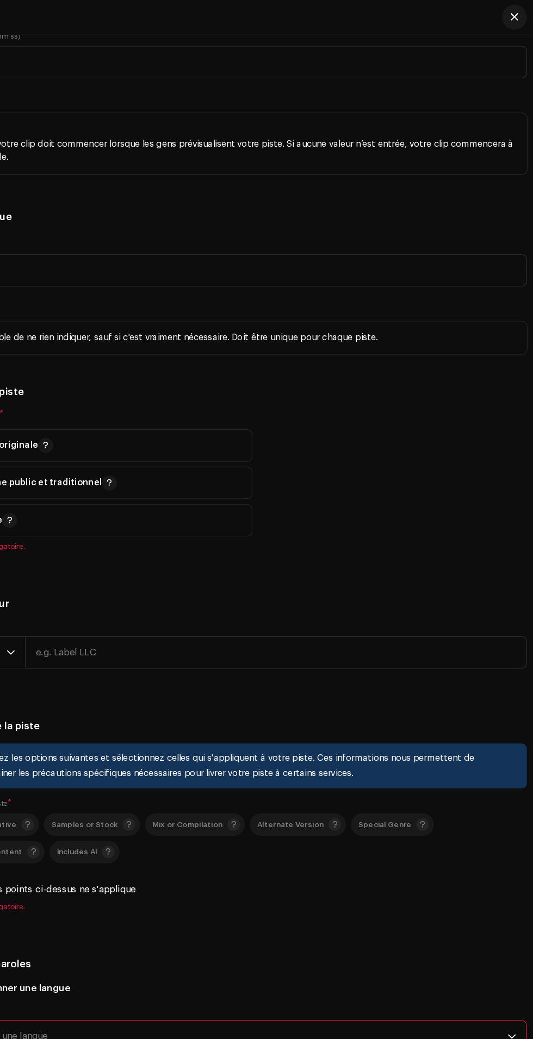
scroll to position [30, 0]
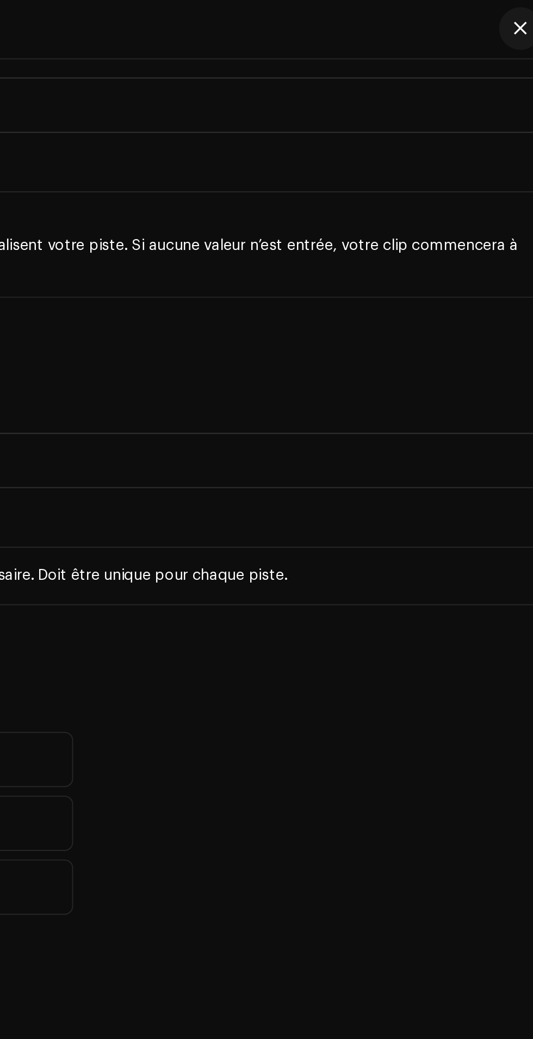
type input "Arab"
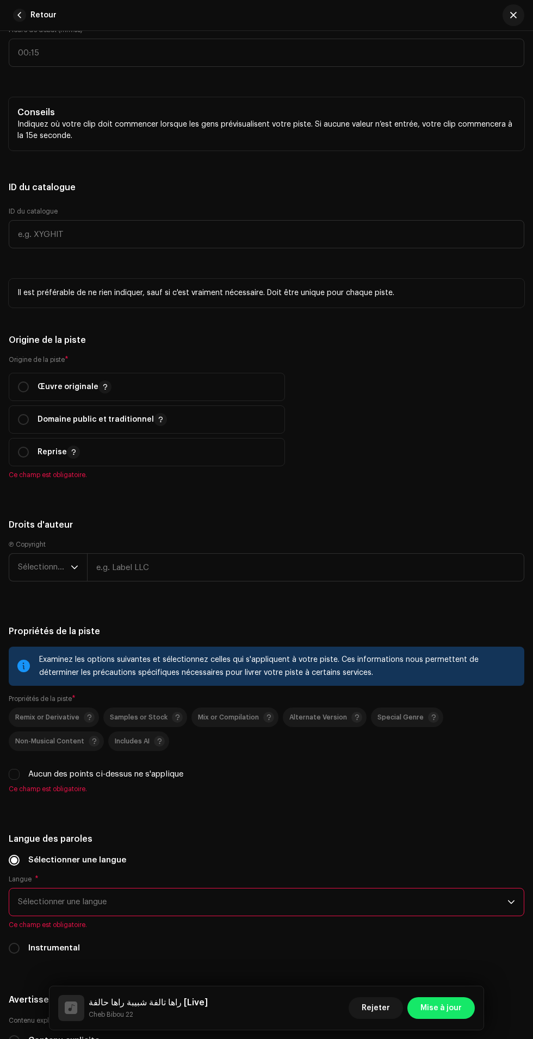
scroll to position [21, 0]
click at [377, 67] on input "text" at bounding box center [266, 53] width 515 height 28
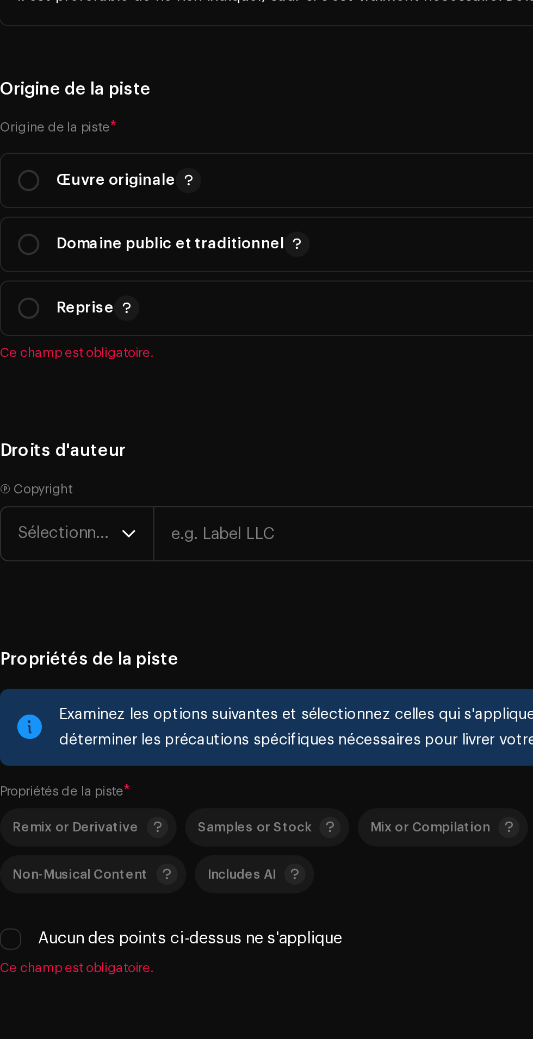
type input "00:05"
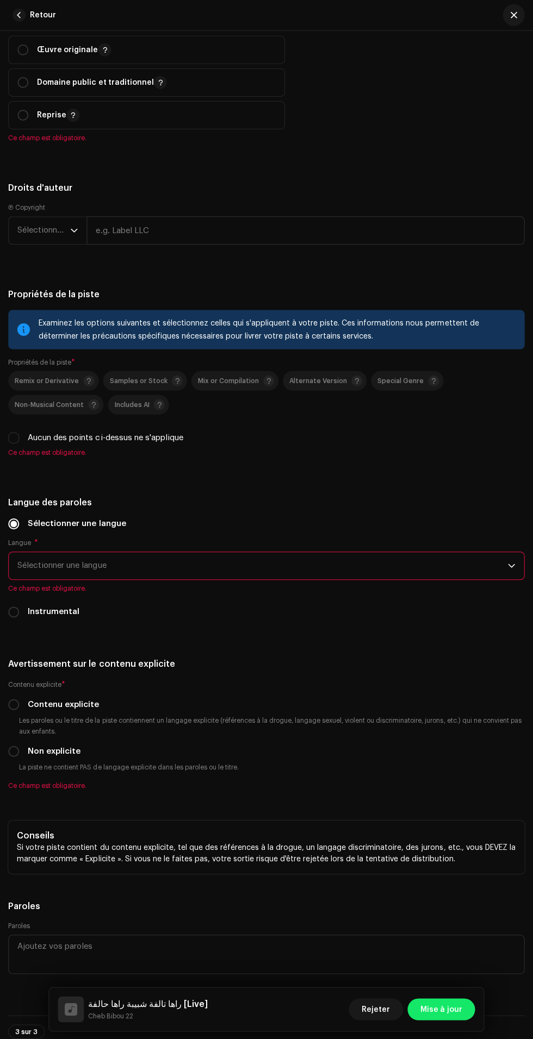
scroll to position [1816, 0]
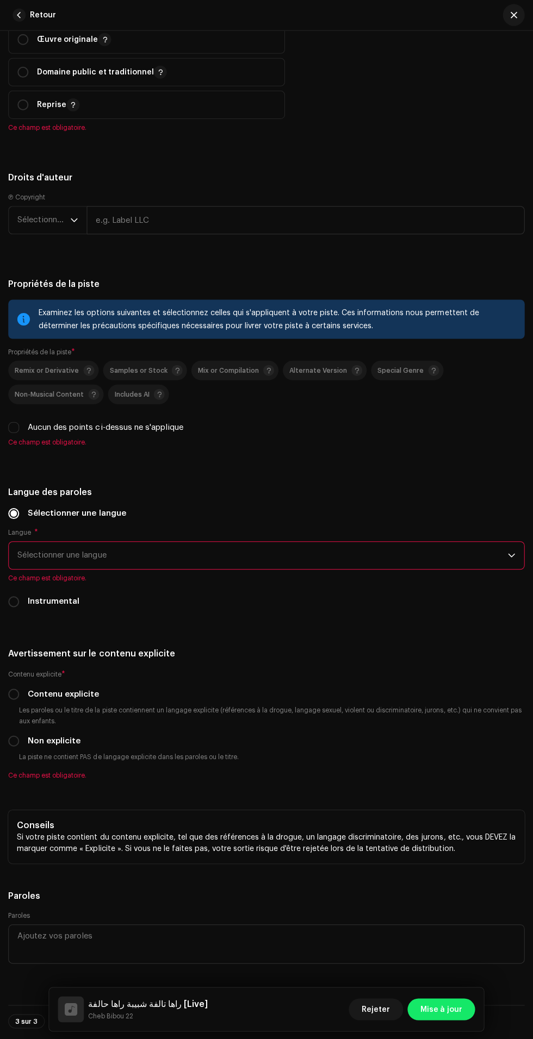
click at [99, 46] on button "button" at bounding box center [104, 39] width 13 height 13
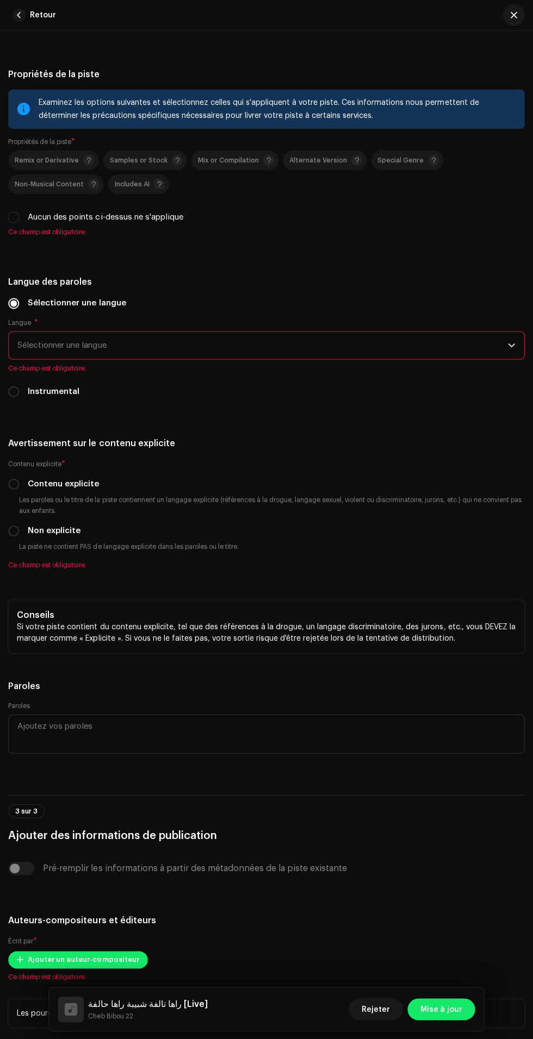
scroll to position [2026, 0]
radio input "true"
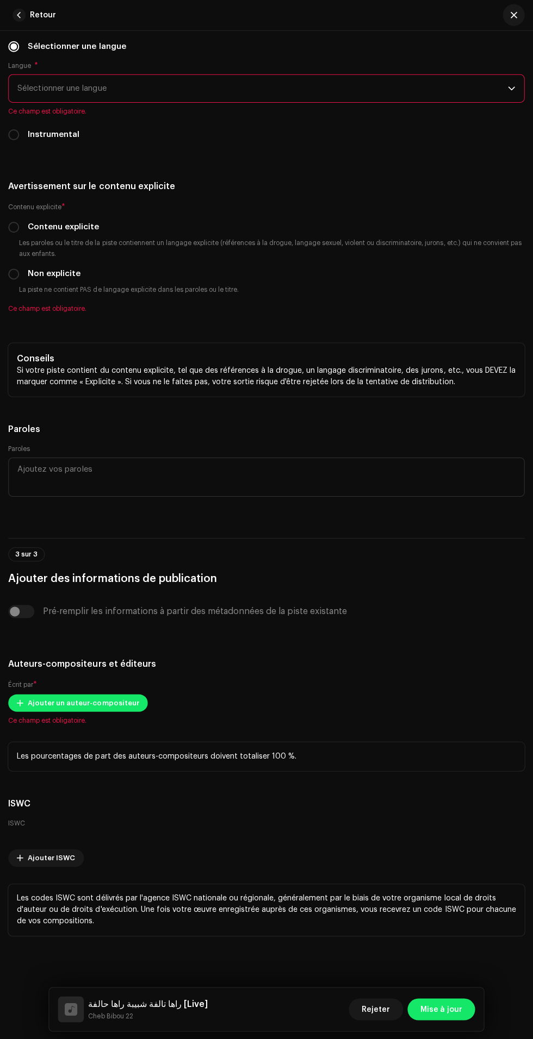
scroll to position [2307, 0]
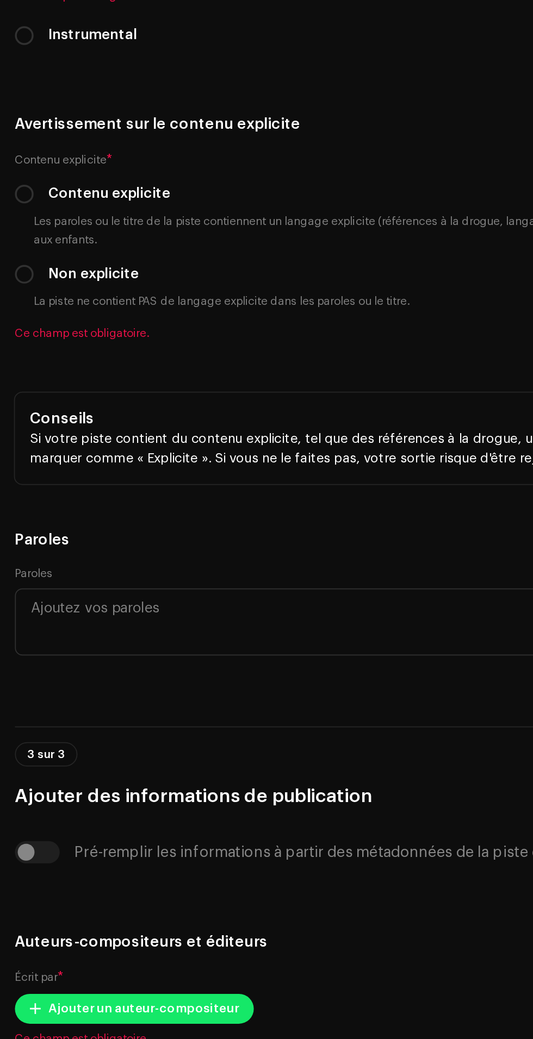
scroll to position [19, 0]
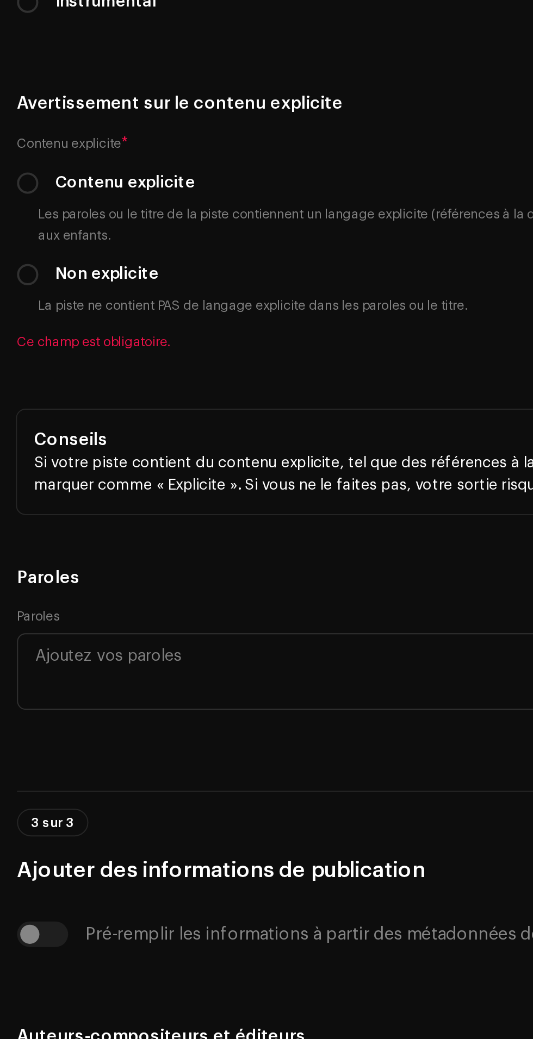
type input "Amine Prod"
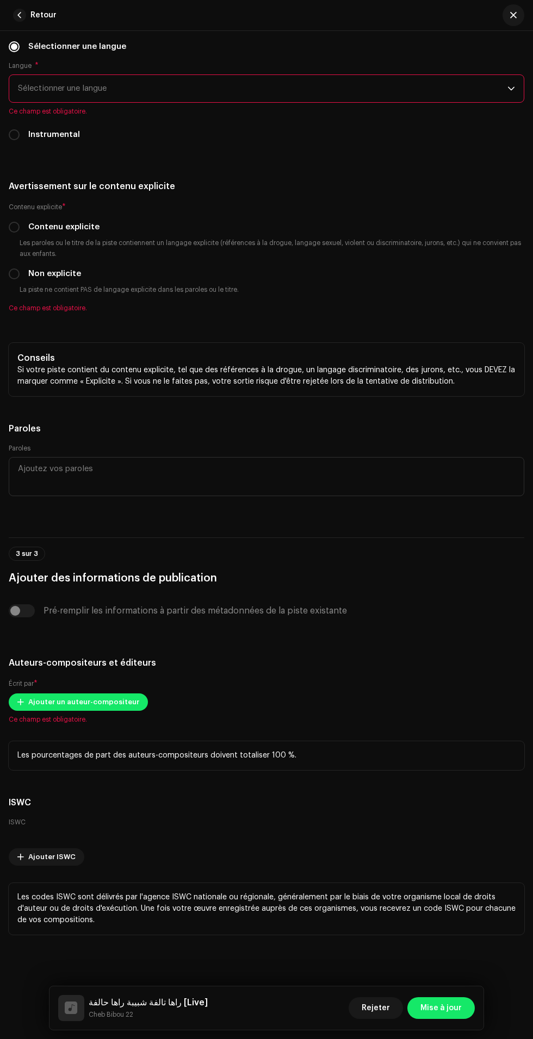
scroll to position [29, 0]
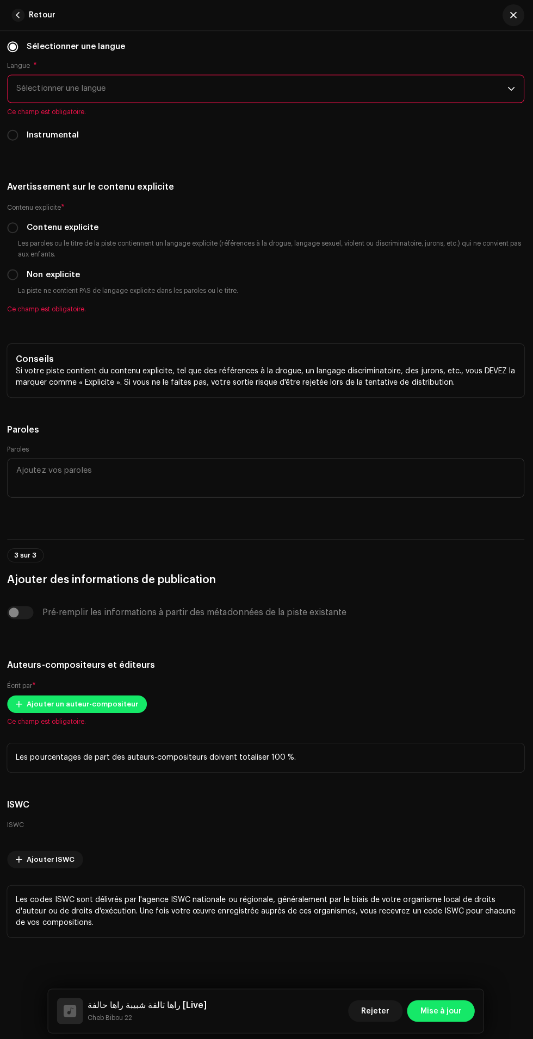
checkbox input "true"
click at [415, 116] on span "Ce champ est obligatoire." at bounding box center [266, 111] width 515 height 9
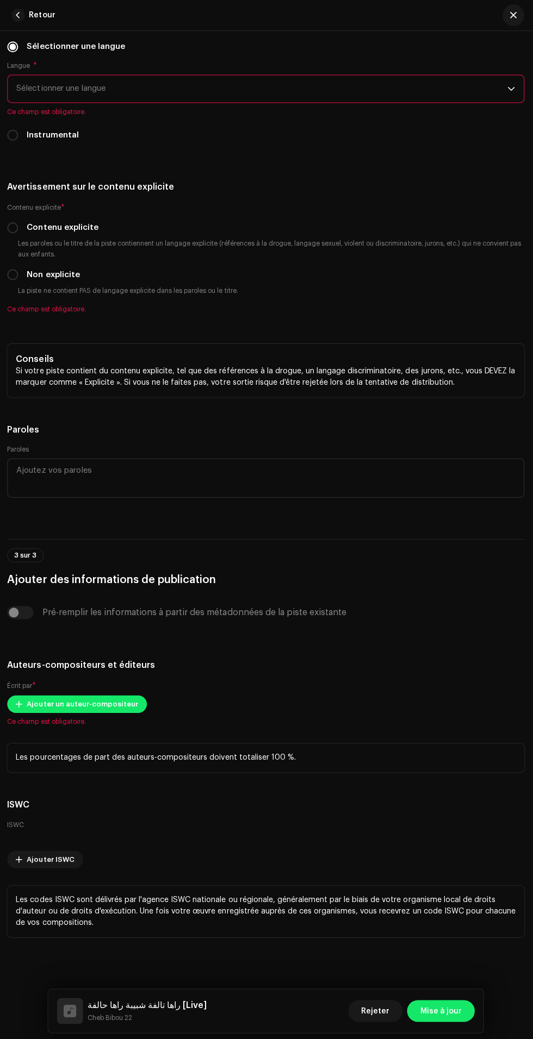
click at [429, 102] on span "Sélectionner une langue" at bounding box center [262, 88] width 489 height 27
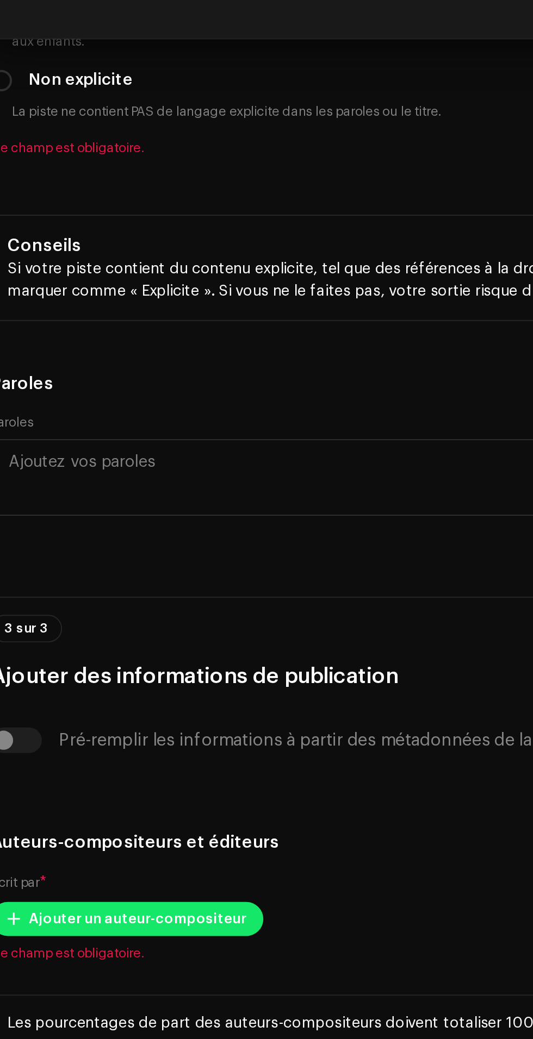
type input "Arab"
click at [172, 161] on li "Arabic" at bounding box center [266, 150] width 505 height 22
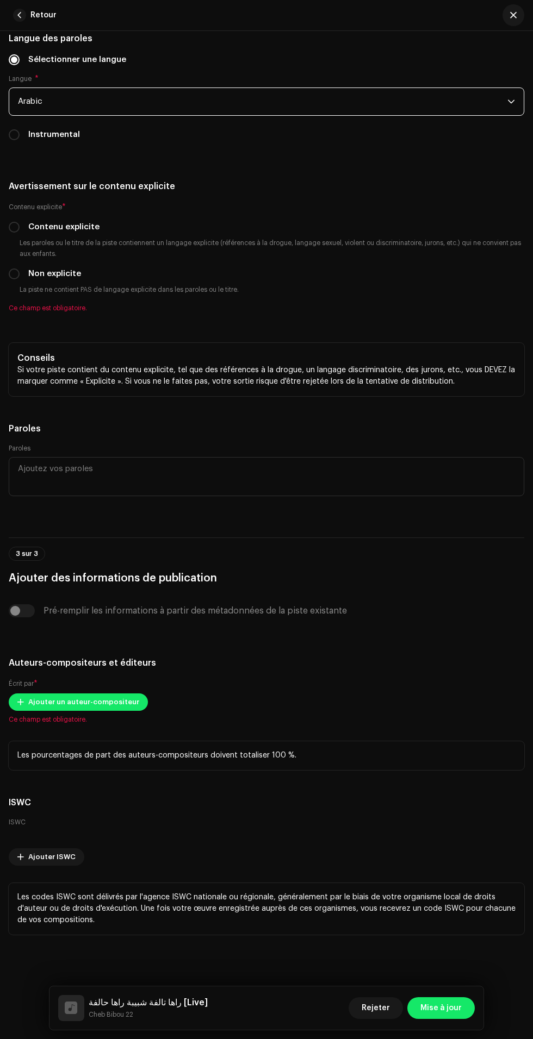
click at [16, 279] on input "Non explicite" at bounding box center [14, 273] width 11 height 11
radio input "true"
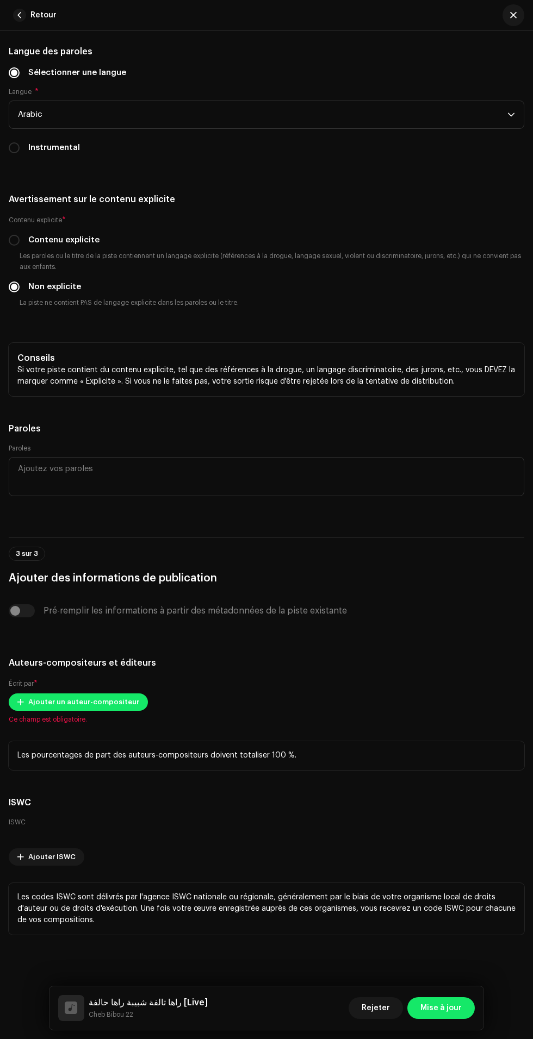
click at [119, 691] on span "Ajouter un auteur-compositeur" at bounding box center [83, 702] width 111 height 22
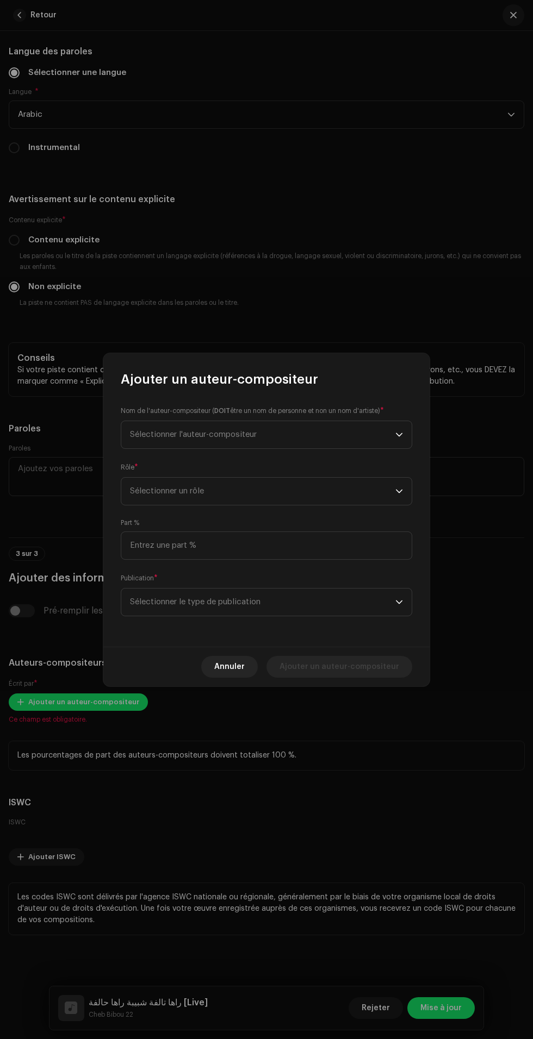
click at [382, 433] on span "Sélectionner l'auteur-compositeur" at bounding box center [262, 434] width 265 height 27
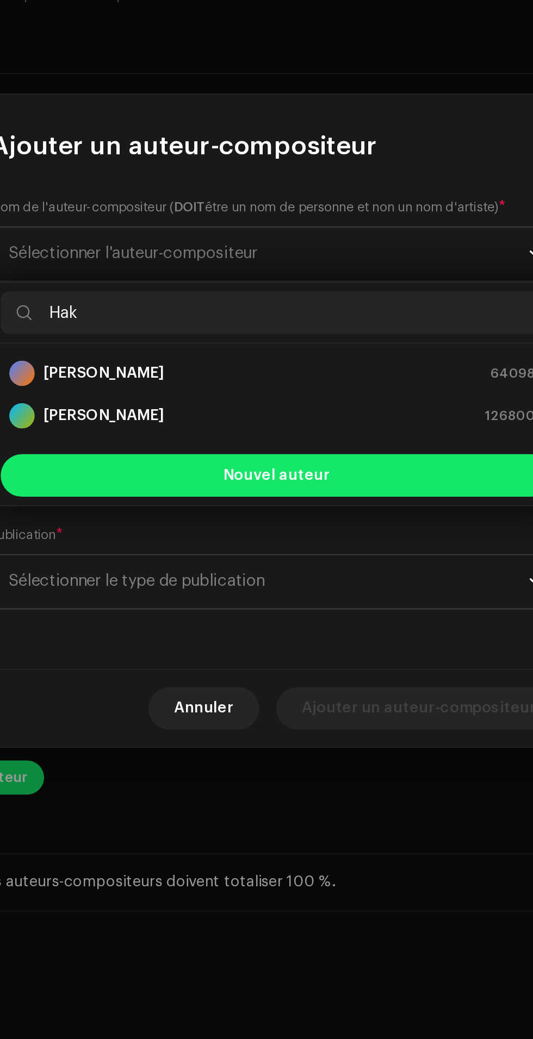
type input "Hak"
click at [318, 519] on div "[PERSON_NAME] 1268007" at bounding box center [266, 517] width 273 height 13
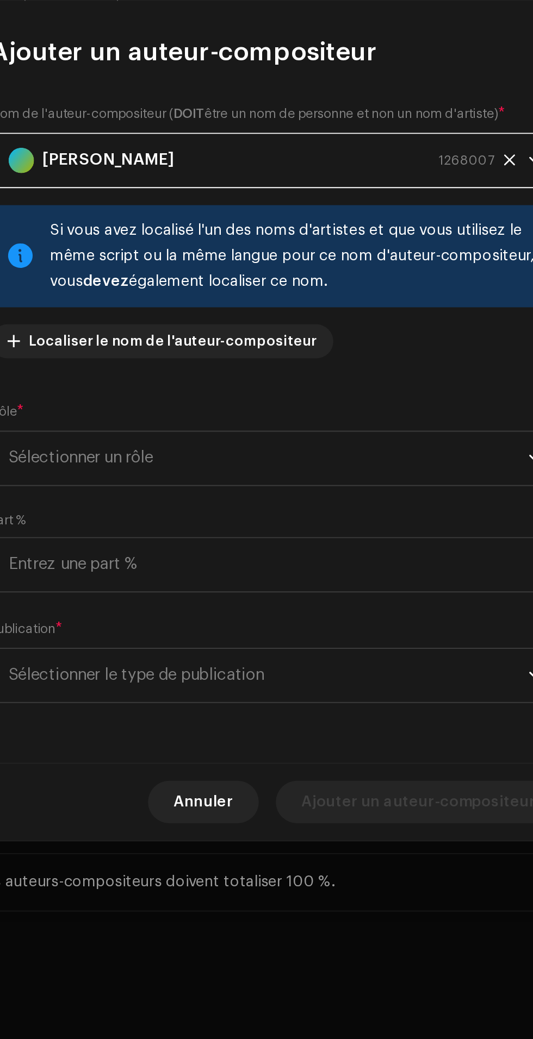
click at [326, 549] on span "Sélectionner un rôle" at bounding box center [262, 538] width 265 height 27
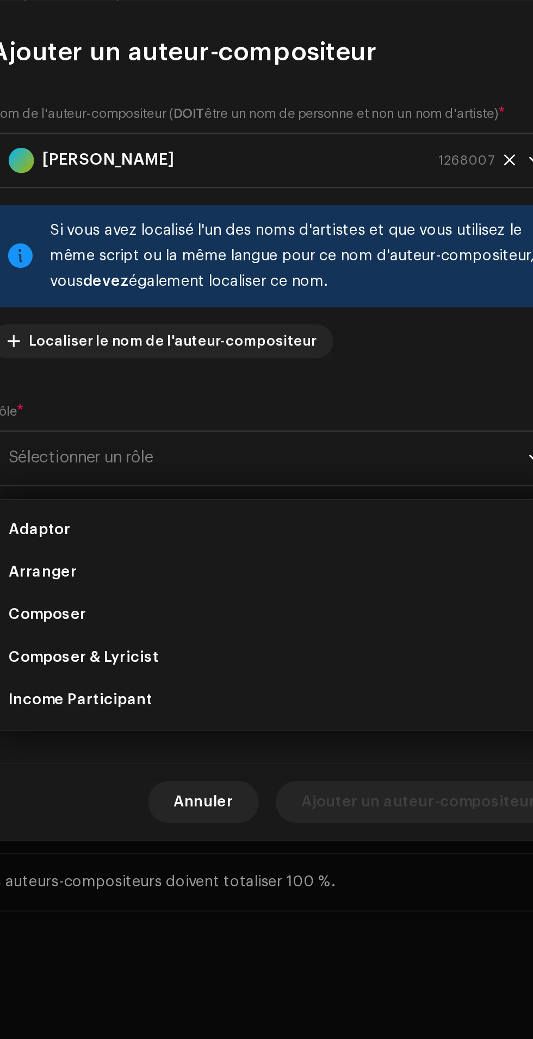
click at [255, 599] on li "Arranger" at bounding box center [266, 597] width 281 height 22
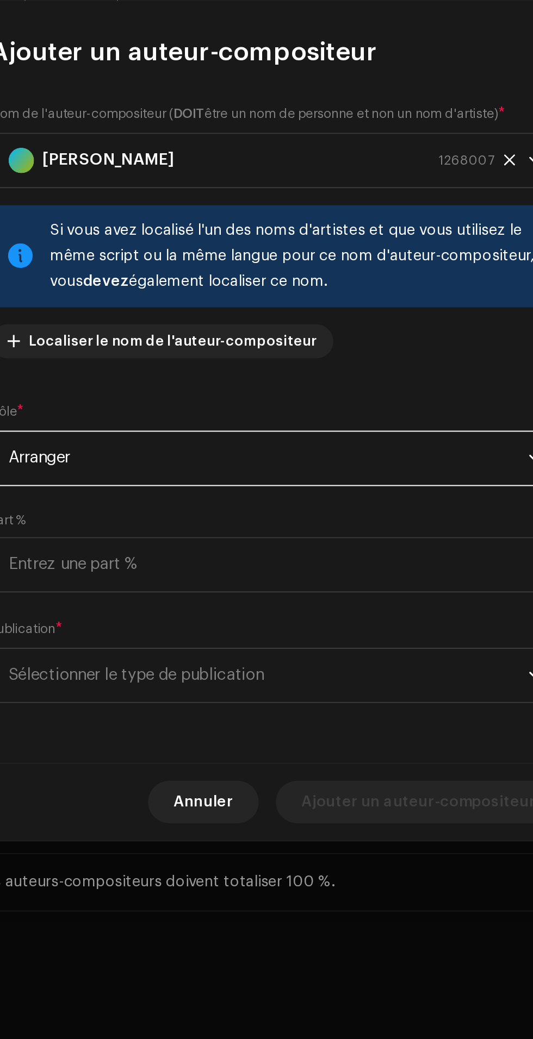
click at [295, 660] on span "Sélectionner le type de publication" at bounding box center [262, 649] width 265 height 27
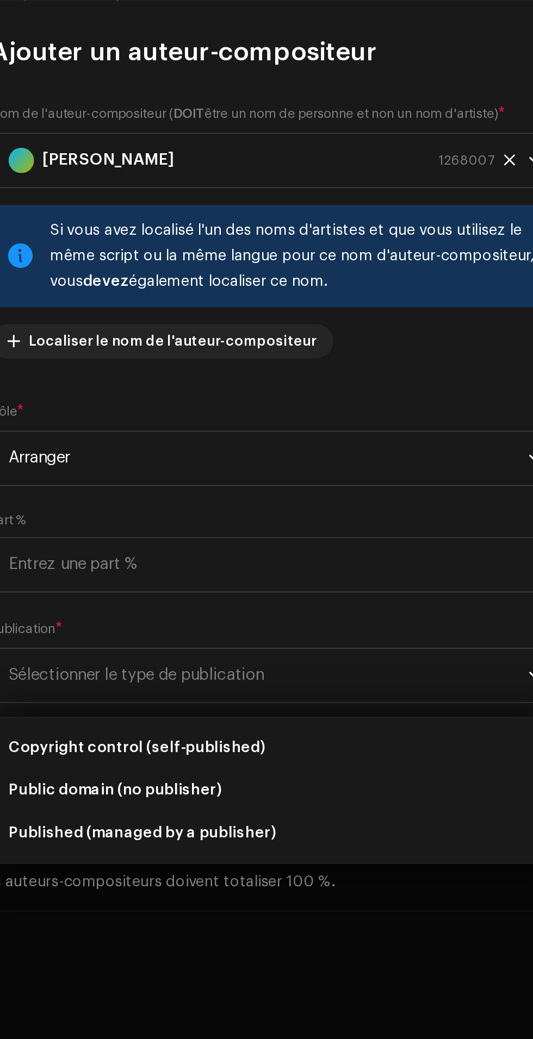
click at [267, 685] on li "Copyright control (self-published)" at bounding box center [266, 687] width 281 height 22
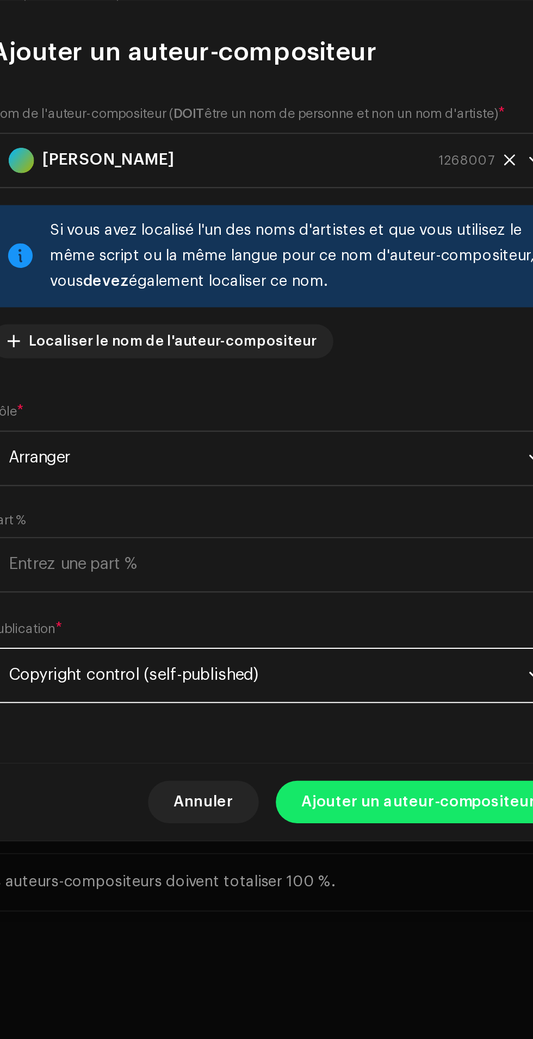
click at [333, 725] on span "Ajouter un auteur-compositeur" at bounding box center [339, 715] width 120 height 22
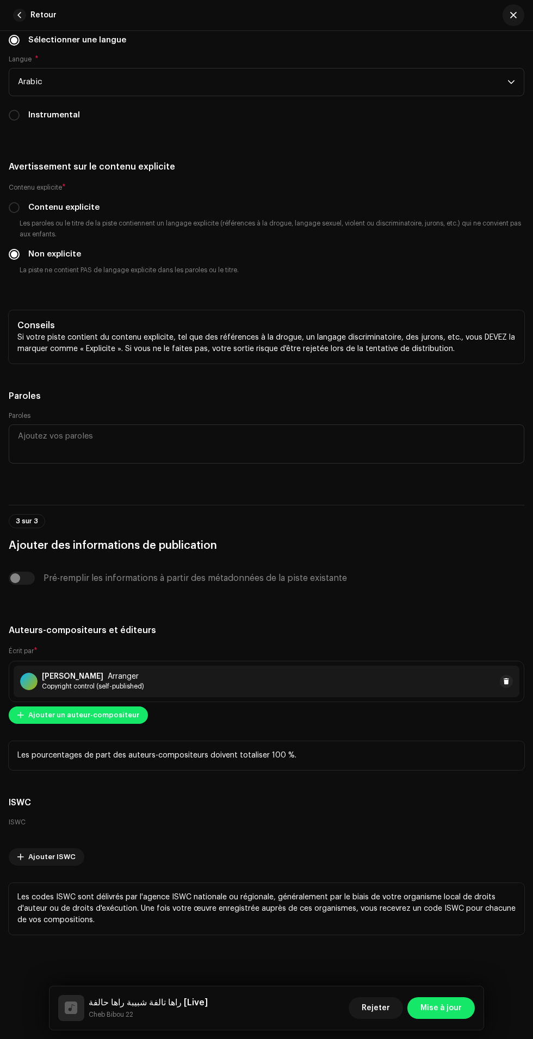
click at [441, 1009] on span "Mise à jour" at bounding box center [440, 1008] width 41 height 22
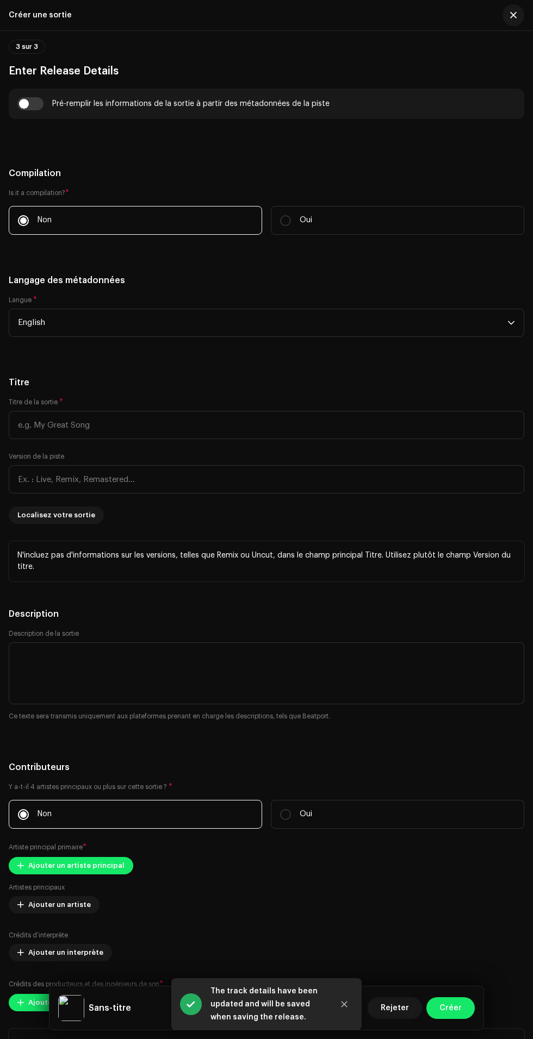
click at [34, 110] on input "checkbox" at bounding box center [30, 103] width 26 height 13
checkbox input "true"
type input "راها تالفة شبيبة راها حالفة"
type input "Live"
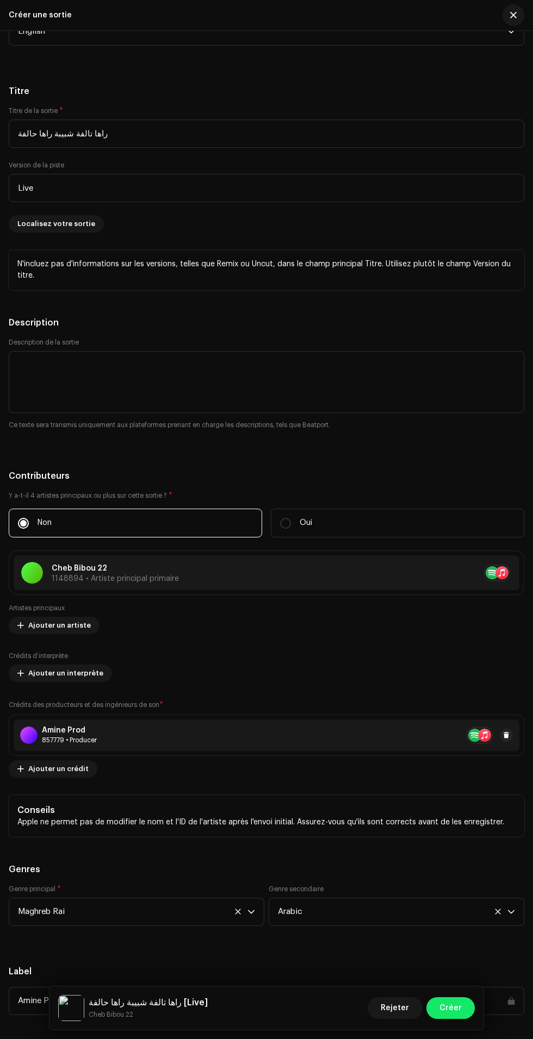
click at [411, 45] on span "English" at bounding box center [262, 31] width 489 height 27
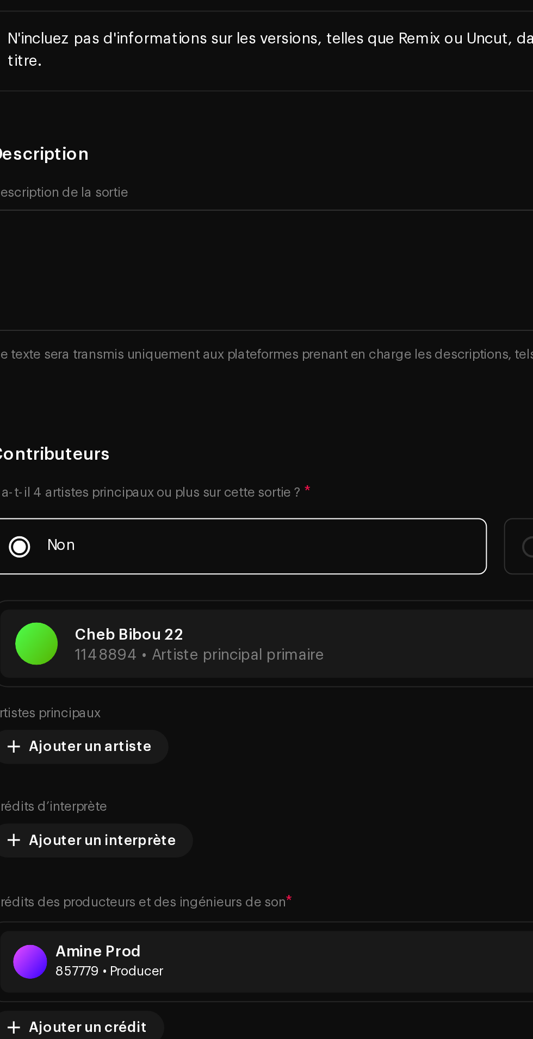
type input "Arab"
click at [193, 104] on li "Arabic" at bounding box center [266, 93] width 505 height 22
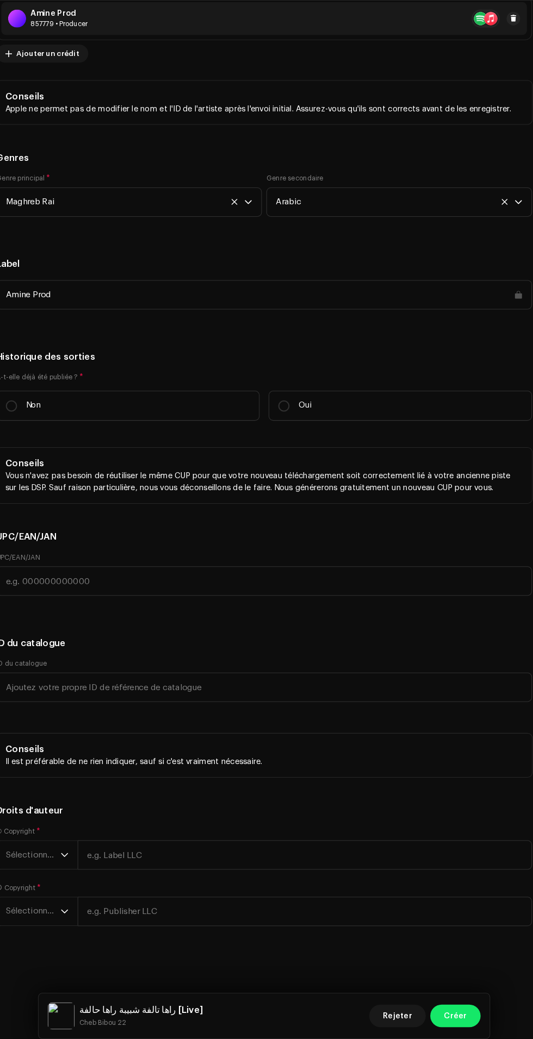
click at [122, 435] on label "Non" at bounding box center [135, 420] width 253 height 29
click at [29, 427] on input "Non" at bounding box center [23, 421] width 11 height 11
radio input "true"
click at [61, 864] on span "Sélectionner une année" at bounding box center [44, 853] width 53 height 27
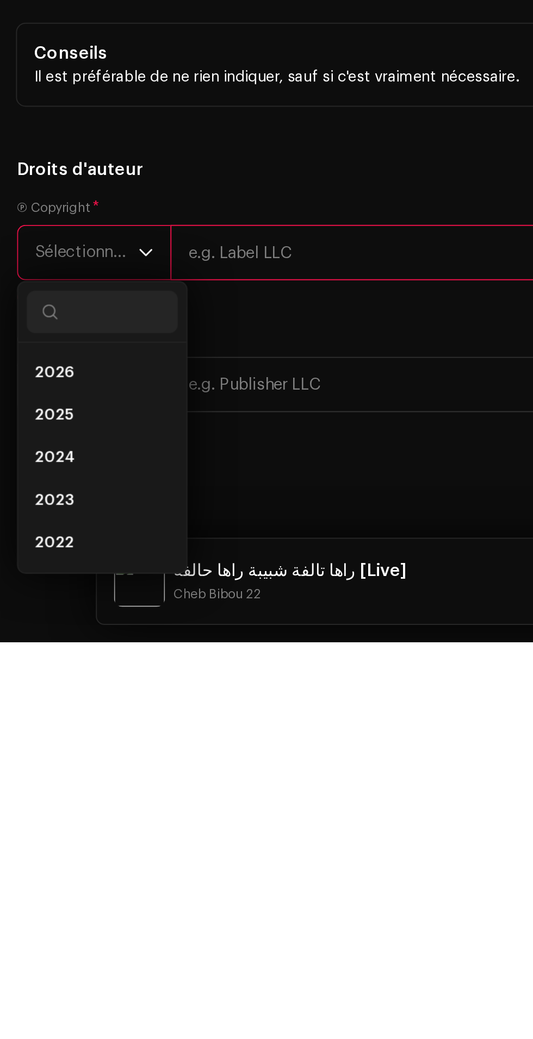
click at [33, 929] on span "2025" at bounding box center [28, 923] width 20 height 11
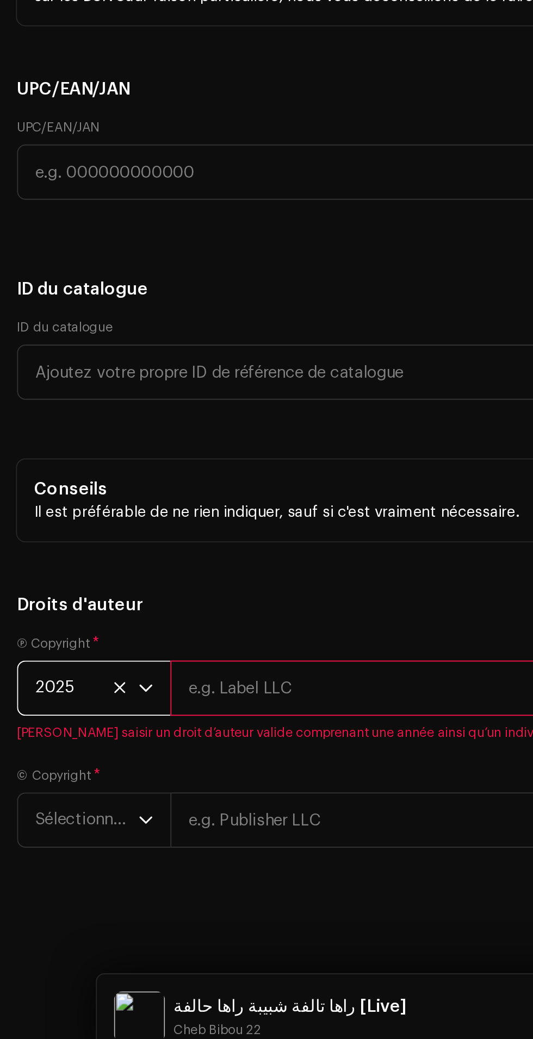
click at [60, 921] on span "Sélectionner une année" at bounding box center [44, 907] width 53 height 27
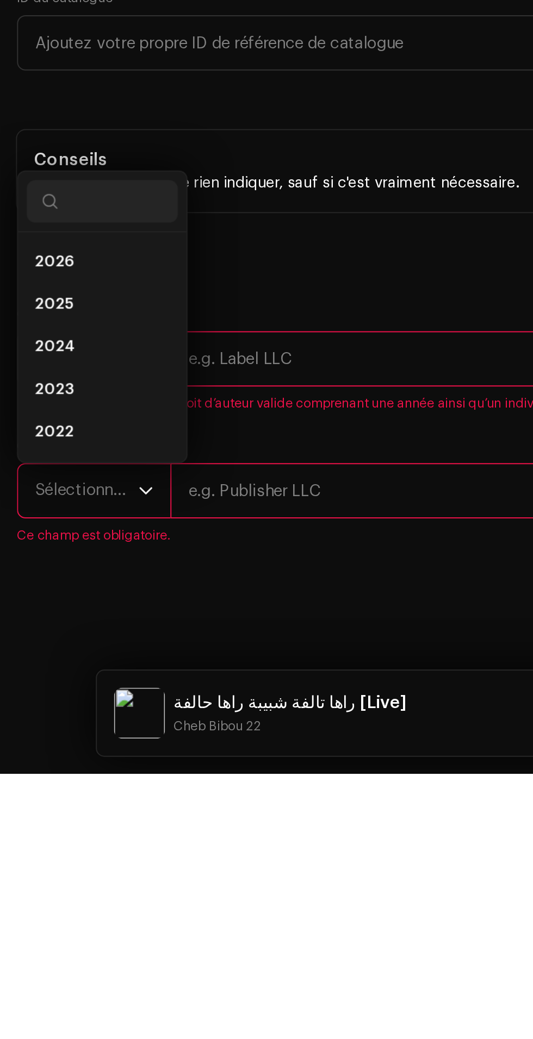
click at [34, 805] on span "2025" at bounding box center [28, 799] width 20 height 11
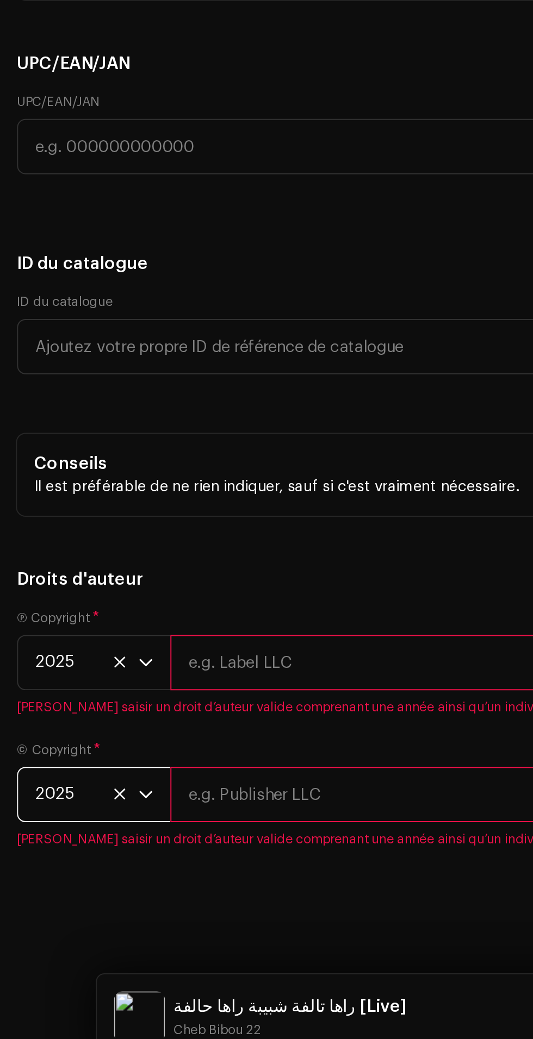
click at [165, 841] on input "text" at bounding box center [305, 827] width 437 height 28
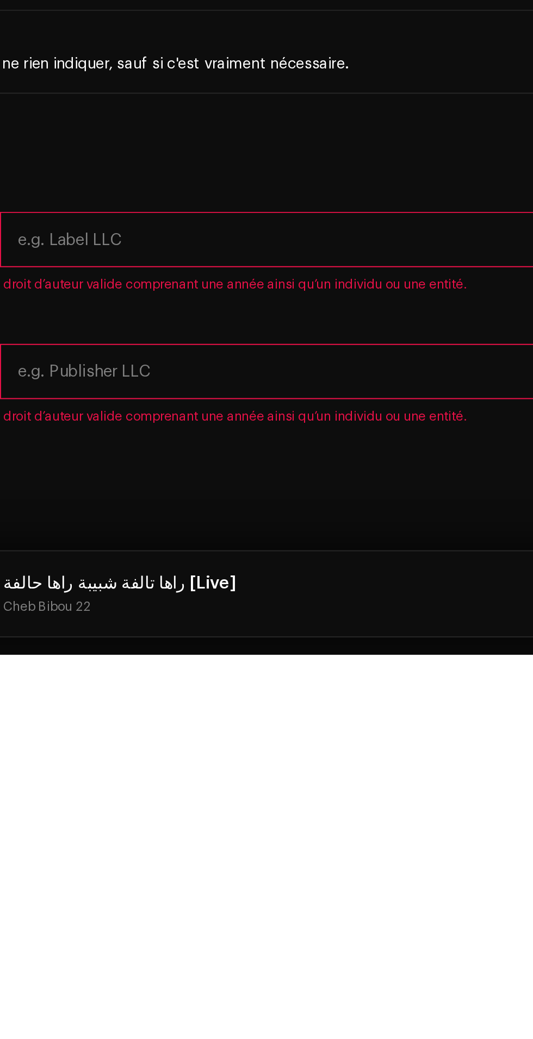
type input "Amine Prod"
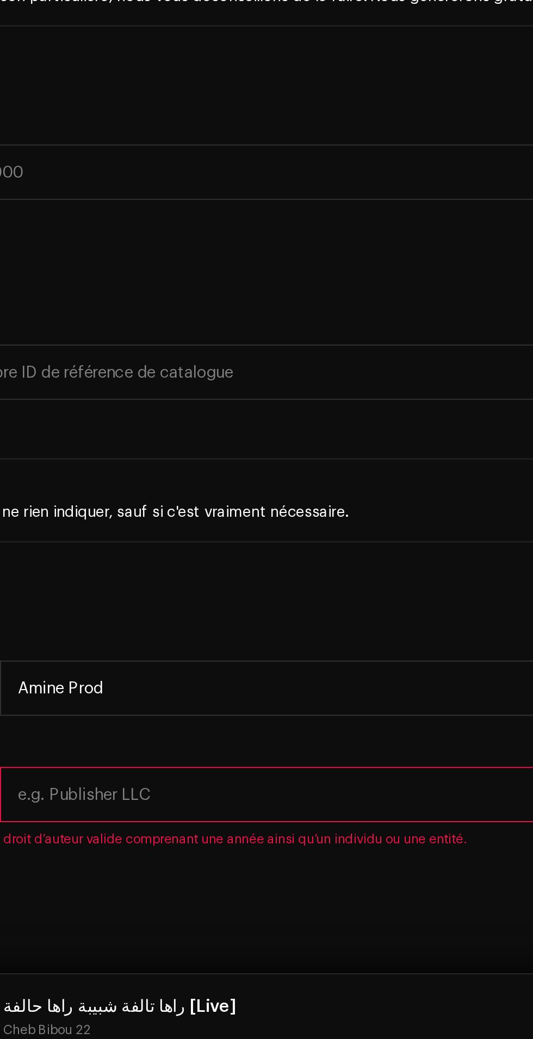
click at [222, 909] on input "text" at bounding box center [305, 894] width 437 height 28
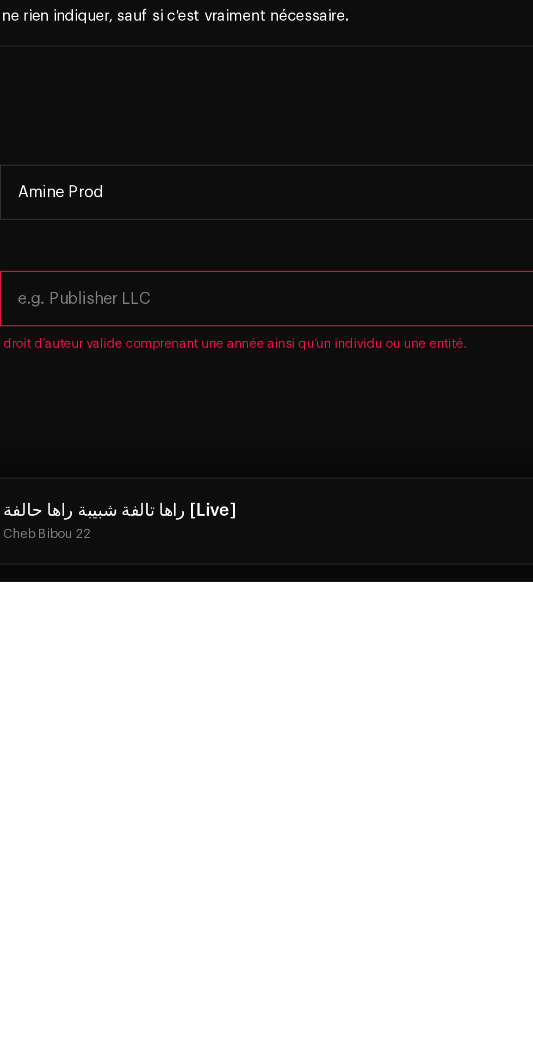
type input "Amine Prod"
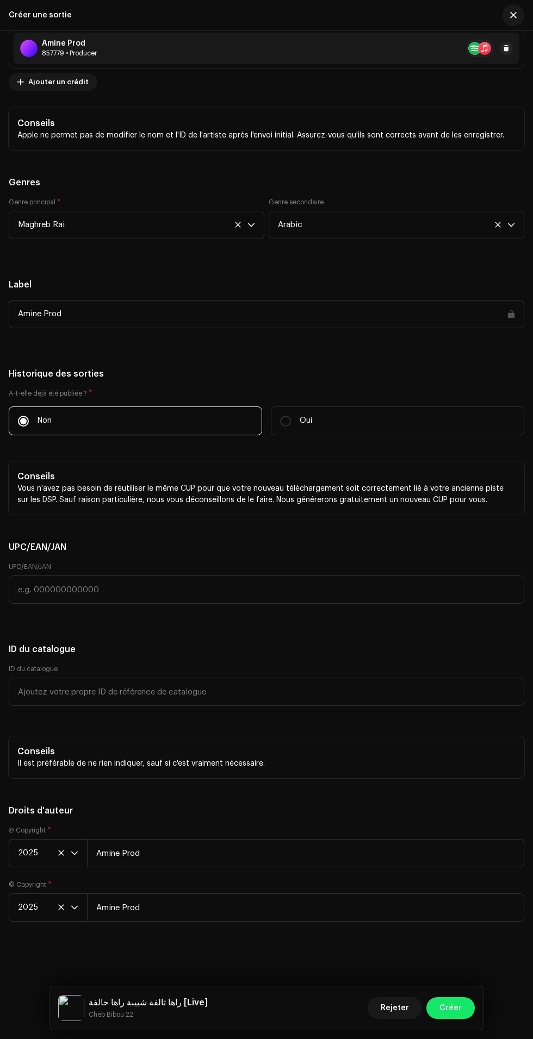
click at [451, 1009] on span "Créer" at bounding box center [450, 1008] width 22 height 22
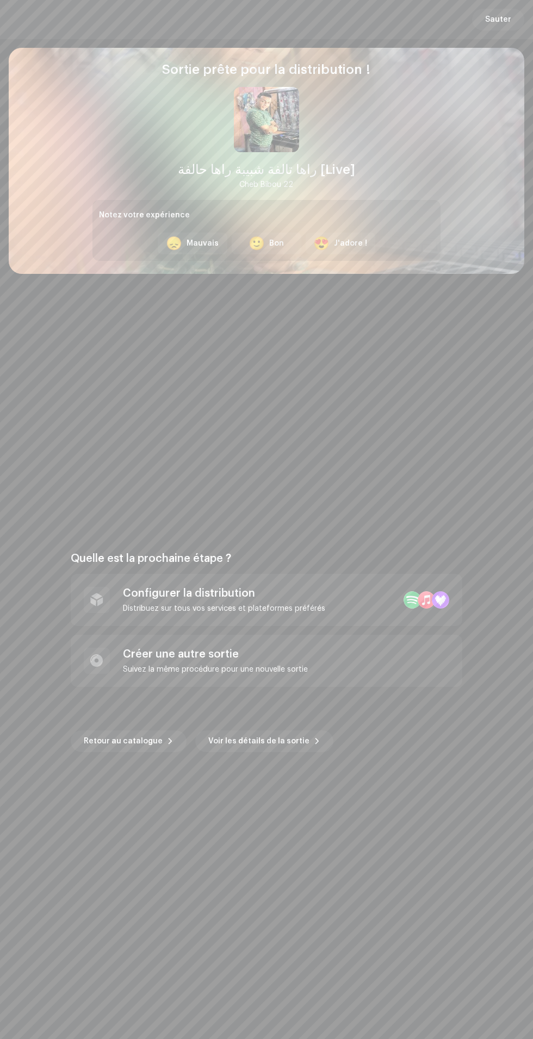
click at [299, 597] on div "Configurer la distribution" at bounding box center [224, 593] width 202 height 13
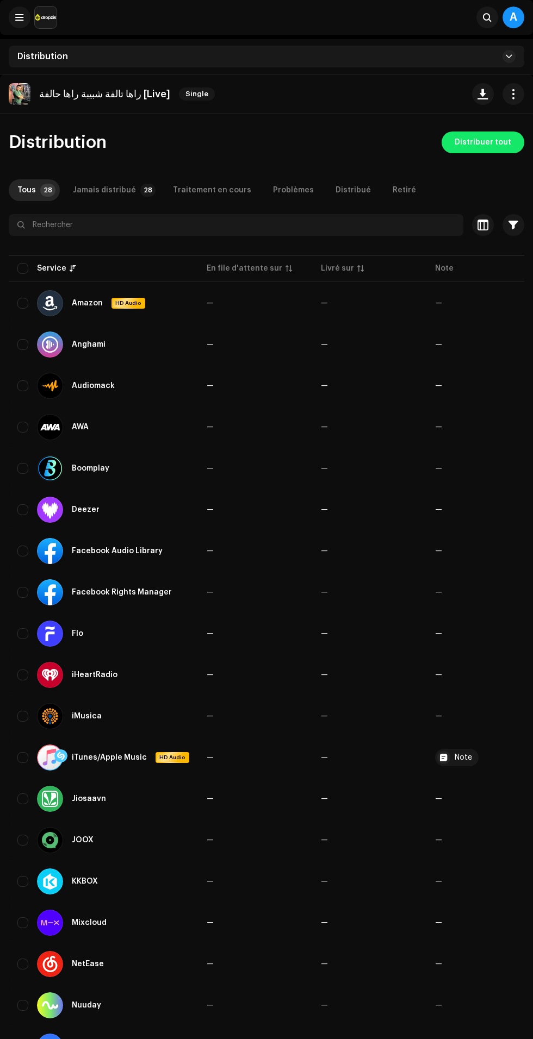
click at [491, 145] on span "Distribuer tout" at bounding box center [482, 143] width 57 height 22
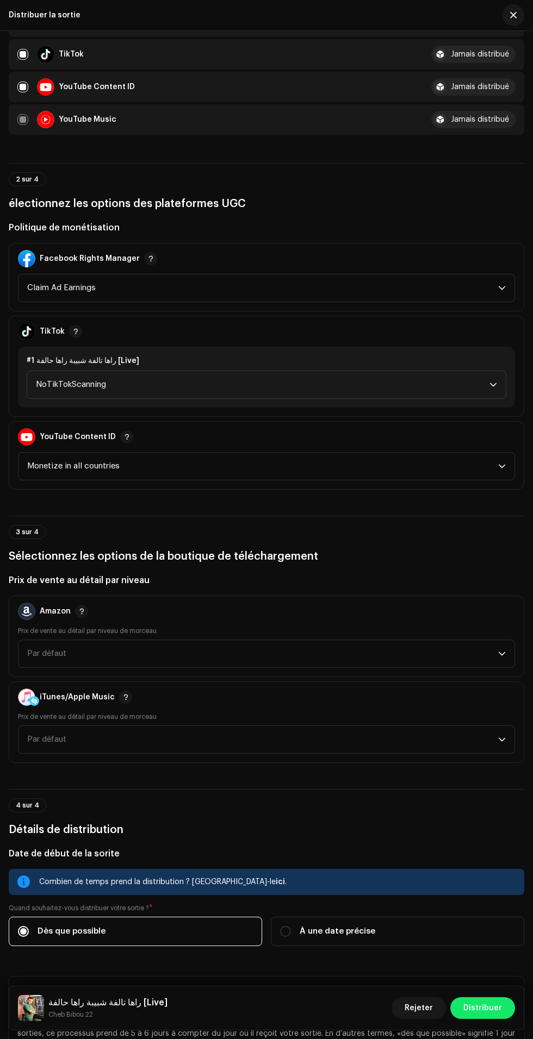
scroll to position [966, 0]
click at [493, 387] on icon "dropdown trigger" at bounding box center [493, 384] width 8 height 8
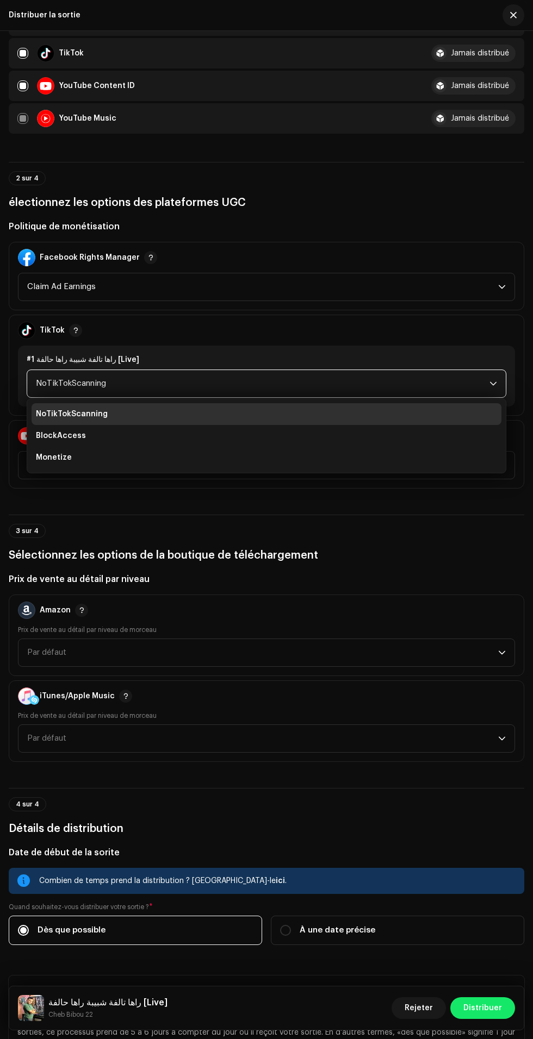
click at [337, 468] on li "Monetize" at bounding box center [267, 458] width 470 height 22
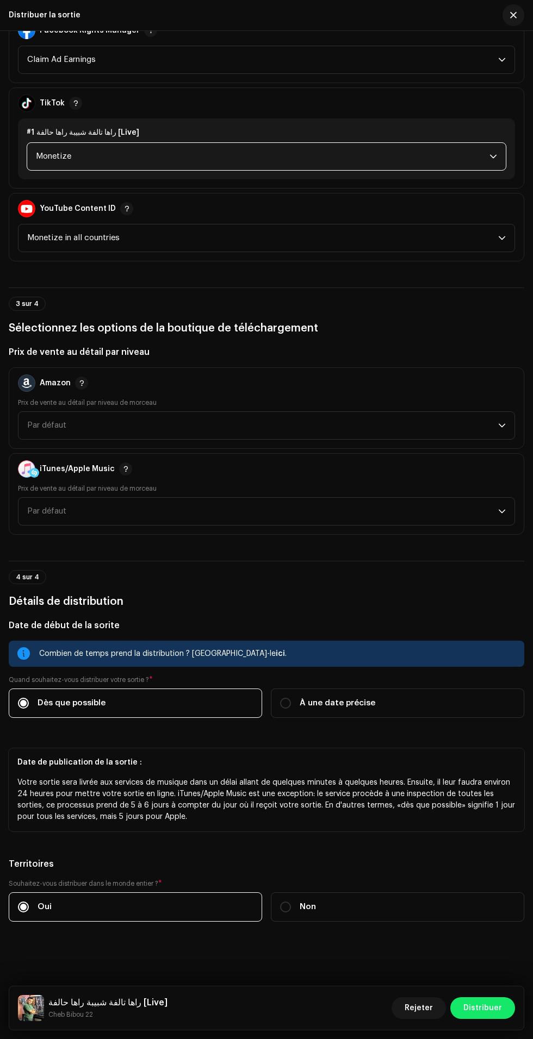
scroll to position [1360, 0]
click at [410, 689] on label "À une date précise" at bounding box center [397, 703] width 253 height 29
click at [291, 698] on input "À une date précise" at bounding box center [285, 703] width 11 height 11
radio input "true"
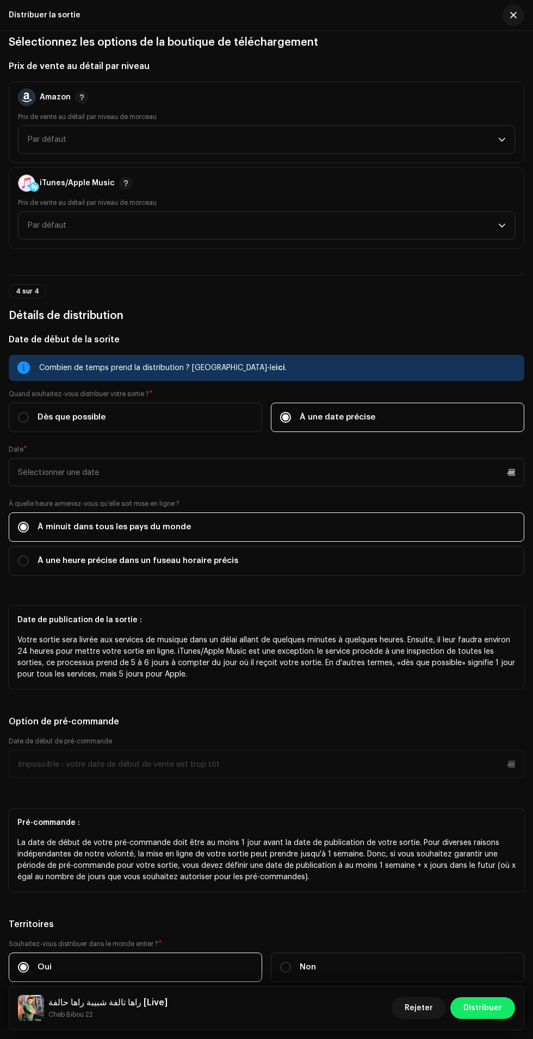
scroll to position [1730, 0]
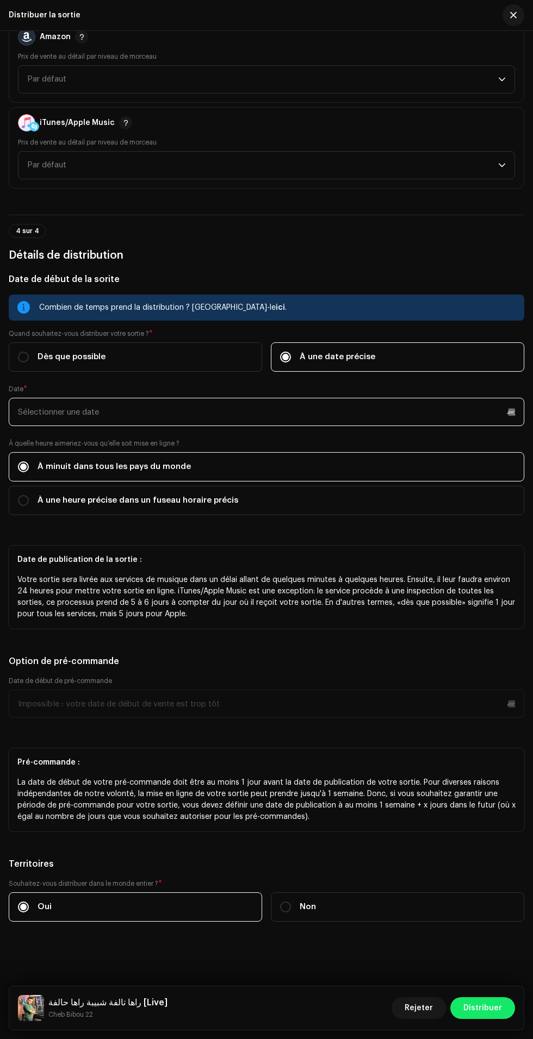
click at [420, 398] on input "text" at bounding box center [266, 412] width 515 height 28
click at [445, 398] on input "text" at bounding box center [266, 412] width 515 height 28
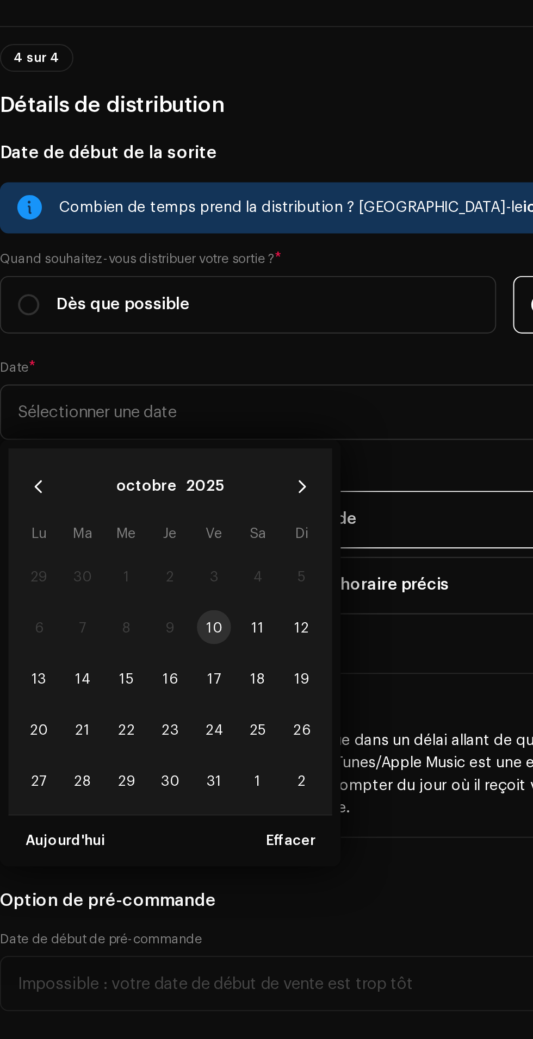
click at [164, 513] on span "12" at bounding box center [162, 521] width 17 height 17
type input "[DATE]"
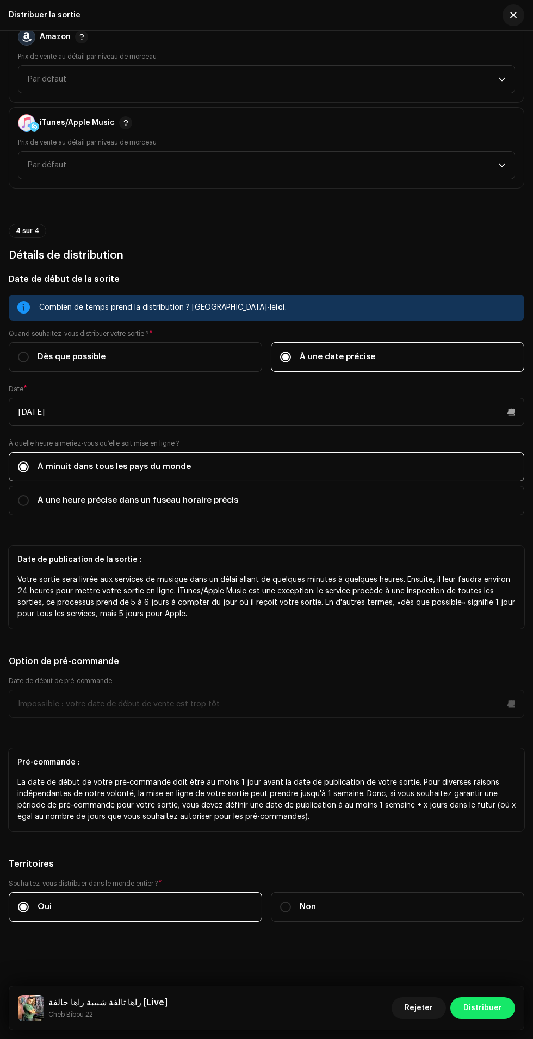
click at [475, 1009] on span "Distribuer" at bounding box center [482, 1008] width 39 height 22
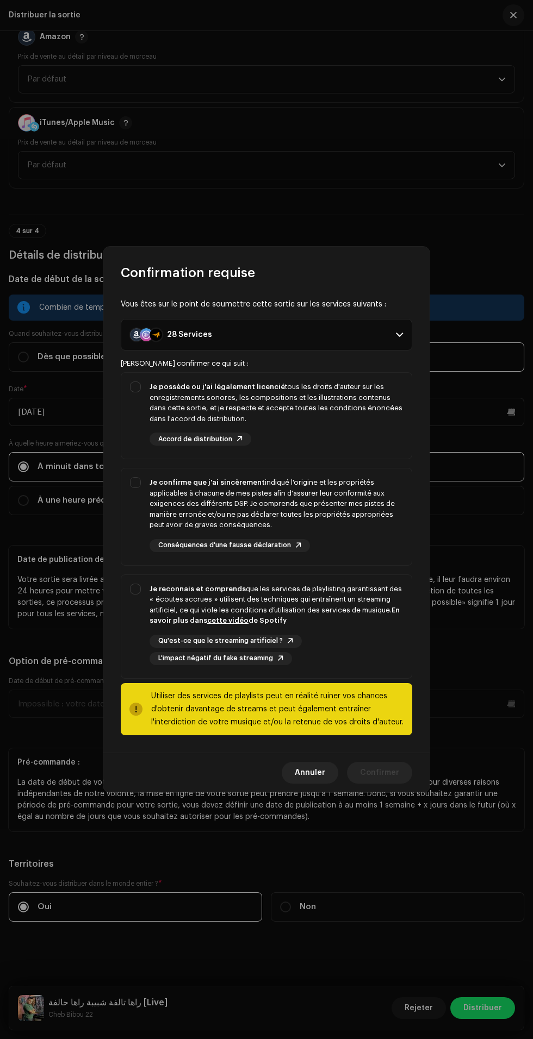
click at [341, 409] on div "Je possède ou j'ai légalement licencié tous les droits d'auteur sur les enregis…" at bounding box center [275, 402] width 253 height 42
checkbox input "true"
click at [339, 506] on div "Je confirme que j'ai sincèrement indiqué l'origine et les propriétés applicable…" at bounding box center [275, 503] width 253 height 53
checkbox input "true"
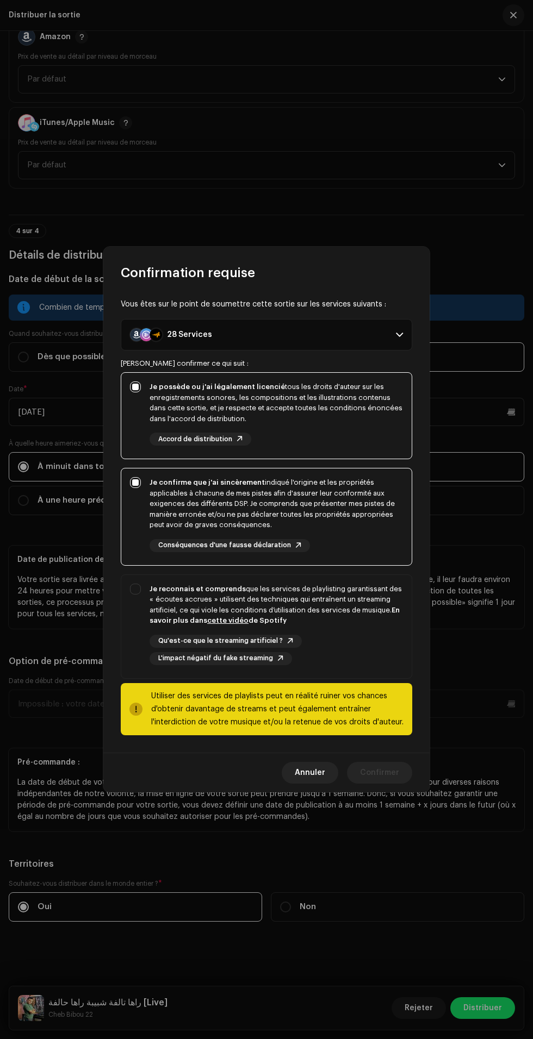
click at [335, 591] on div "Je reconnais et comprends que les services de playlisting garantissant des « éc…" at bounding box center [275, 605] width 253 height 42
checkbox input "true"
click at [375, 772] on span "Confirmer" at bounding box center [379, 773] width 39 height 22
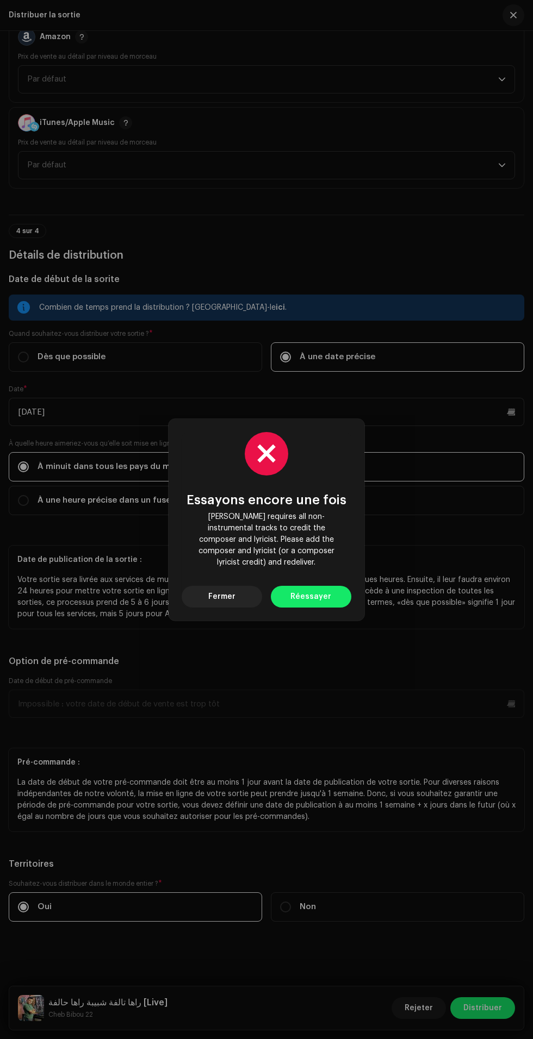
click at [228, 591] on span "Fermer" at bounding box center [221, 597] width 27 height 22
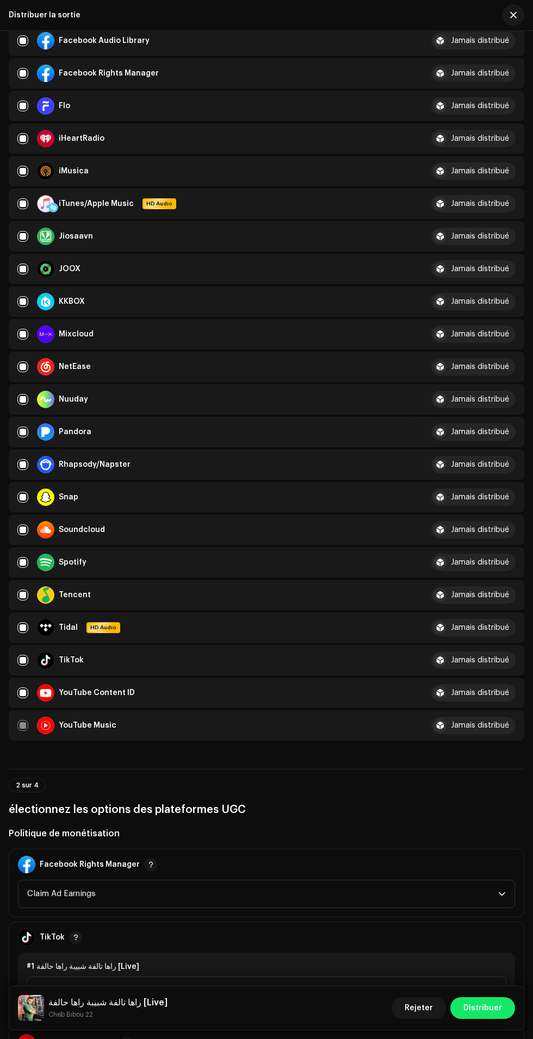
scroll to position [345, 0]
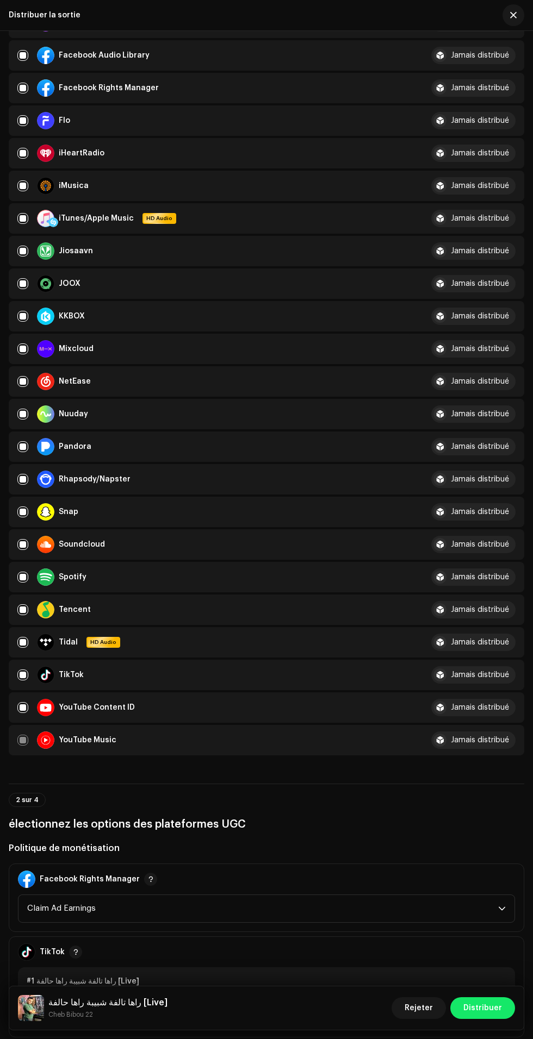
click at [22, 28] on input "checkbox" at bounding box center [22, 22] width 11 height 11
checkbox input "false"
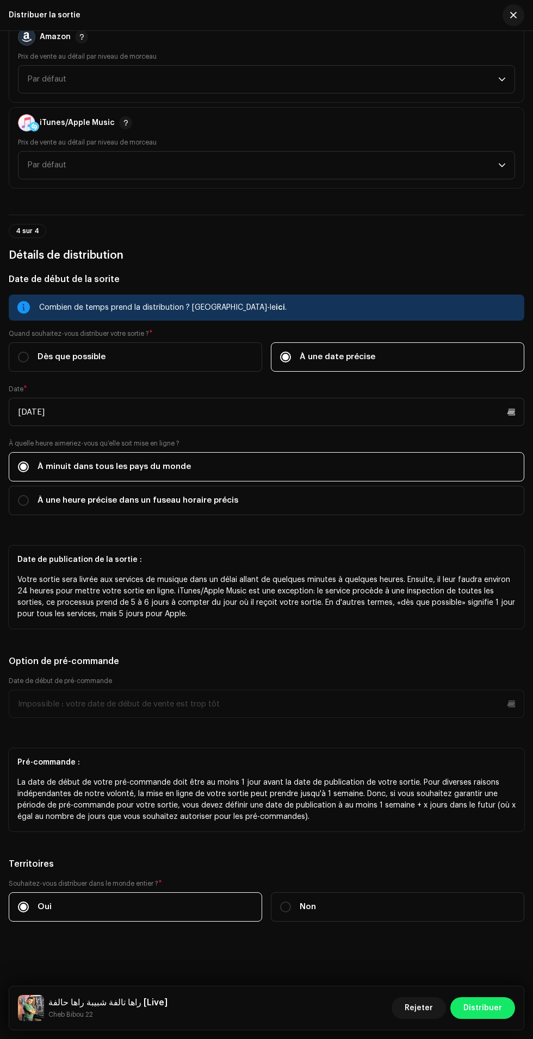
scroll to position [1730, 0]
click at [478, 1009] on span "Distribuer" at bounding box center [482, 1008] width 39 height 22
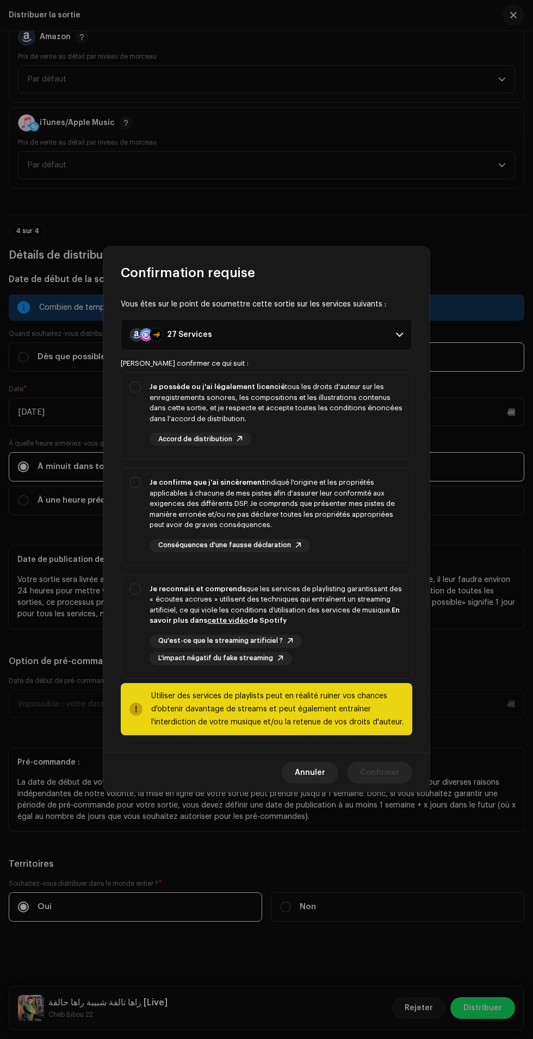
click at [331, 395] on div "Je possède ou j'ai légalement licencié tous les droits d'auteur sur les enregis…" at bounding box center [275, 402] width 253 height 42
checkbox input "true"
click at [318, 506] on div "Je confirme que j'ai sincèrement indiqué l'origine et les propriétés applicable…" at bounding box center [275, 503] width 253 height 53
checkbox input "true"
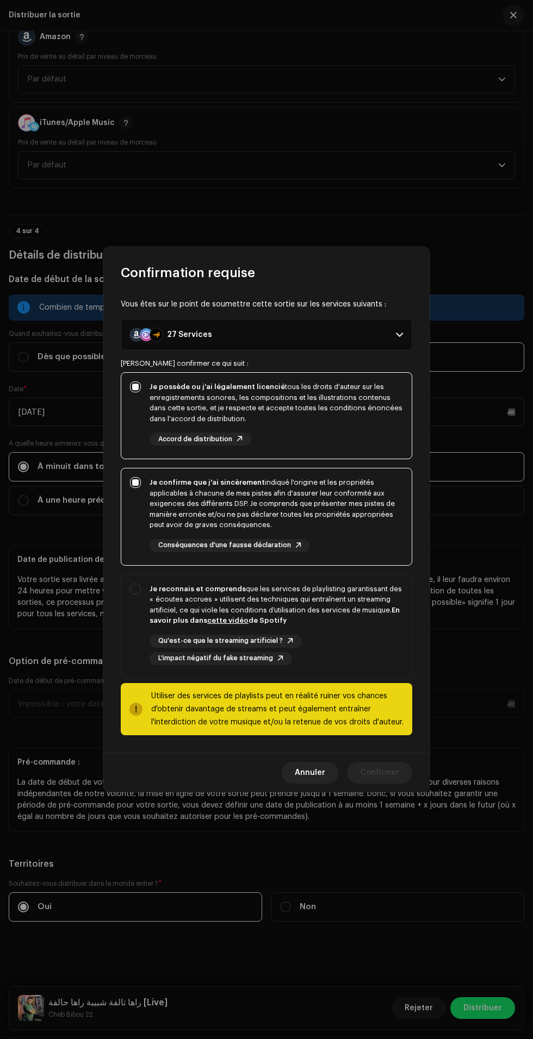
click at [315, 610] on div "Je reconnais et comprends que les services de playlisting garantissant des « éc…" at bounding box center [275, 605] width 253 height 42
checkbox input "true"
click at [379, 772] on span "Confirmer" at bounding box center [379, 773] width 39 height 22
